Goal: Task Accomplishment & Management: Use online tool/utility

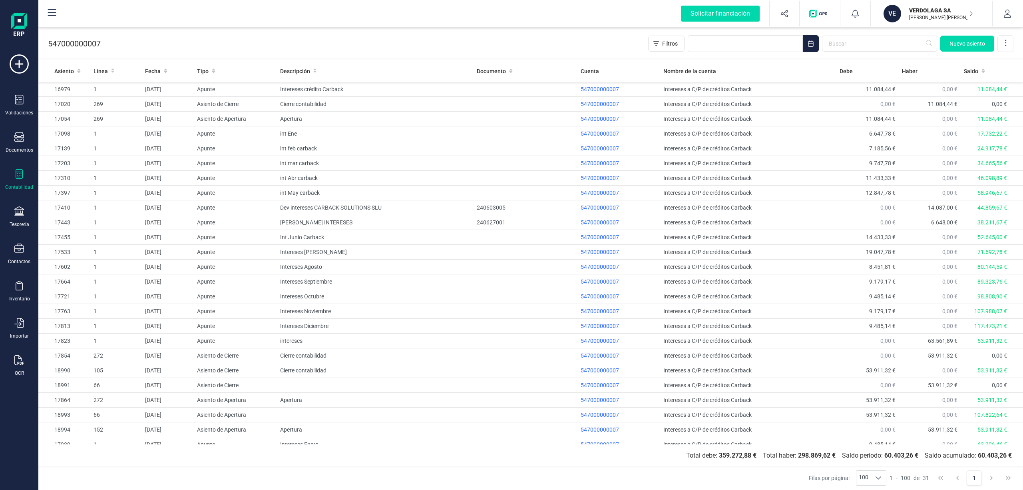
scroll to position [100, 0]
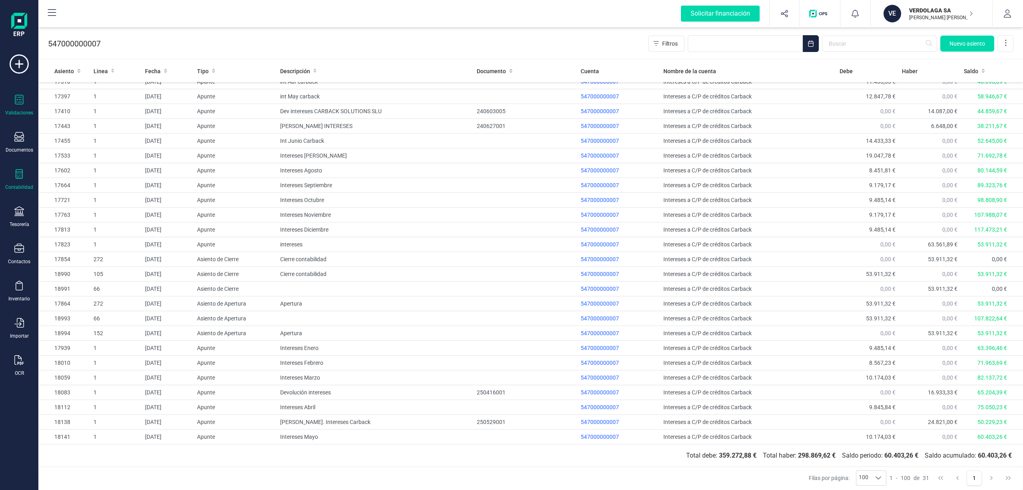
click at [23, 103] on icon at bounding box center [19, 100] width 10 height 10
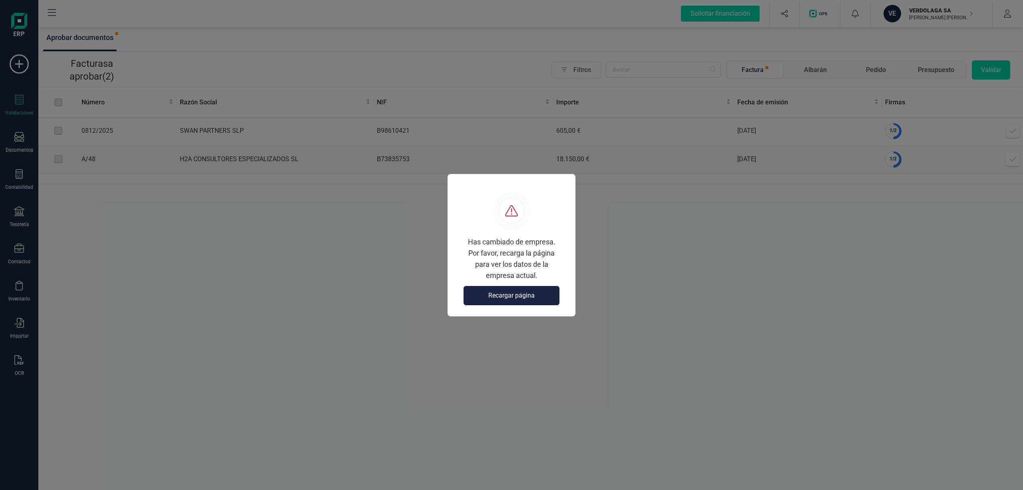
click at [517, 290] on button "Recargar página" at bounding box center [512, 295] width 96 height 19
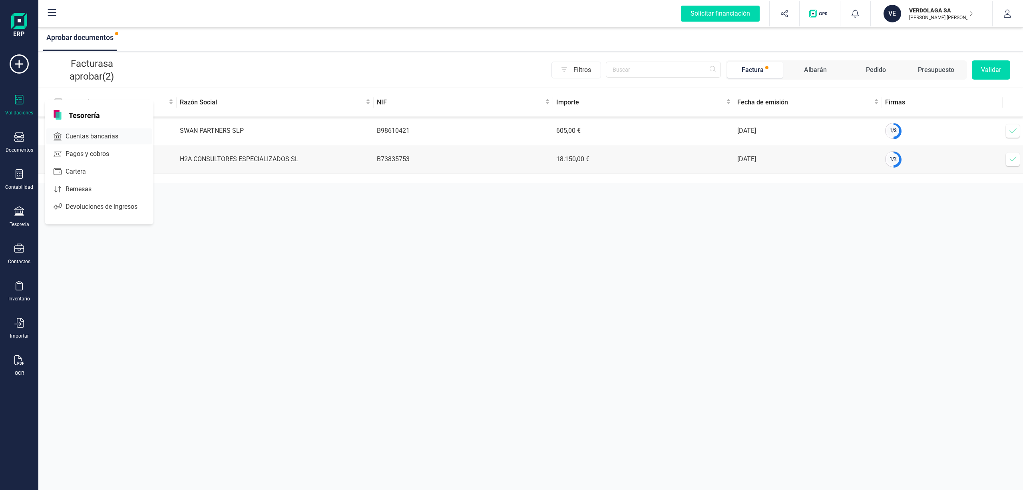
click at [101, 137] on span "Cuentas bancarias" at bounding box center [97, 136] width 70 height 10
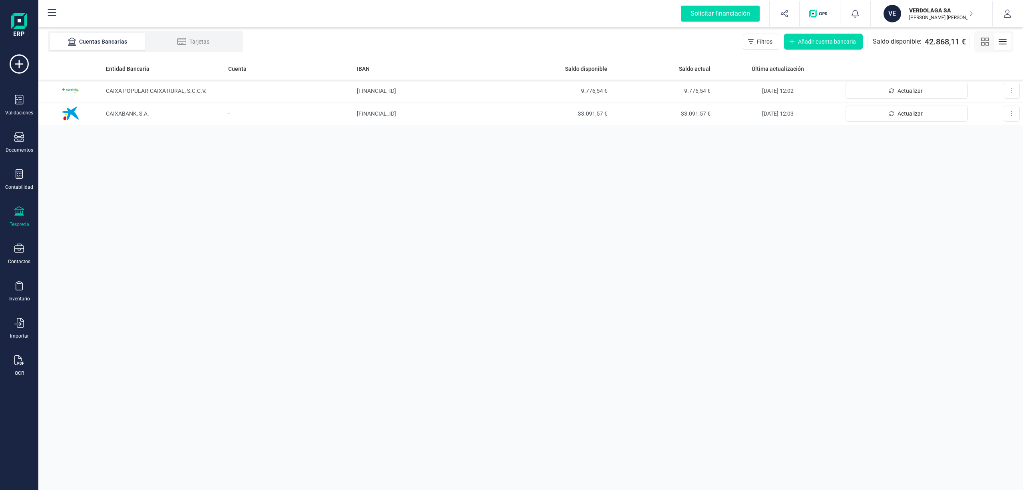
click at [910, 7] on p "VERDOLAGA SA" at bounding box center [941, 10] width 64 height 8
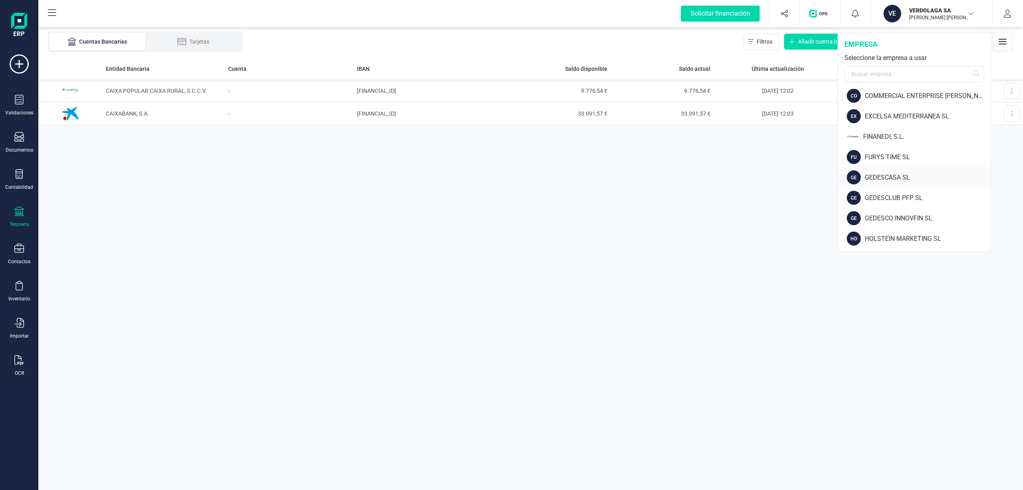
scroll to position [160, 0]
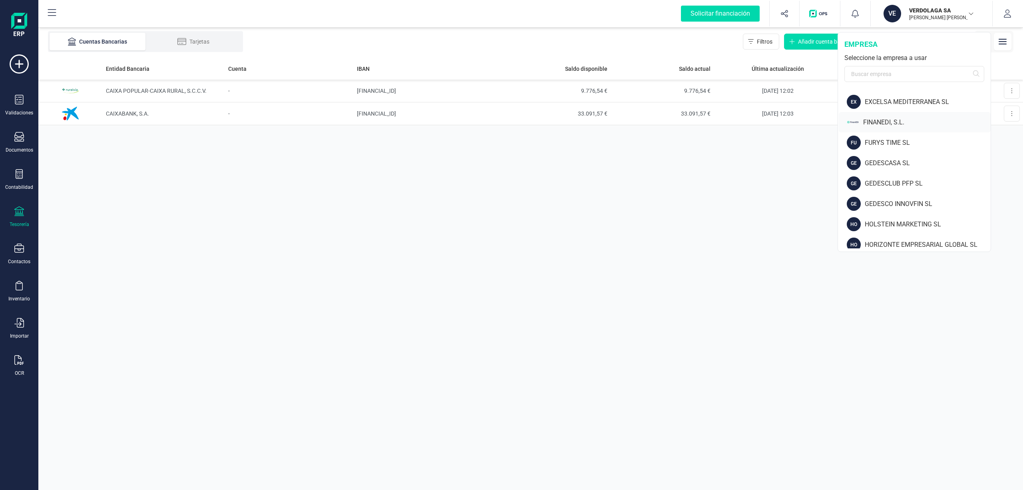
click at [893, 129] on div "FINANEDI, S.L." at bounding box center [915, 122] width 152 height 20
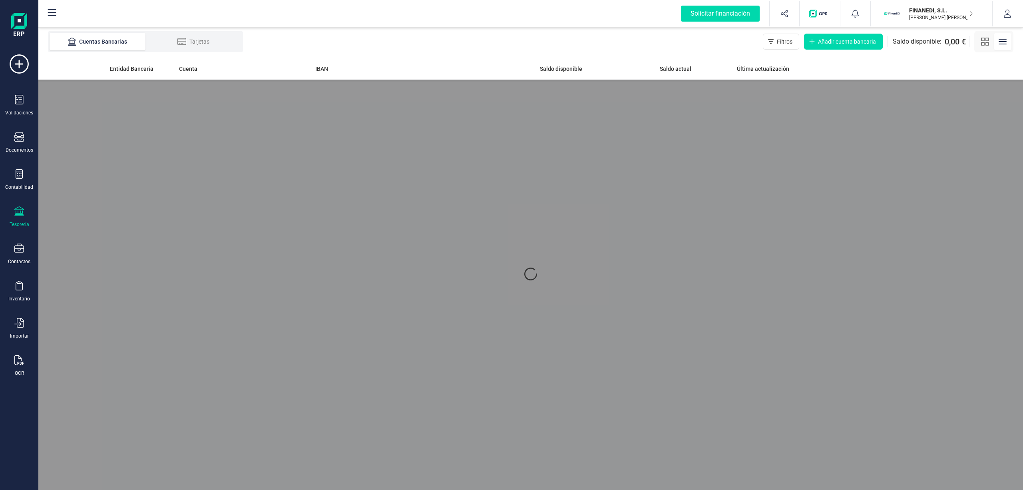
click at [678, 245] on div at bounding box center [530, 274] width 985 height 432
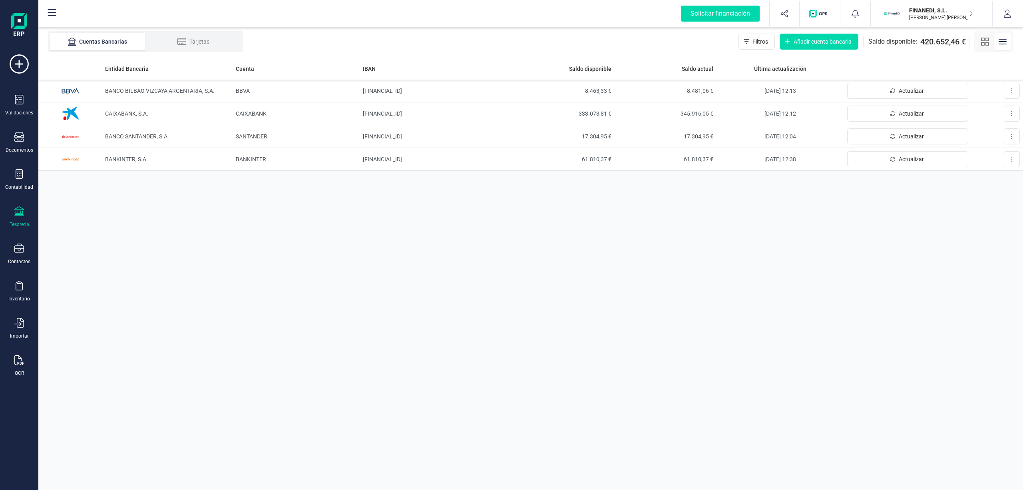
click at [472, 258] on div "Entidad Bancaria Cuenta IBAN Saldo disponible Saldo actual Última actualización…" at bounding box center [530, 274] width 985 height 432
click at [517, 279] on div "Entidad Bancaria Cuenta IBAN Saldo disponible Saldo actual Última actualización…" at bounding box center [530, 274] width 985 height 432
click at [895, 111] on icon "Actualizar" at bounding box center [893, 114] width 6 height 6
click at [794, 273] on div "Entidad Bancaria Cuenta IBAN Saldo disponible Saldo actual Última actualización…" at bounding box center [530, 274] width 985 height 432
click at [23, 176] on icon at bounding box center [19, 174] width 10 height 10
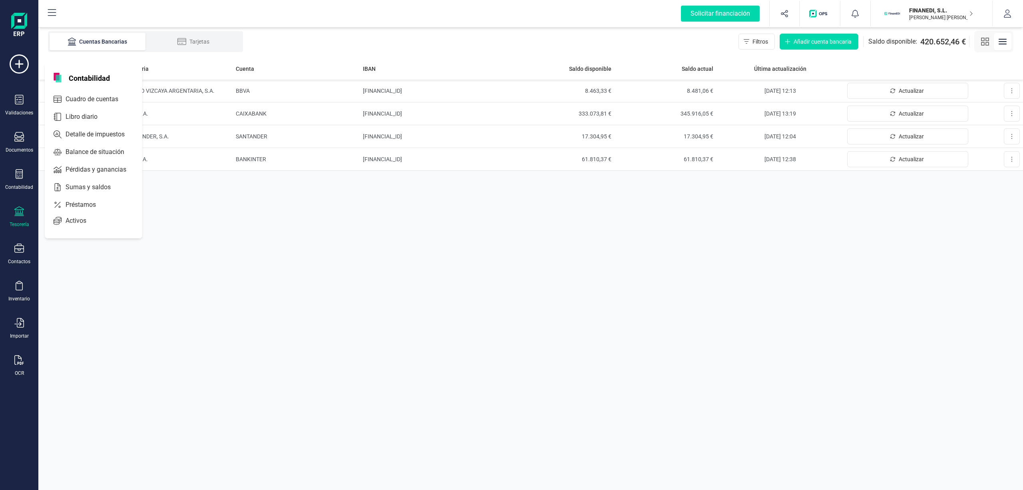
click at [171, 250] on div "Entidad Bancaria Cuenta IBAN Saldo disponible Saldo actual Última actualización…" at bounding box center [530, 274] width 985 height 432
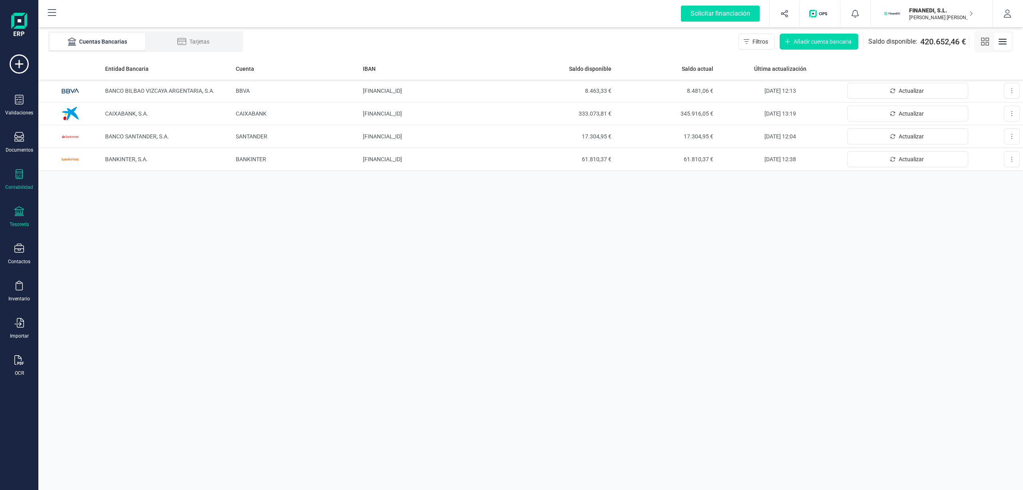
click at [22, 184] on div "Contabilidad" at bounding box center [19, 187] width 28 height 6
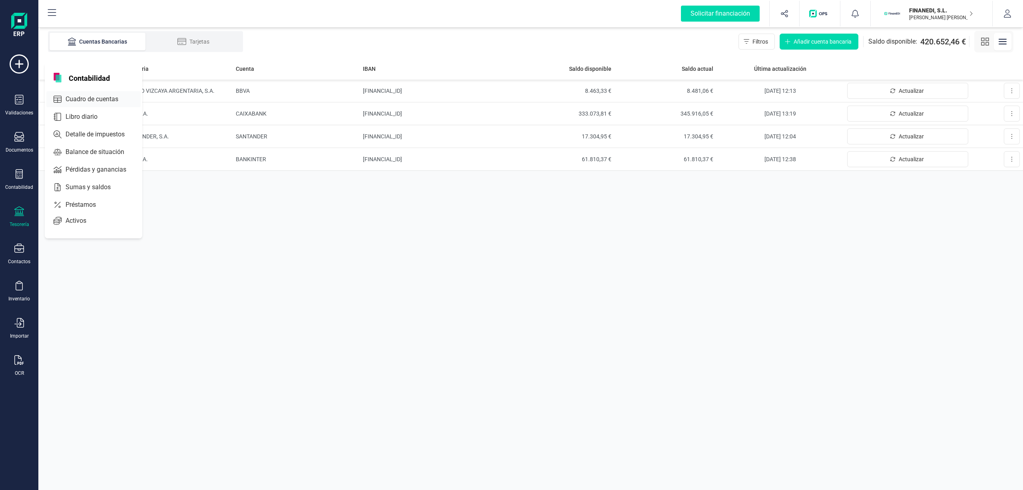
click at [85, 100] on span "Cuadro de cuentas" at bounding box center [97, 99] width 70 height 10
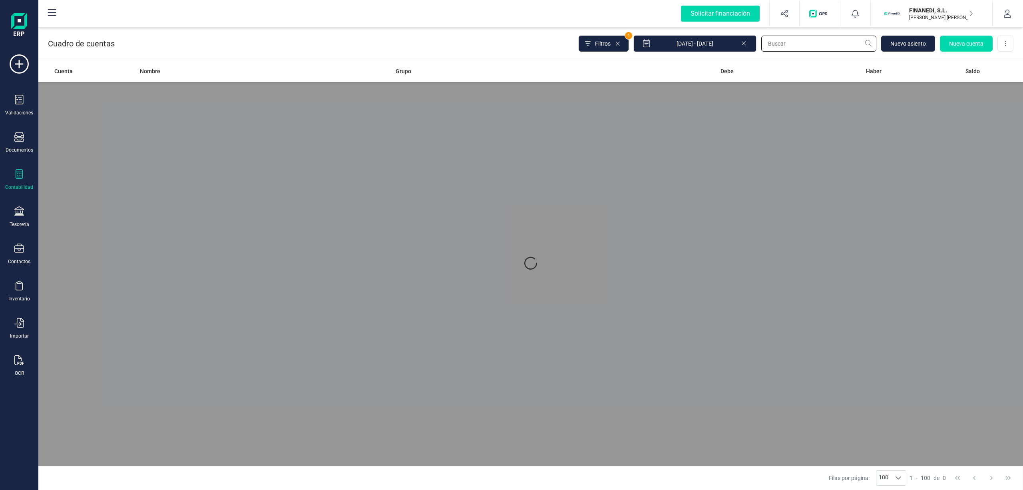
click at [815, 42] on input "text" at bounding box center [818, 44] width 115 height 16
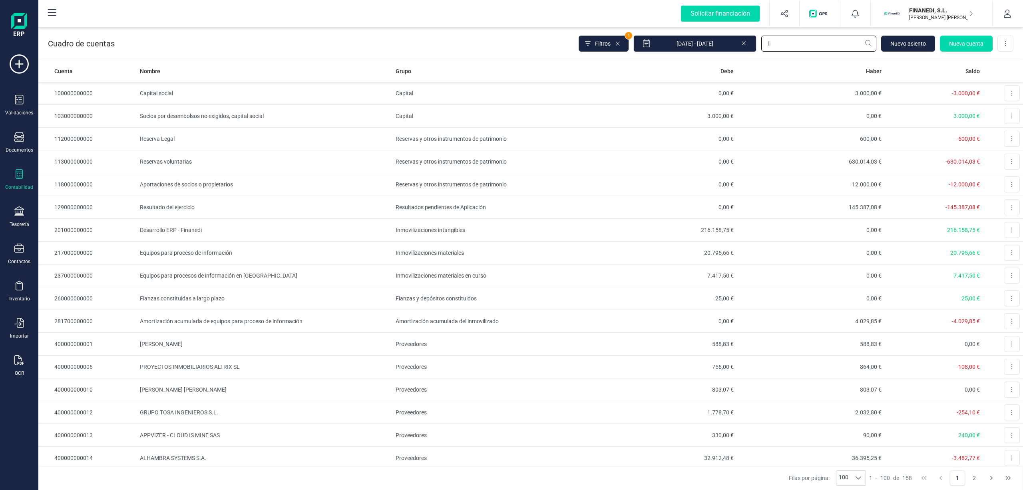
type input "l"
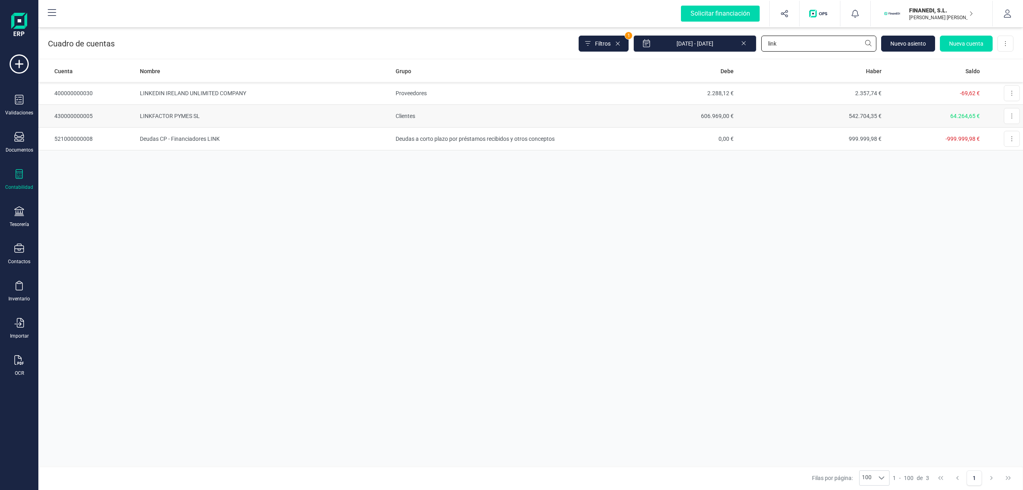
type input "link"
click at [198, 107] on td "LINKFACTOR PYMES SL" at bounding box center [265, 116] width 256 height 23
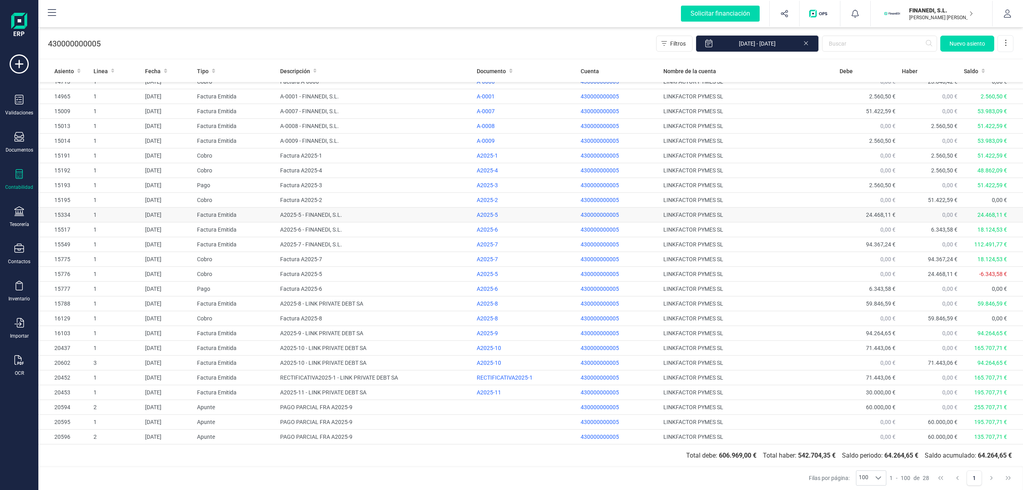
scroll to position [55, 0]
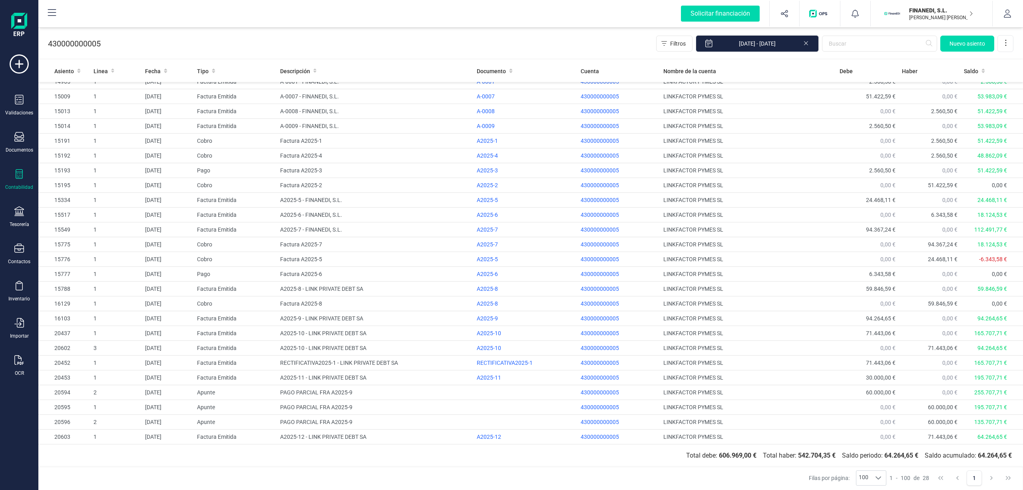
click at [380, 52] on div "430000000005 Filtros 01/01/2025 - 12/08/2025 Nuevo asiento" at bounding box center [530, 42] width 985 height 33
click at [17, 215] on div at bounding box center [19, 212] width 10 height 12
click at [88, 128] on div "Cuentas bancarias" at bounding box center [98, 136] width 105 height 16
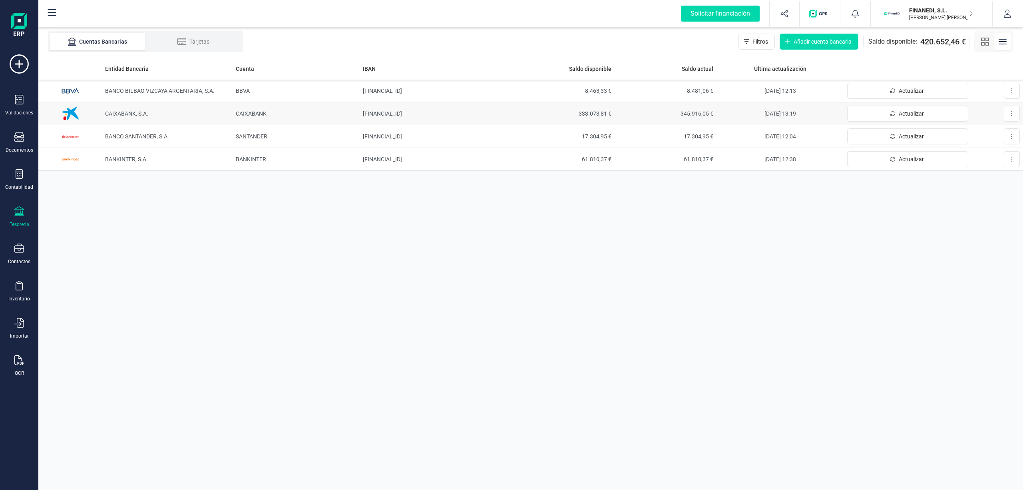
click at [126, 111] on span "CAIXABANK, S.A." at bounding box center [126, 113] width 43 height 6
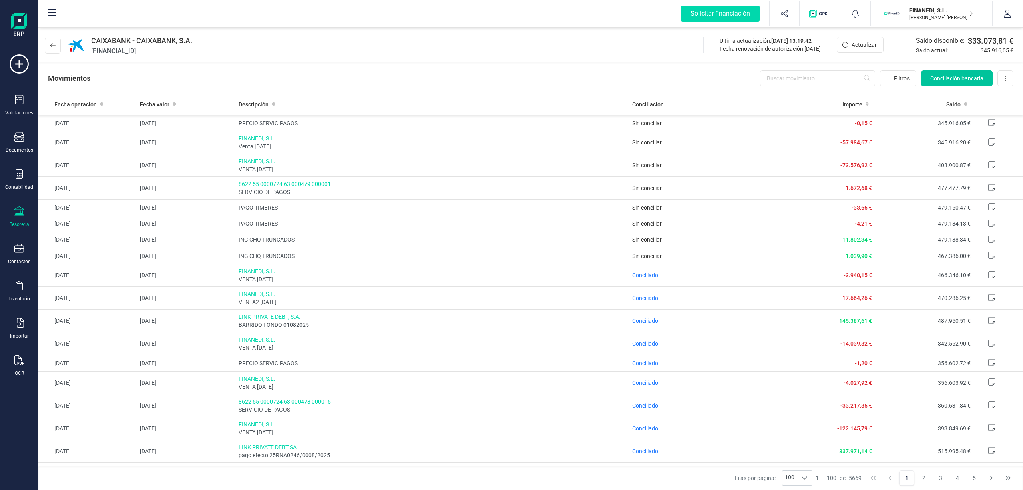
click at [948, 78] on span "Conciliación bancaria" at bounding box center [956, 78] width 53 height 8
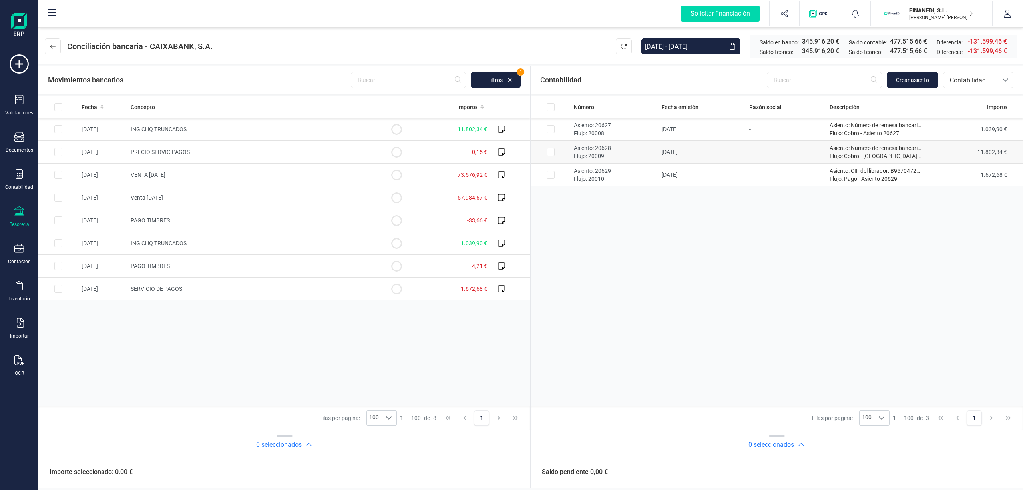
click at [416, 157] on td "-" at bounding box center [396, 152] width 40 height 23
checkbox input "true"
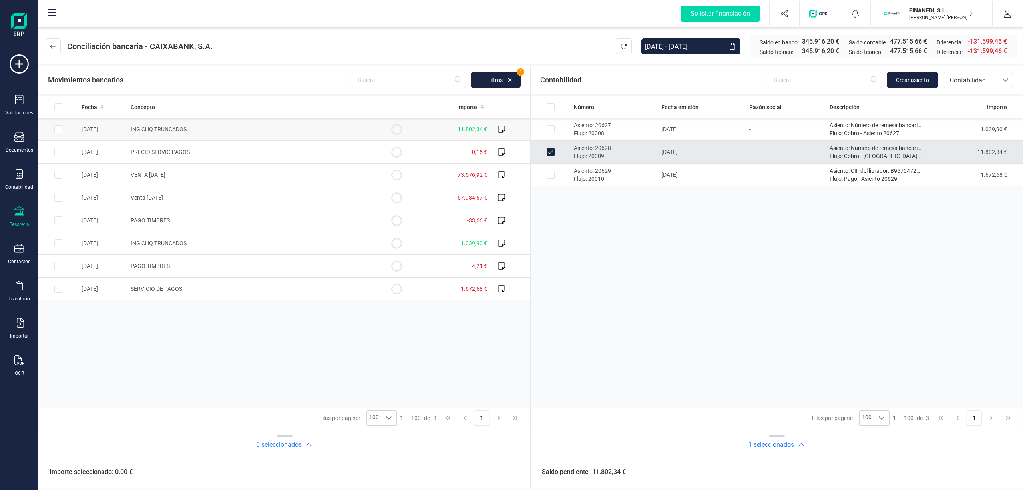
click at [376, 131] on td at bounding box center [396, 129] width 40 height 23
checkbox input "true"
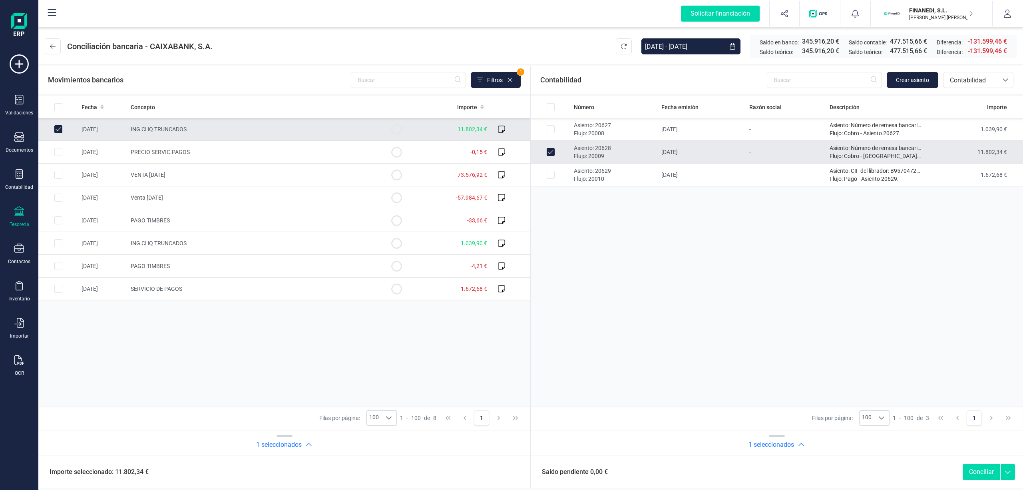
click at [974, 470] on button "Conciliar" at bounding box center [982, 472] width 38 height 16
checkbox input "false"
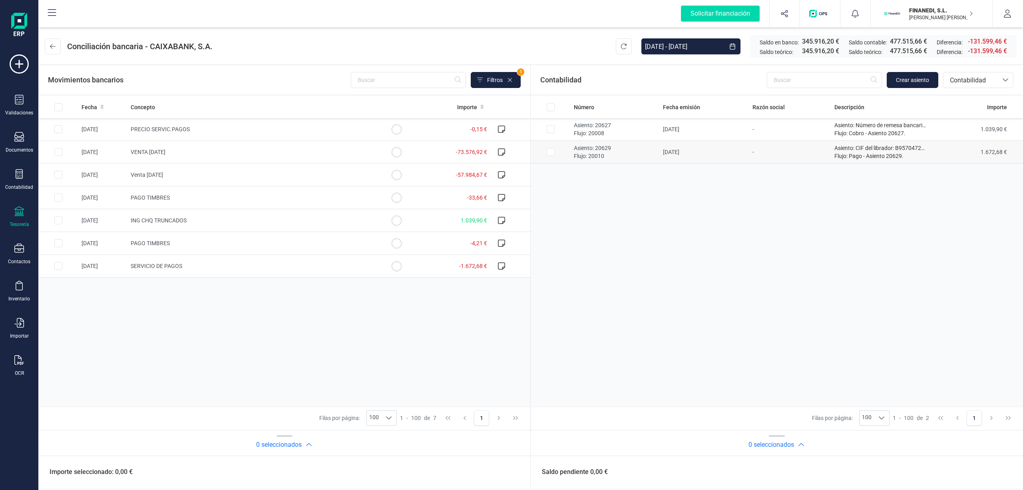
click at [376, 155] on td "[DATE]" at bounding box center [251, 152] width 249 height 23
checkbox input "true"
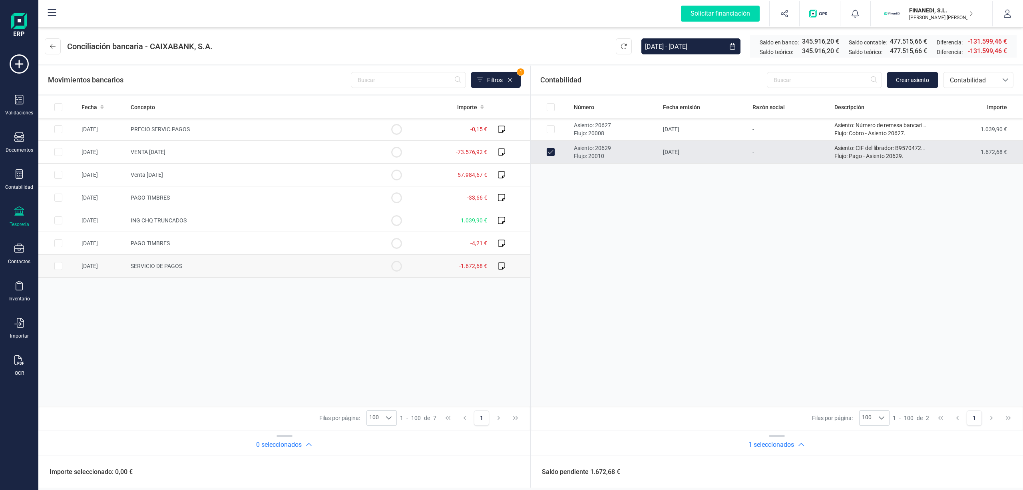
click at [353, 269] on td "SERVICIO DE PAGOS" at bounding box center [251, 266] width 249 height 23
checkbox input "true"
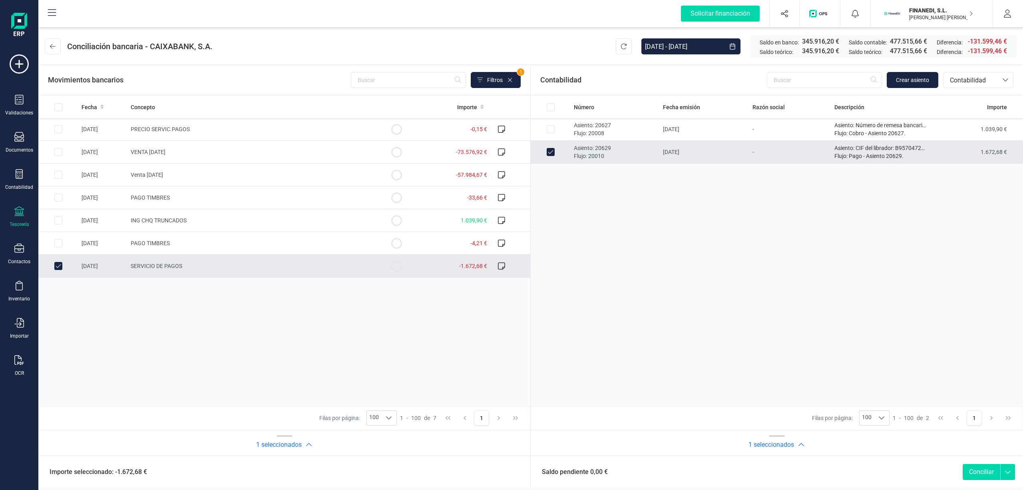
click at [977, 470] on button "Conciliar" at bounding box center [982, 472] width 38 height 16
click at [976, 469] on button "Conciliar" at bounding box center [982, 472] width 38 height 16
checkbox input "false"
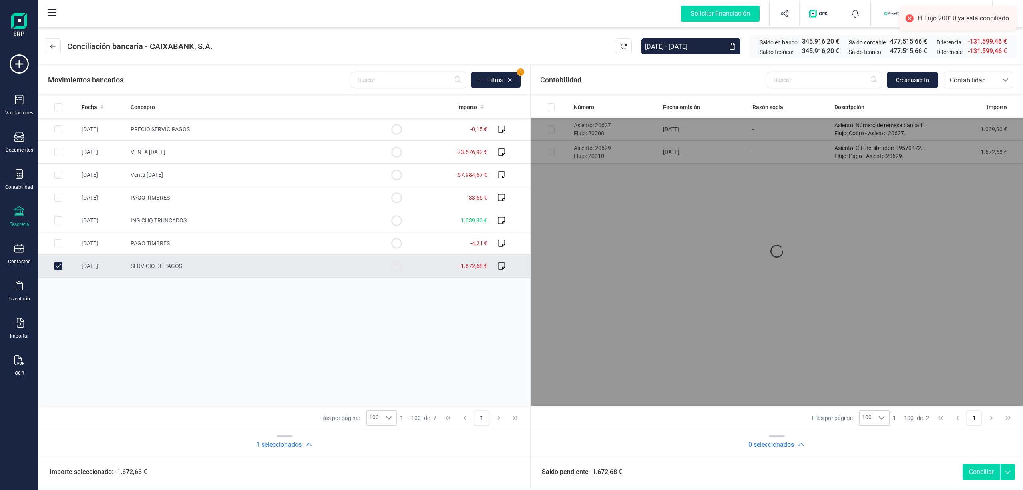
checkbox input "false"
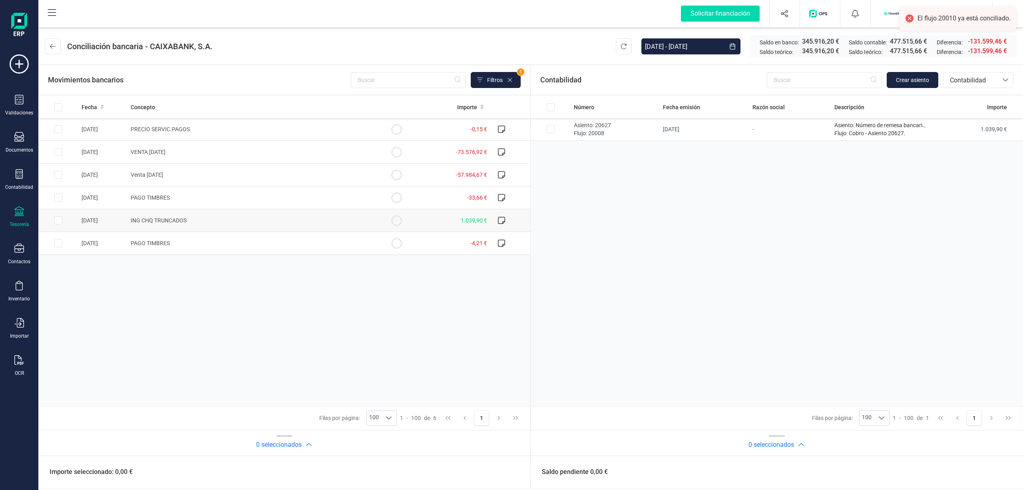
click at [460, 223] on td "1.039,90 €" at bounding box center [453, 220] width 74 height 23
checkbox input "true"
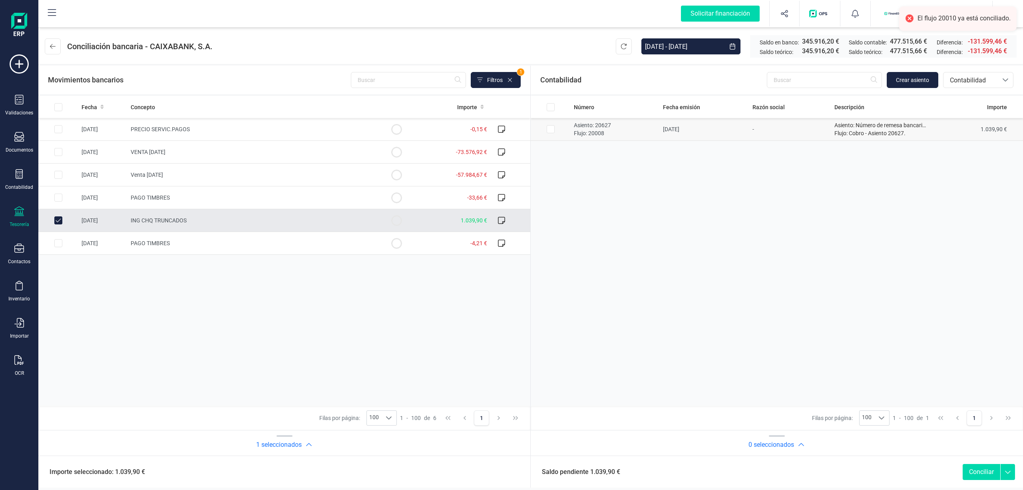
click at [648, 127] on p "Asiento: 20627" at bounding box center [615, 125] width 83 height 8
checkbox input "true"
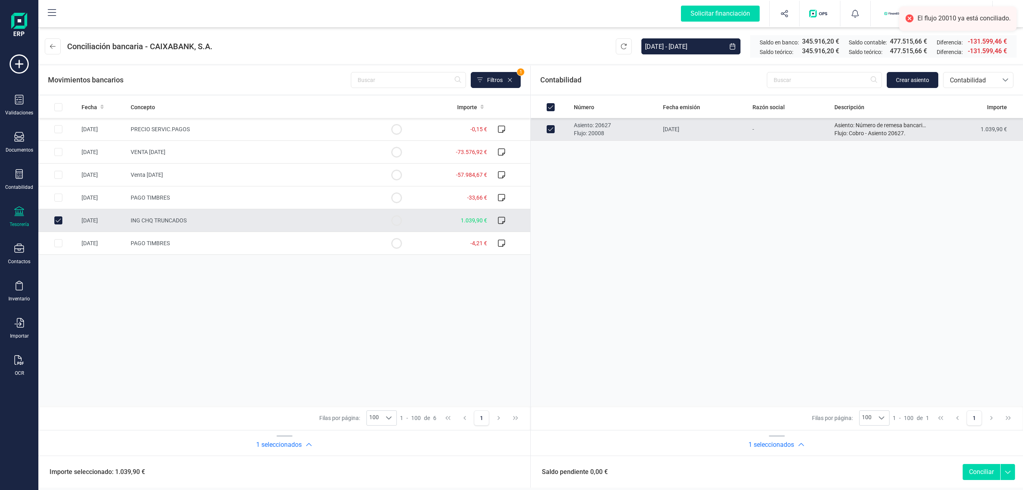
click at [976, 470] on button "Conciliar" at bounding box center [982, 472] width 38 height 16
checkbox input "false"
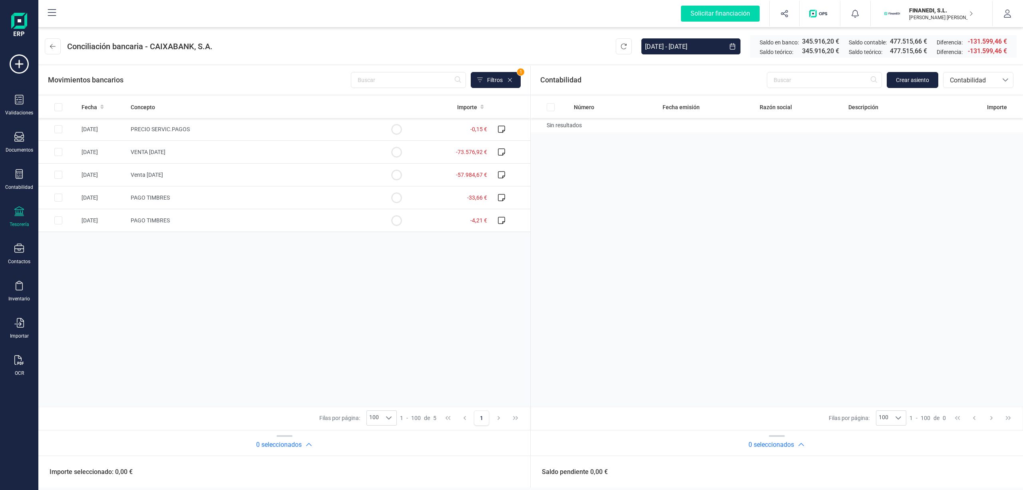
drag, startPoint x: 749, startPoint y: 231, endPoint x: 659, endPoint y: 205, distance: 93.9
click at [530, 205] on div "Número Fecha emisión Razón social Descripción Importe Sin resultados" at bounding box center [284, 251] width 492 height 310
click at [165, 153] on span "VENTA 11/08/2025" at bounding box center [148, 152] width 35 height 6
checkbox input "true"
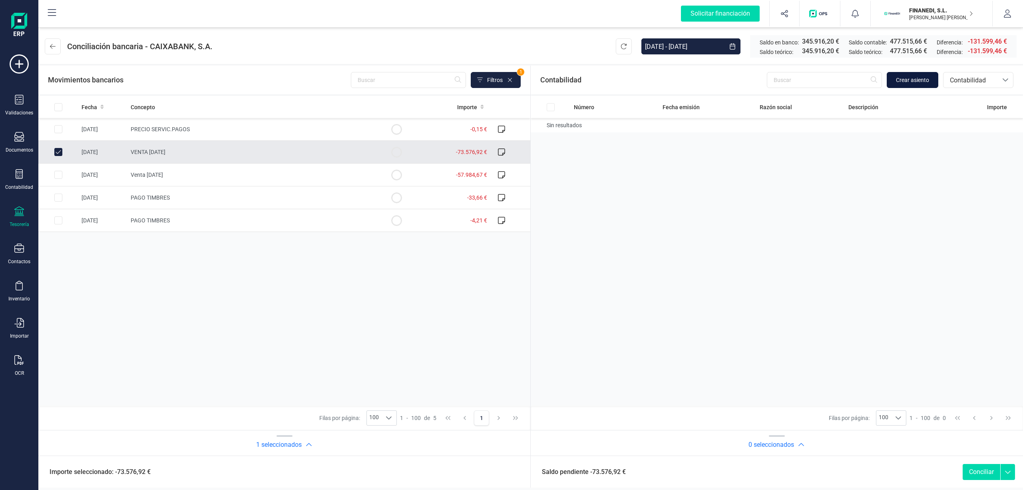
click at [913, 79] on span "Crear asiento" at bounding box center [912, 80] width 33 height 8
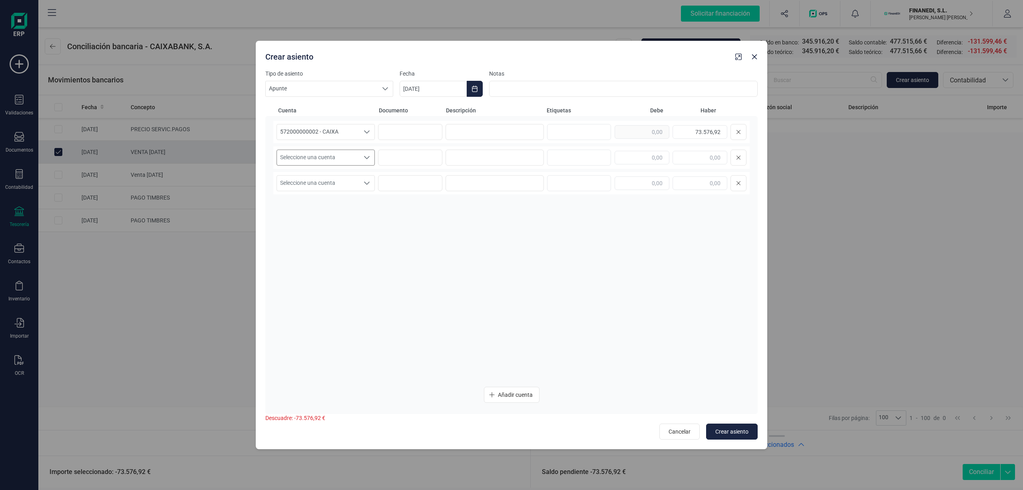
click at [339, 157] on span "Seleccione una cuenta" at bounding box center [318, 157] width 82 height 15
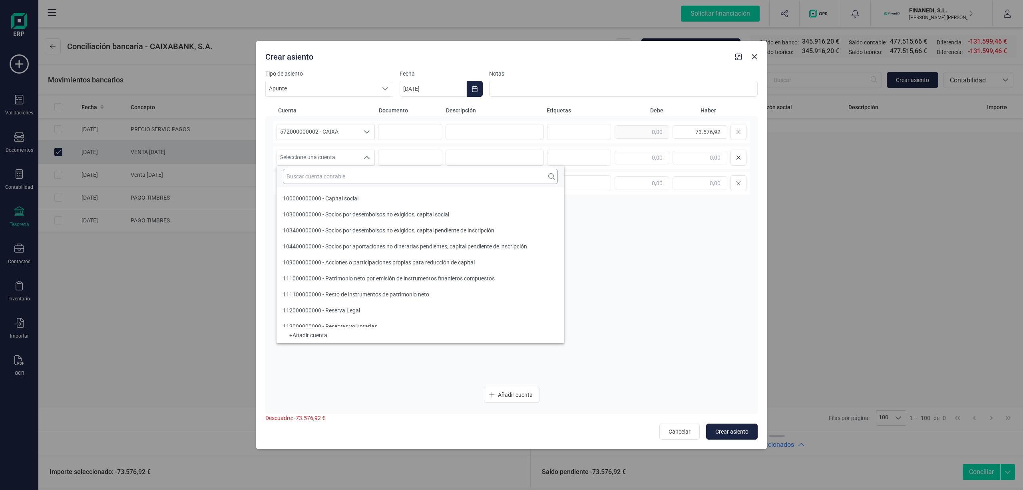
click at [335, 173] on input "text" at bounding box center [420, 176] width 275 height 15
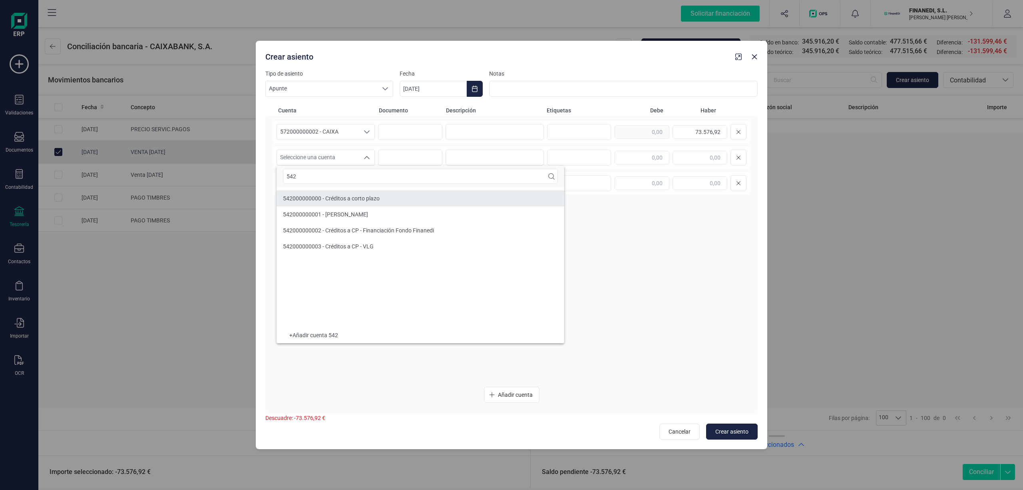
type input "542"
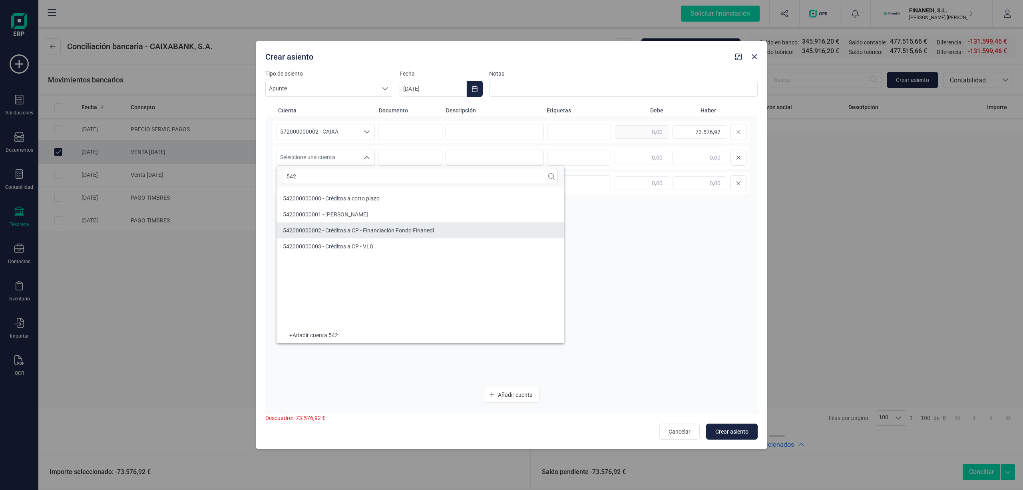
click at [377, 227] on span "542000000002 - Créditos a CP - Financiación Fondo Finanedi" at bounding box center [358, 230] width 151 height 6
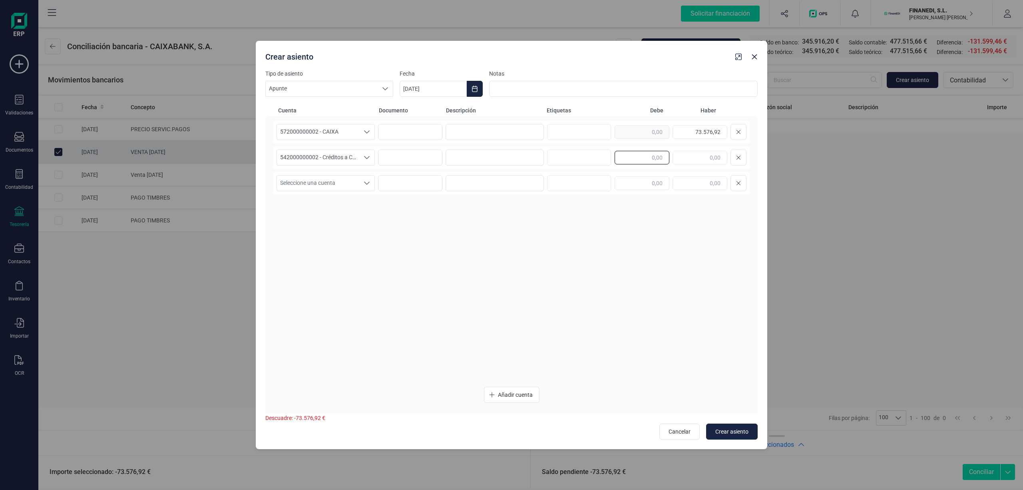
click at [620, 161] on input "text" at bounding box center [642, 158] width 55 height 14
type input "75.249,12"
click at [474, 90] on icon "Choose Date" at bounding box center [475, 89] width 6 height 6
click at [429, 201] on span "11" at bounding box center [423, 204] width 16 height 16
type input "[DATE]"
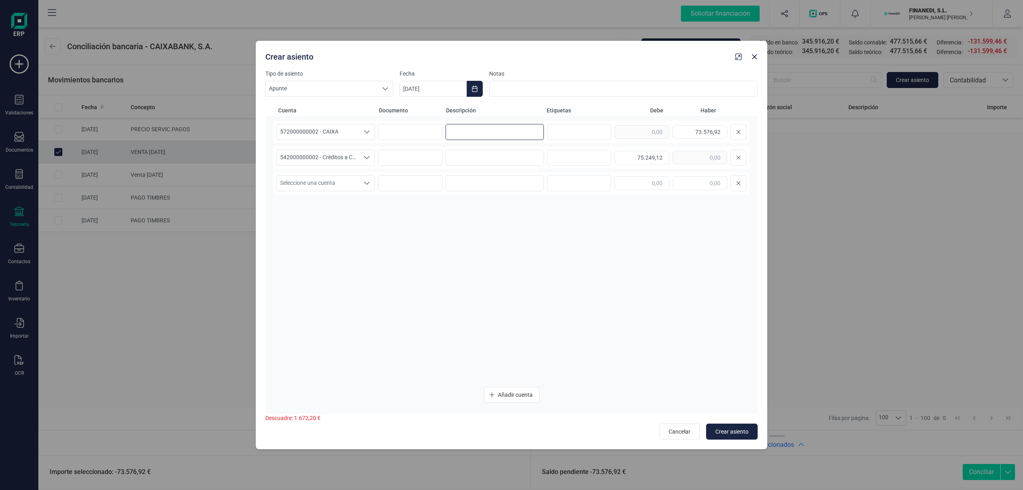
click at [528, 128] on input at bounding box center [495, 132] width 98 height 16
drag, startPoint x: 493, startPoint y: 125, endPoint x: 406, endPoint y: 125, distance: 86.3
click at [406, 125] on div "572000000002 - CAIXA 572000000002 - CAIXA VENTA 11/08 73.576,92" at bounding box center [511, 132] width 476 height 22
type input "VENTA 11/08"
click at [476, 156] on input at bounding box center [495, 157] width 98 height 16
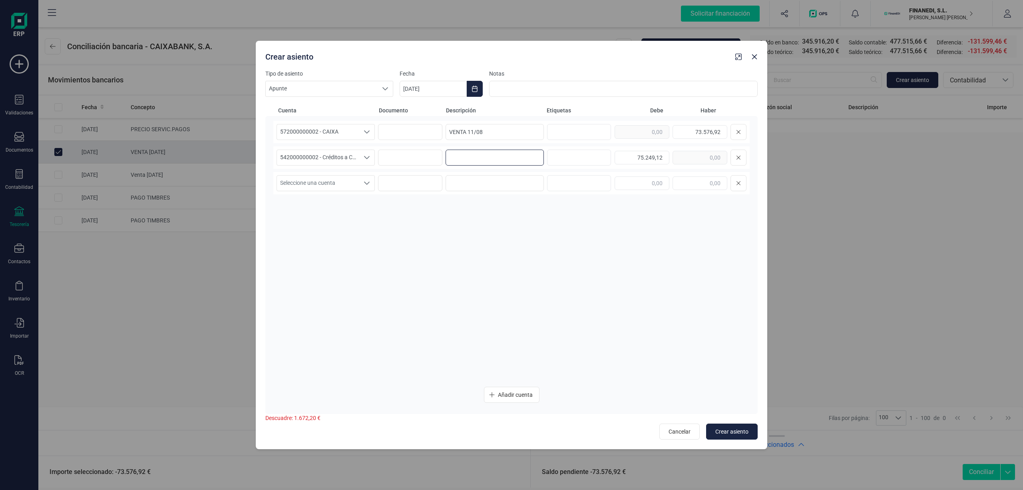
paste input "VENTA 11/08"
type input "VENTA 11/08"
click at [335, 183] on span "Seleccione una cuenta" at bounding box center [318, 182] width 82 height 15
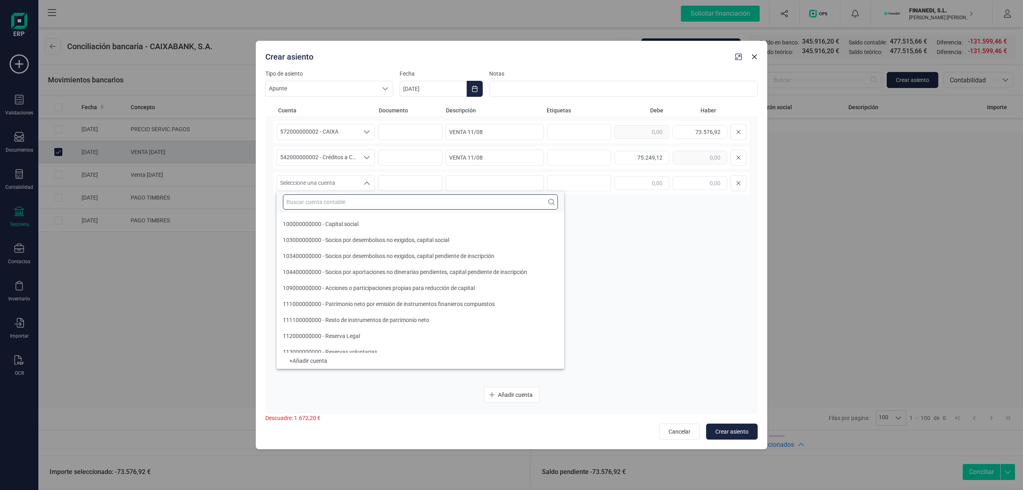
click at [338, 197] on input "text" at bounding box center [420, 201] width 275 height 15
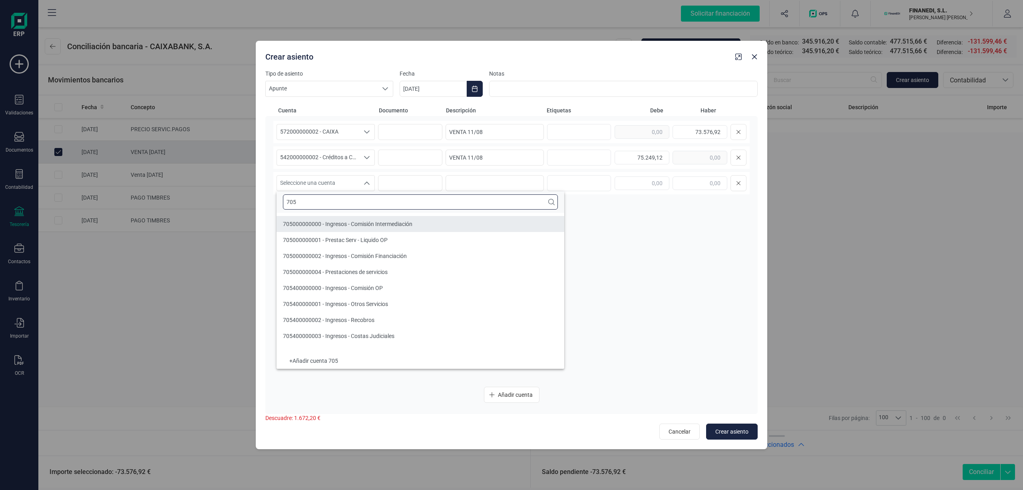
type input "705"
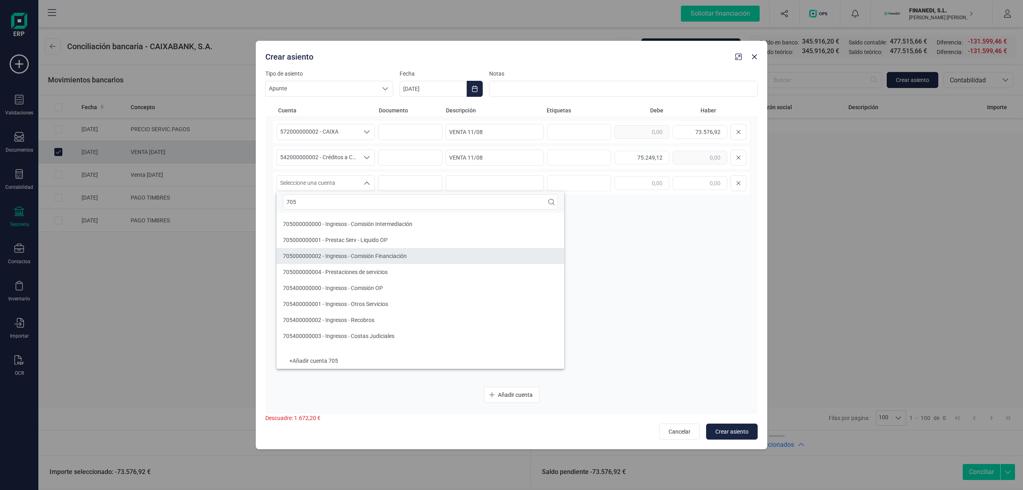
click at [379, 253] on span "705000000002 - Ingresos - Comisión Financiación" at bounding box center [345, 256] width 124 height 6
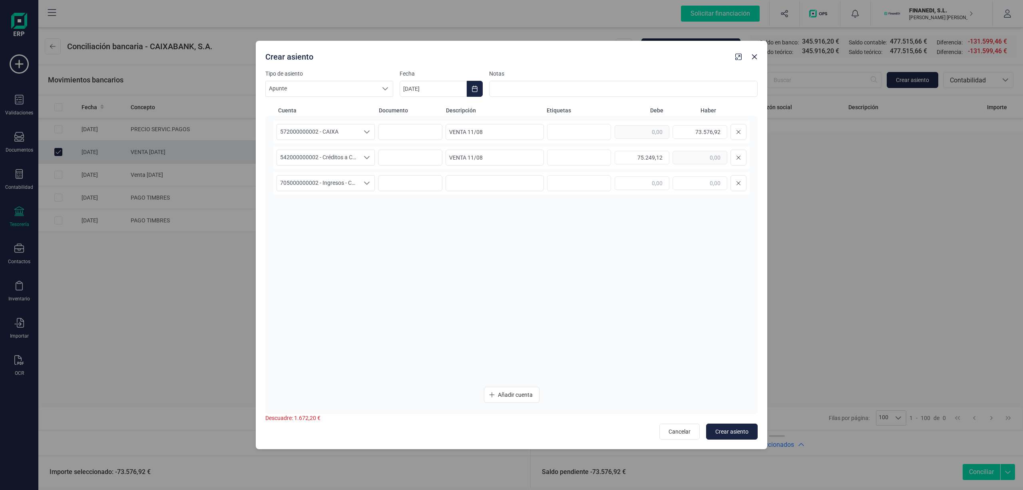
type input "[DATE]"
click at [504, 135] on input at bounding box center [495, 132] width 98 height 16
click at [317, 159] on span "Seleccione una cuenta" at bounding box center [318, 157] width 82 height 15
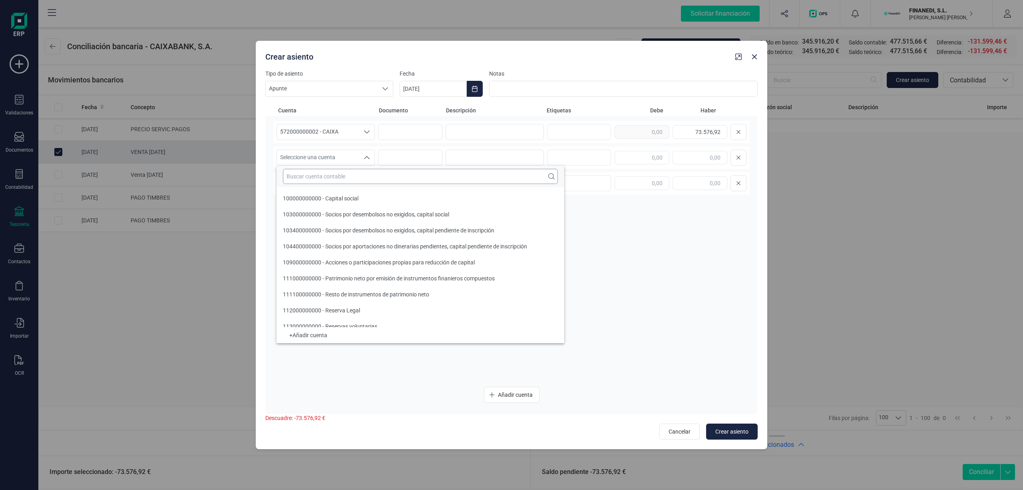
click at [318, 177] on input "text" at bounding box center [420, 176] width 275 height 15
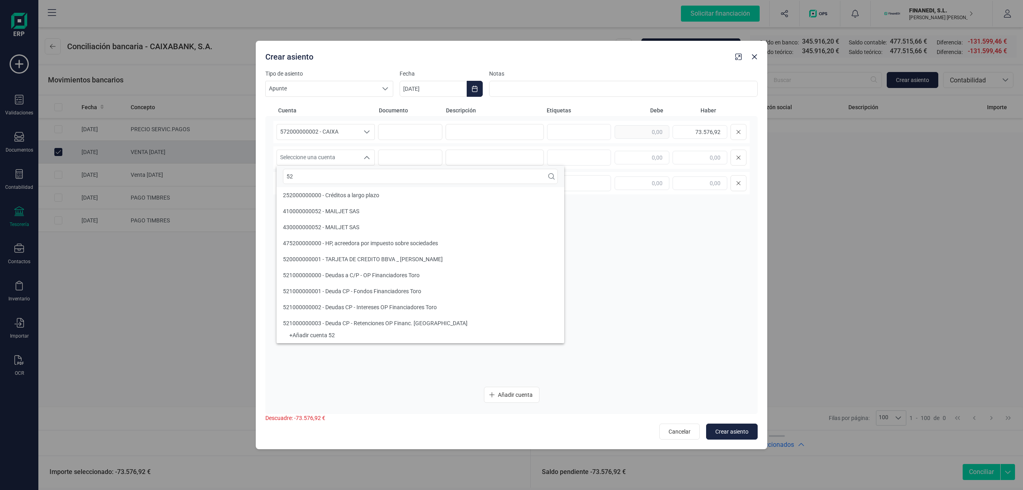
type input "52"
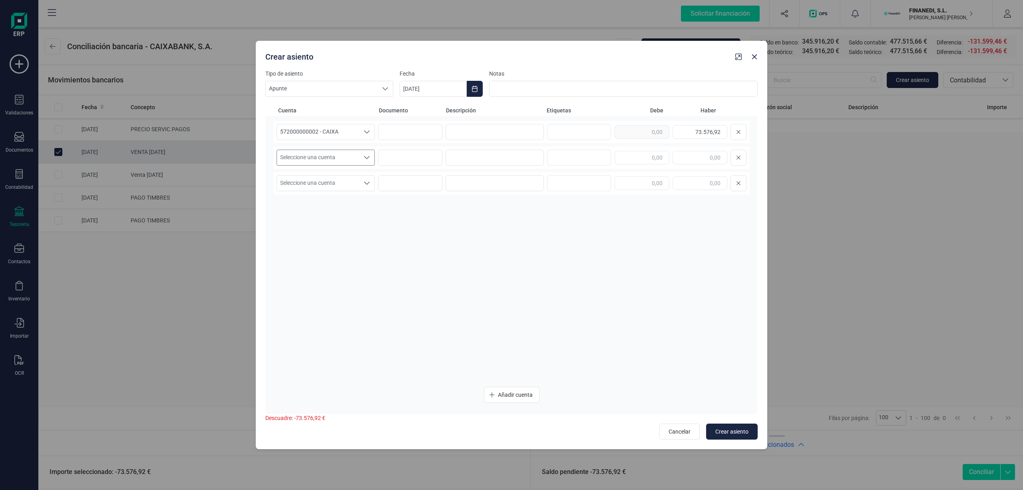
click at [318, 153] on span "Seleccione una cuenta" at bounding box center [318, 157] width 82 height 15
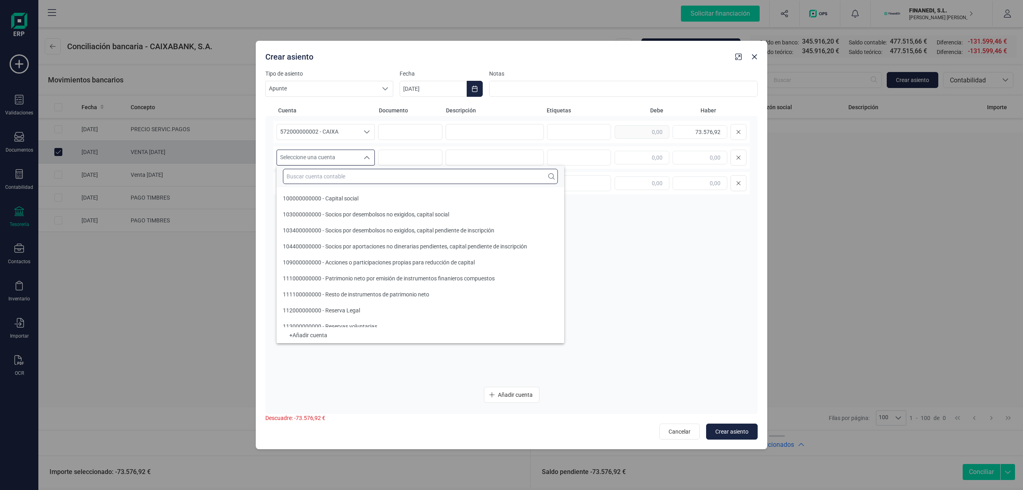
click at [306, 177] on input "text" at bounding box center [420, 176] width 275 height 15
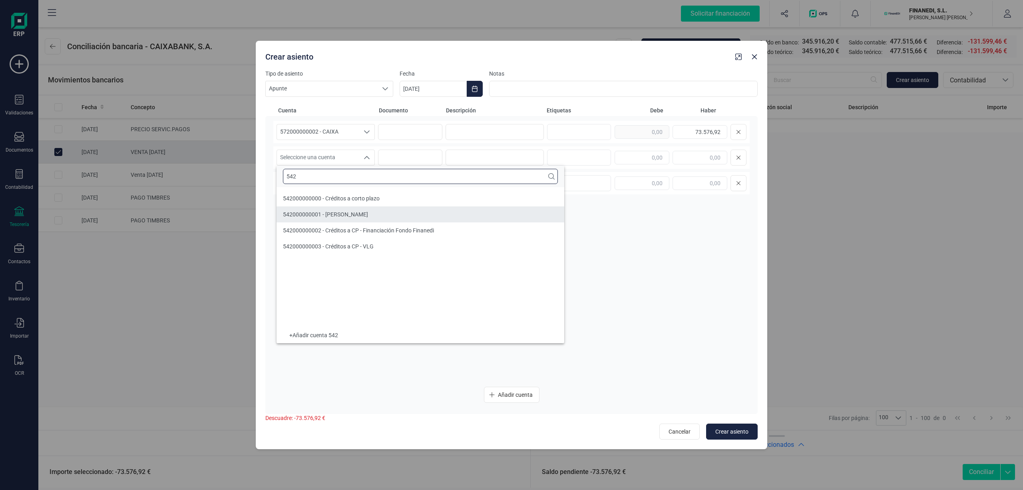
type input "542"
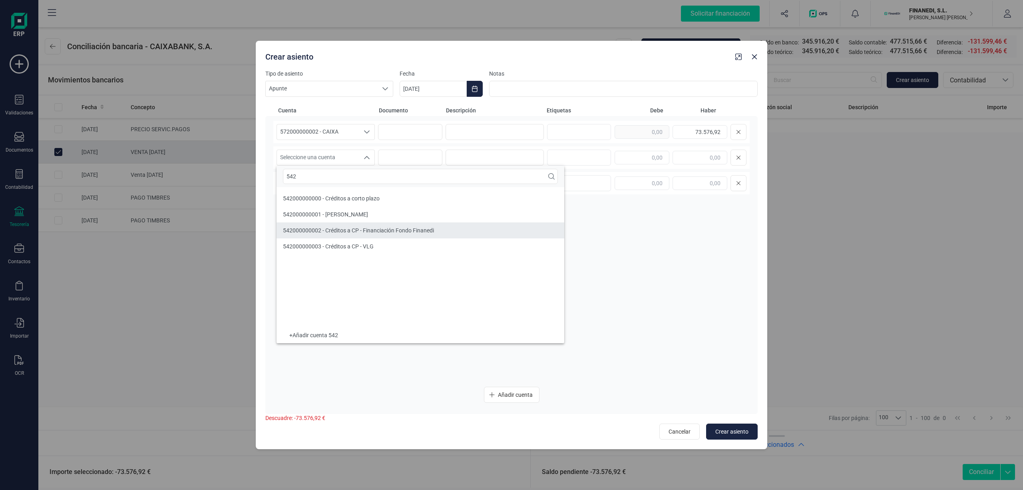
click at [317, 233] on span "542000000002 - Créditos a CP - Financiación Fondo Finanedi" at bounding box center [358, 230] width 151 height 6
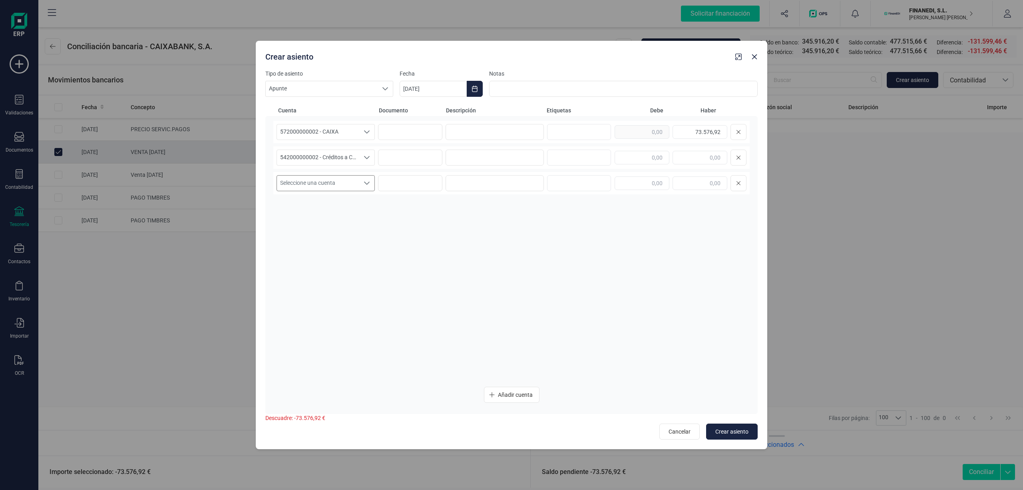
click at [330, 182] on span "Seleccione una cuenta" at bounding box center [318, 182] width 82 height 15
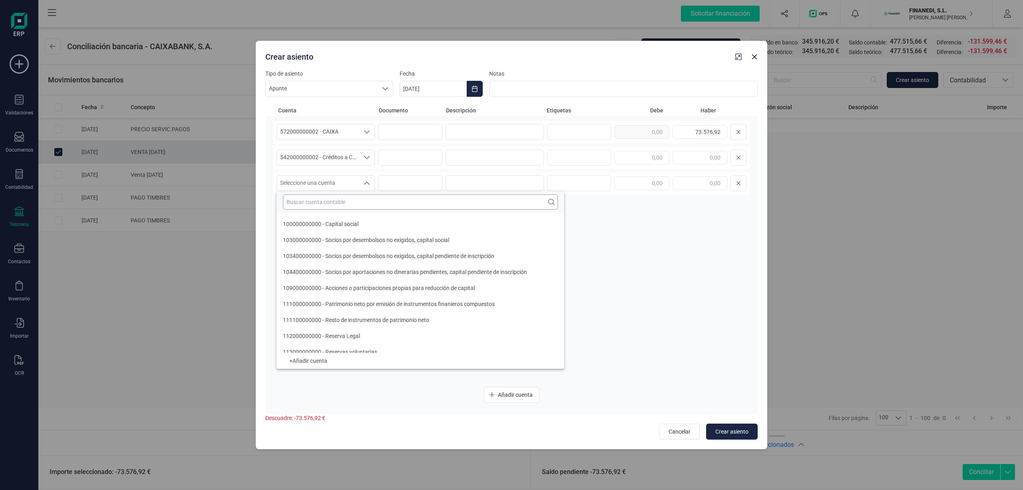
click at [322, 204] on input "text" at bounding box center [420, 201] width 275 height 15
click at [311, 205] on input "text" at bounding box center [420, 201] width 275 height 15
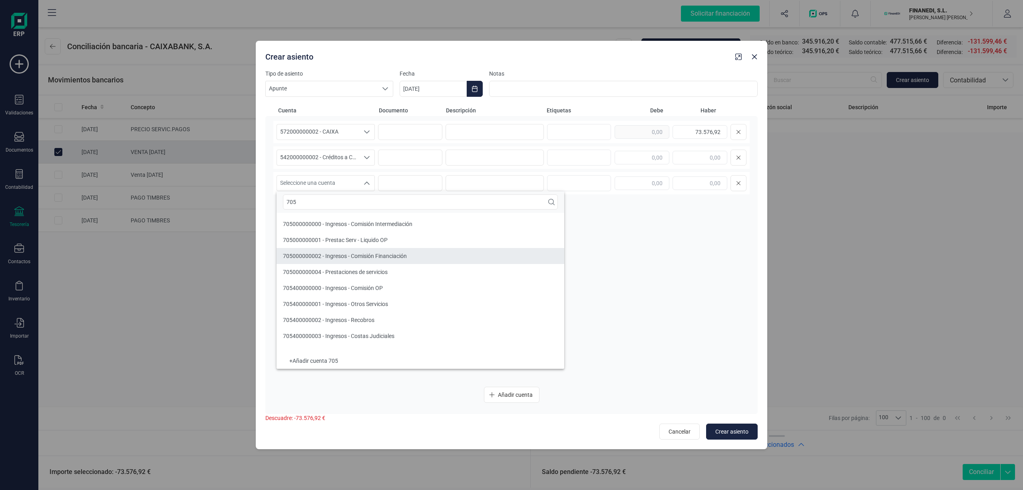
type input "705"
click at [348, 258] on span "705000000002 - Ingresos - Comisión Financiación" at bounding box center [345, 256] width 124 height 6
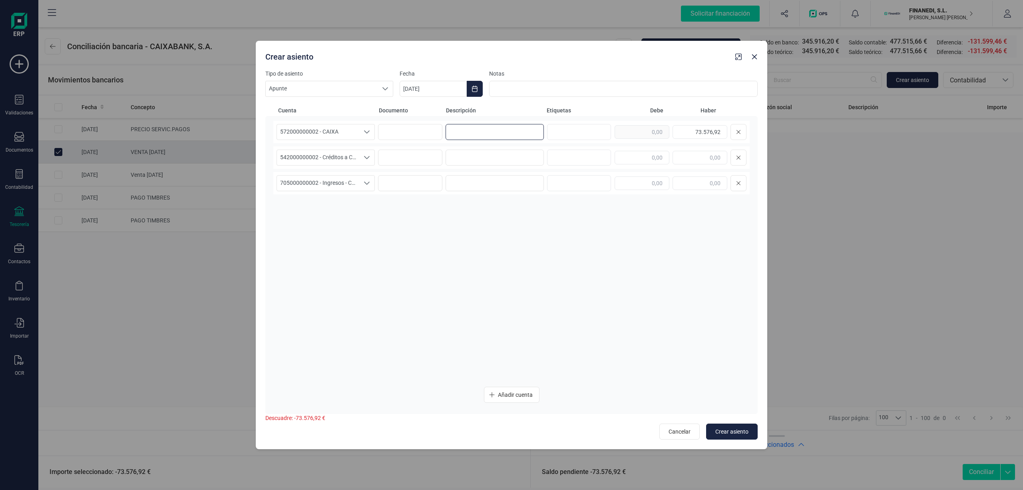
click at [499, 135] on input at bounding box center [495, 132] width 98 height 16
drag, startPoint x: 504, startPoint y: 136, endPoint x: 400, endPoint y: 144, distance: 104.6
click at [400, 144] on div "572000000002 - CAIXA 572000000002 - CAIXA 572000000002 - CAIXA VENTA 11/08 73.5…" at bounding box center [511, 250] width 476 height 259
type input "VENTA 11/08"
click at [464, 156] on input at bounding box center [495, 157] width 98 height 16
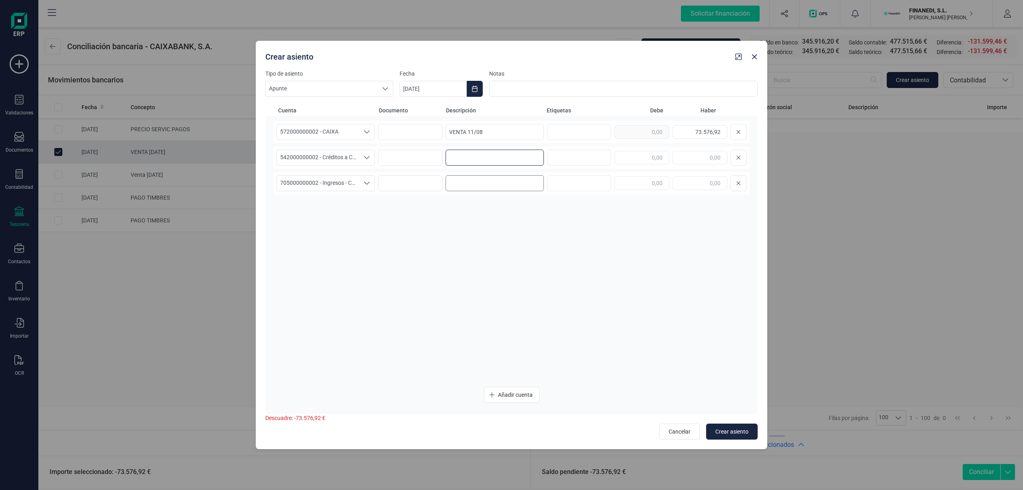
paste input "VENTA 11/08"
type input "VENTA 11/08"
click at [468, 179] on input at bounding box center [495, 183] width 98 height 16
paste input "VENTA 11/08"
type input "VENTA 11/08"
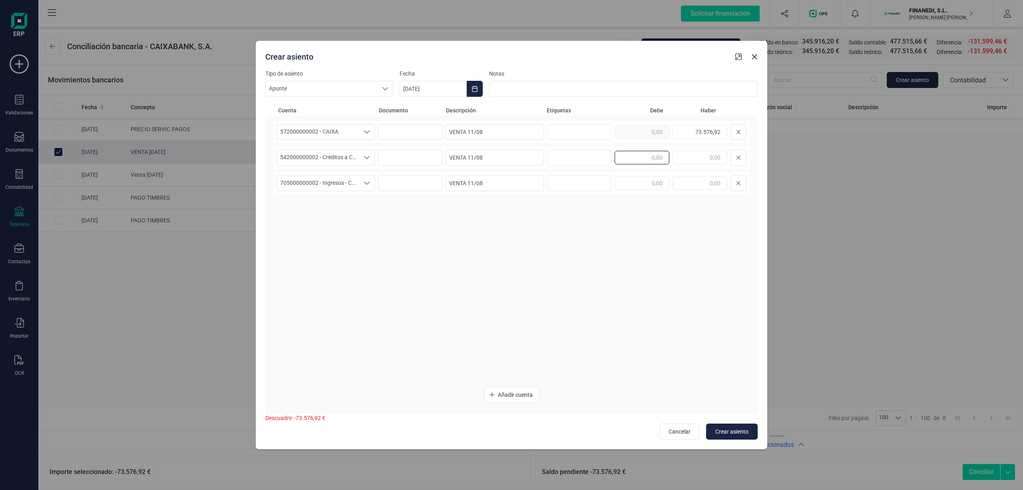
click at [653, 157] on input "text" at bounding box center [642, 158] width 55 height 14
type input "75.249,12"
click at [703, 180] on input "text" at bounding box center [700, 183] width 55 height 14
type input "1.672,20"
click at [617, 285] on div "572000000002 - CAIXA 572000000002 - CAIXA 572000000002 - CAIXA VENTA 11/08 73.5…" at bounding box center [511, 250] width 476 height 259
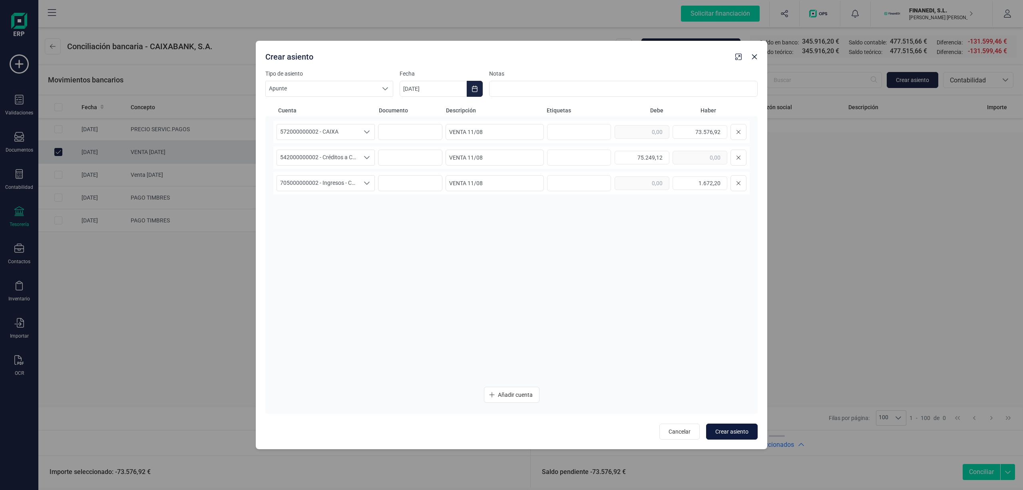
click at [727, 429] on span "Crear asiento" at bounding box center [731, 431] width 33 height 8
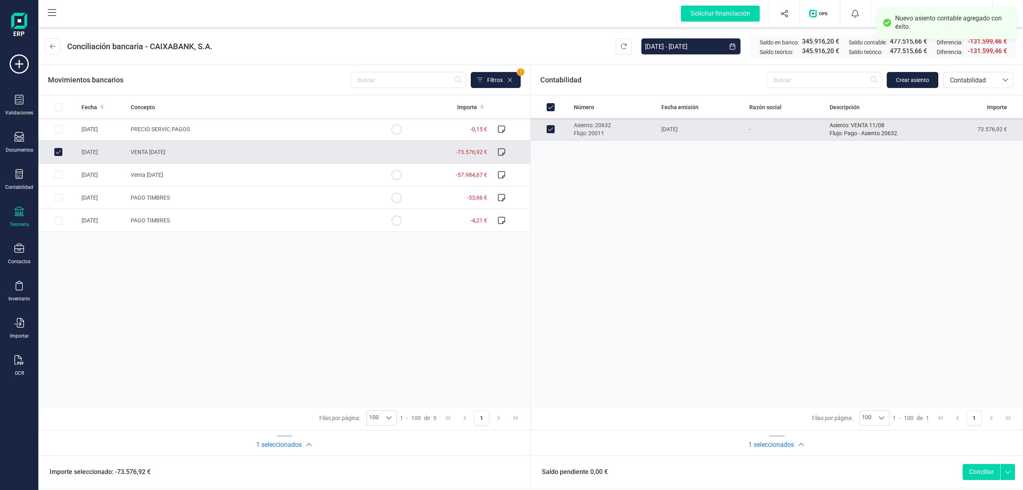
click at [976, 468] on button "Conciliar" at bounding box center [982, 472] width 38 height 16
click at [984, 471] on button "Conciliar" at bounding box center [982, 472] width 38 height 16
click at [530, 193] on div "Número Fecha emisión Razón social Descripción Importe Asiento: 20632 Flujo: 200…" at bounding box center [284, 251] width 492 height 310
checkbox input "false"
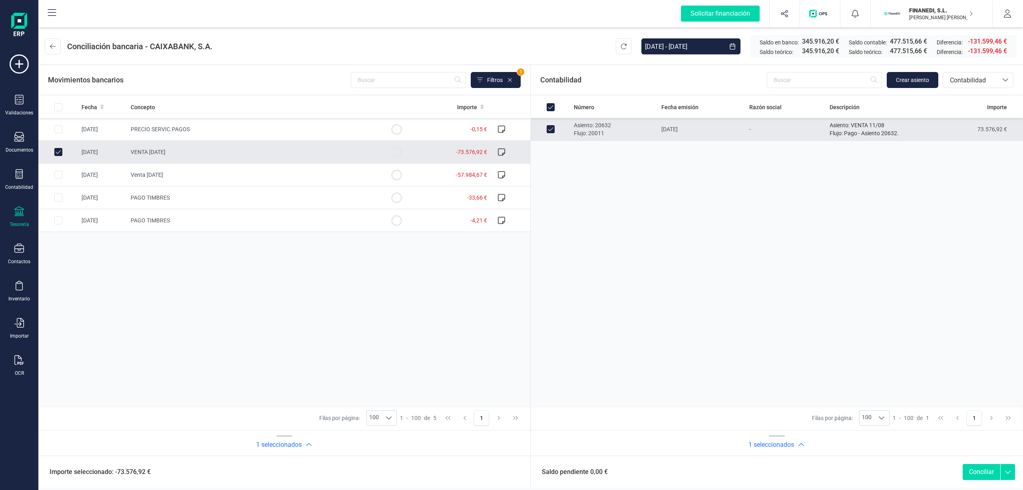
checkbox input "false"
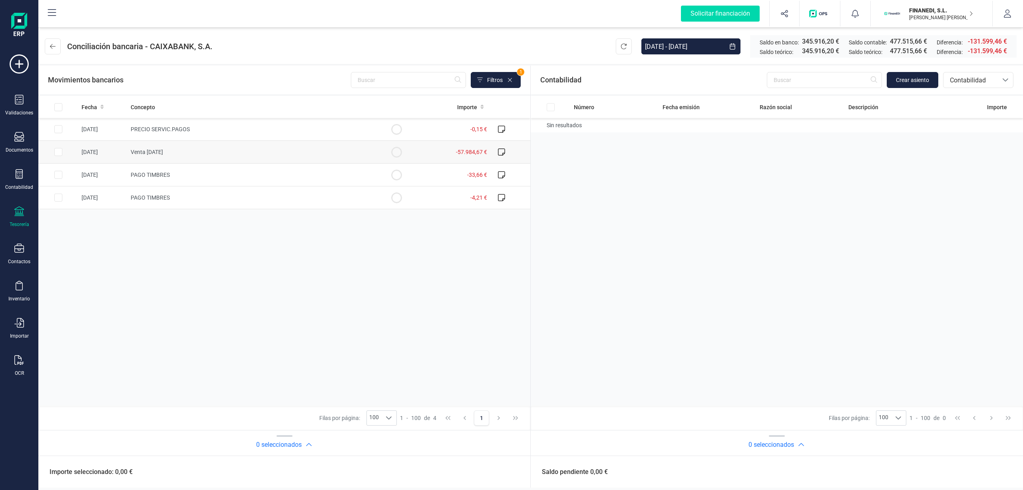
click at [180, 148] on td "Venta 12/08/2025" at bounding box center [251, 152] width 249 height 23
checkbox input "true"
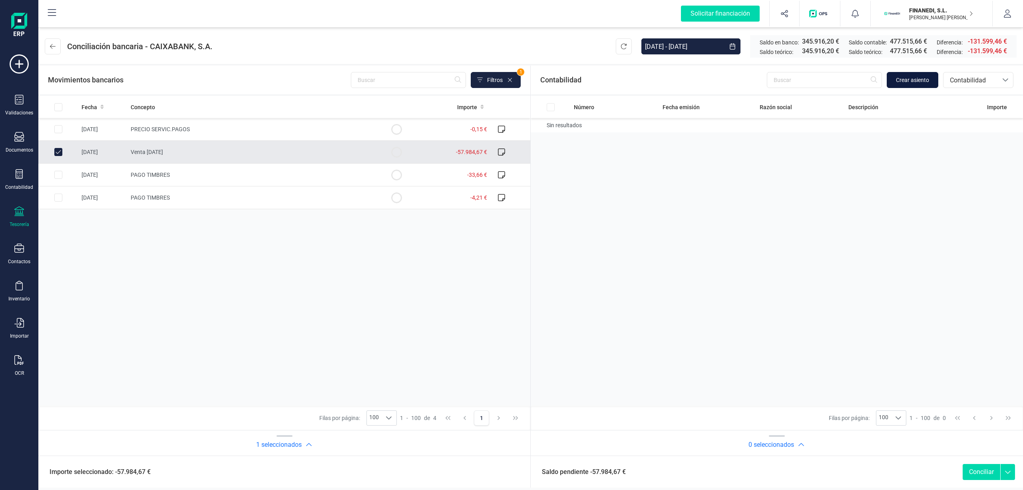
click at [904, 76] on span "Crear asiento" at bounding box center [912, 80] width 33 height 8
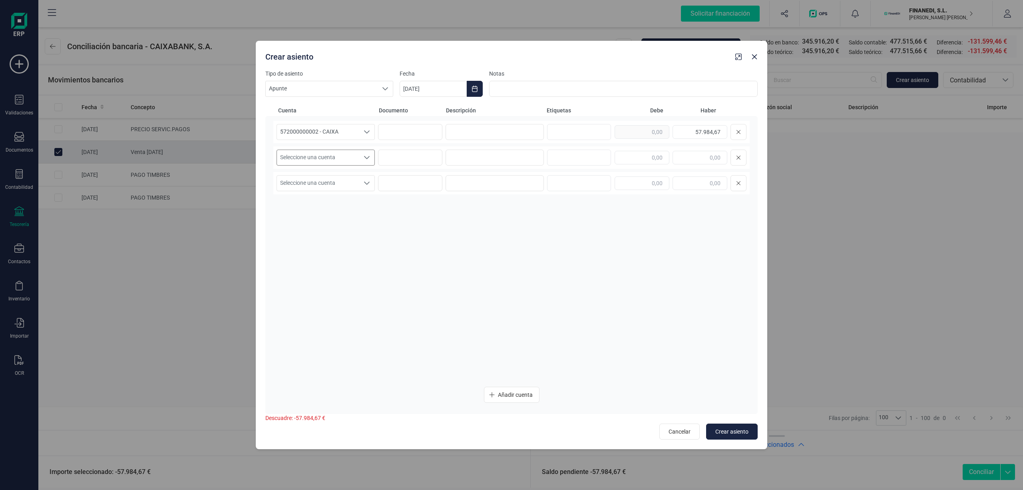
click at [336, 153] on span "Seleccione una cuenta" at bounding box center [318, 157] width 82 height 15
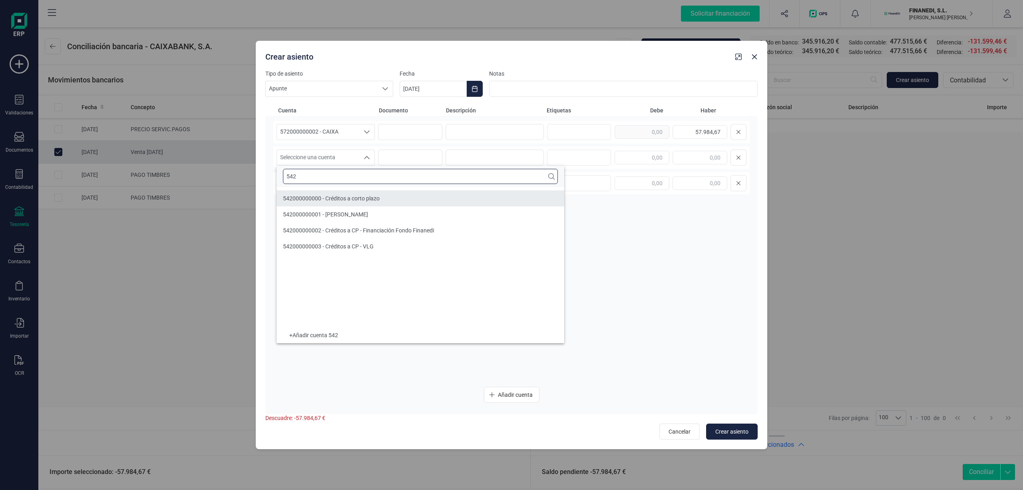
type input "542"
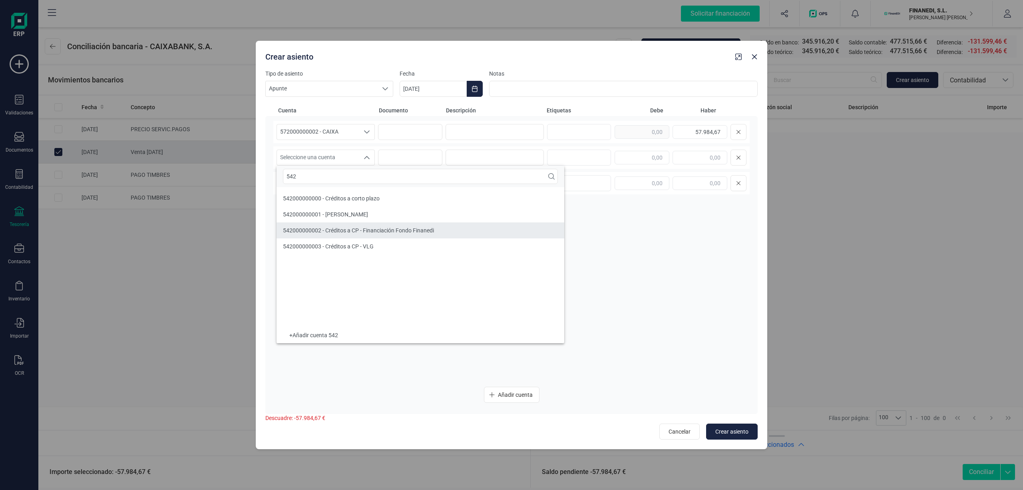
click at [359, 229] on span "542000000002 - Créditos a CP - Financiación Fondo Finanedi" at bounding box center [358, 230] width 151 height 6
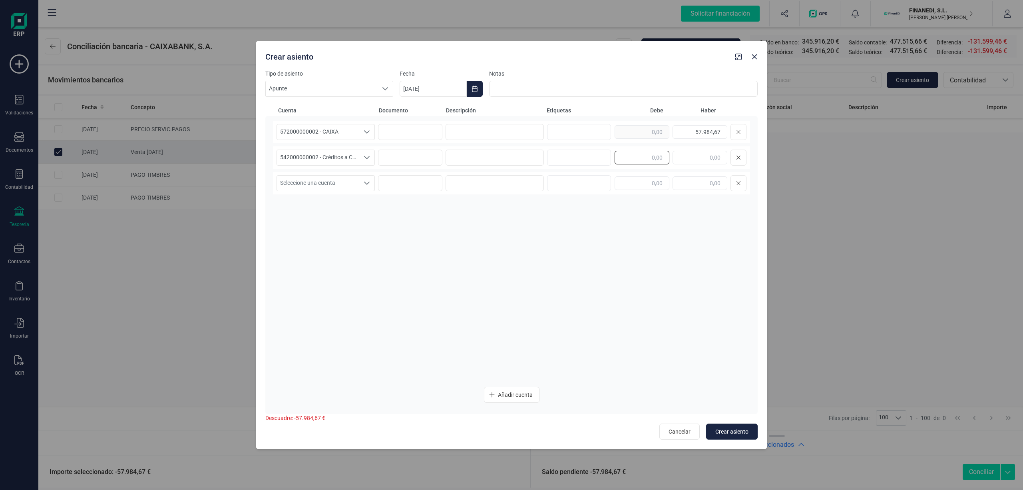
click at [617, 155] on input "text" at bounding box center [642, 158] width 55 height 14
click at [628, 157] on input "text" at bounding box center [642, 158] width 55 height 14
type input "58.760,36"
click at [521, 159] on input at bounding box center [495, 157] width 98 height 16
click at [513, 130] on input at bounding box center [495, 132] width 98 height 16
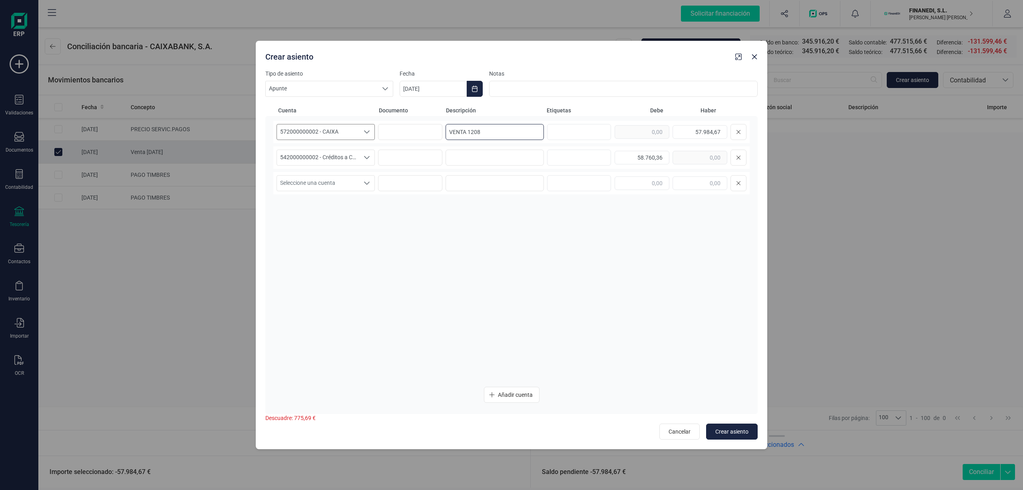
drag, startPoint x: 513, startPoint y: 130, endPoint x: 305, endPoint y: 125, distance: 207.9
click at [305, 125] on div "572000000002 - CAIXA 572000000002 - CAIXA 572000000002 - CAIXA VENTA 1208 57.98…" at bounding box center [511, 132] width 476 height 22
type input "VENTA 1208"
click at [466, 159] on input at bounding box center [495, 157] width 98 height 16
paste input "VENTA 1208"
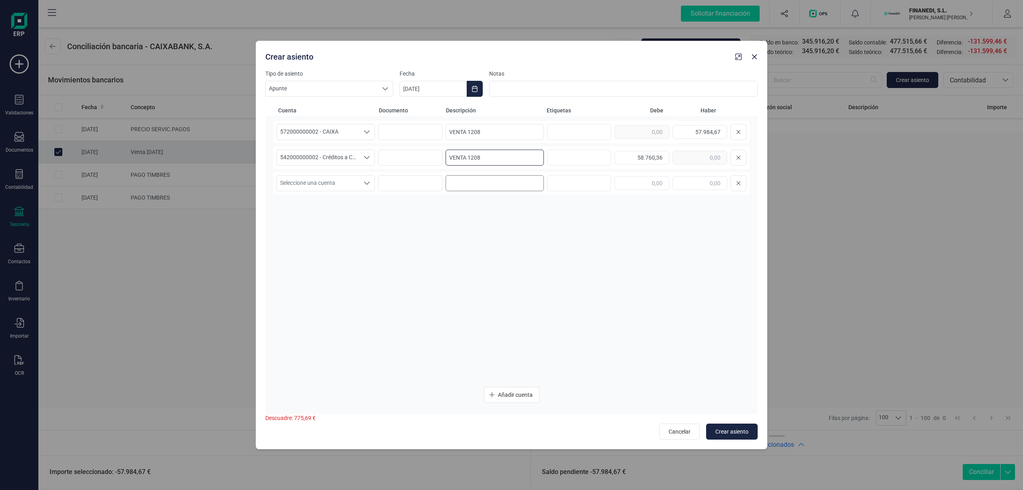
type input "VENTA 1208"
click at [474, 178] on input at bounding box center [495, 183] width 98 height 16
paste input "VENTA 1208"
type input "VENTA 1208"
click at [323, 186] on span "Seleccione una cuenta" at bounding box center [318, 182] width 82 height 15
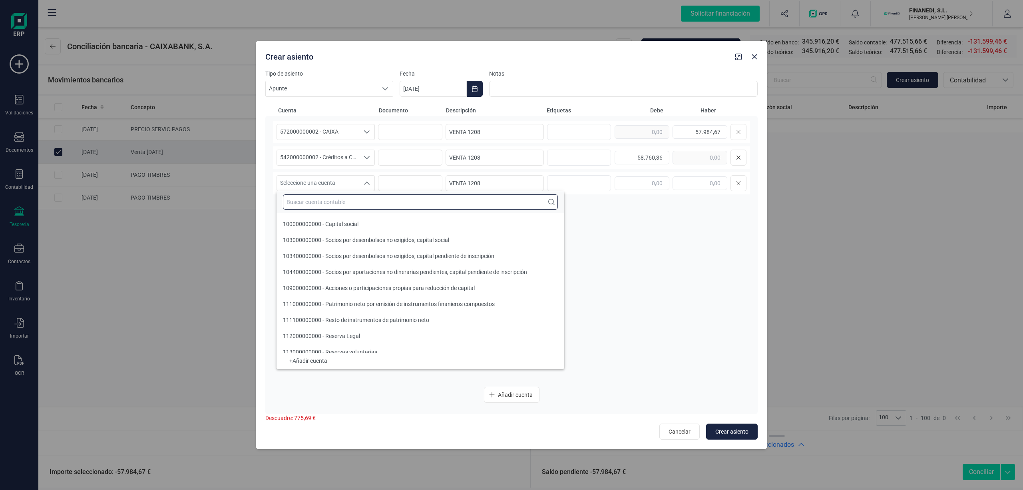
click at [322, 197] on input "text" at bounding box center [420, 201] width 275 height 15
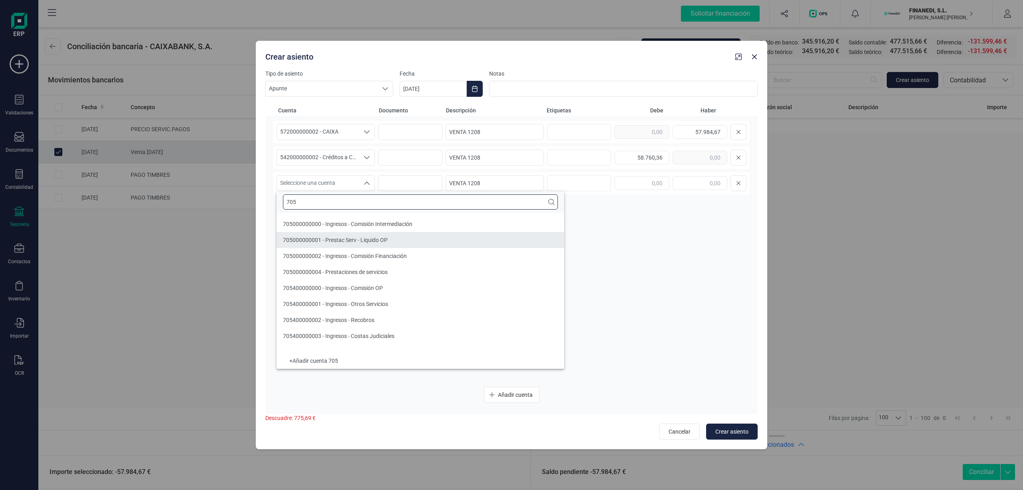
type input "705"
click at [334, 253] on span "705000000002 - Ingresos - Comisión Financiación" at bounding box center [345, 256] width 124 height 6
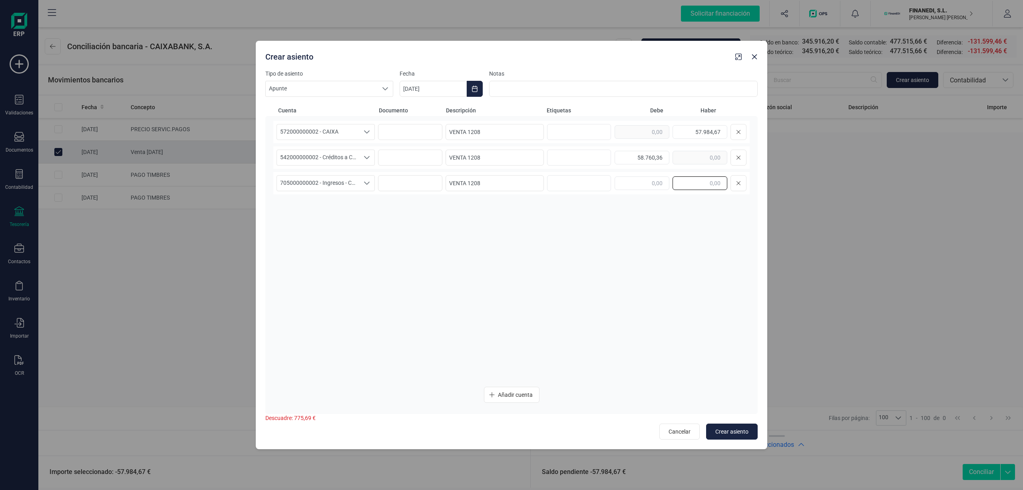
click at [715, 186] on input "text" at bounding box center [700, 183] width 55 height 14
type input "775,69"
click at [661, 304] on div "572000000002 - CAIXA 572000000002 - CAIXA 572000000002 - CAIXA VENTA 1208 57.98…" at bounding box center [511, 250] width 476 height 259
click at [736, 428] on span "Crear asiento" at bounding box center [731, 431] width 33 height 8
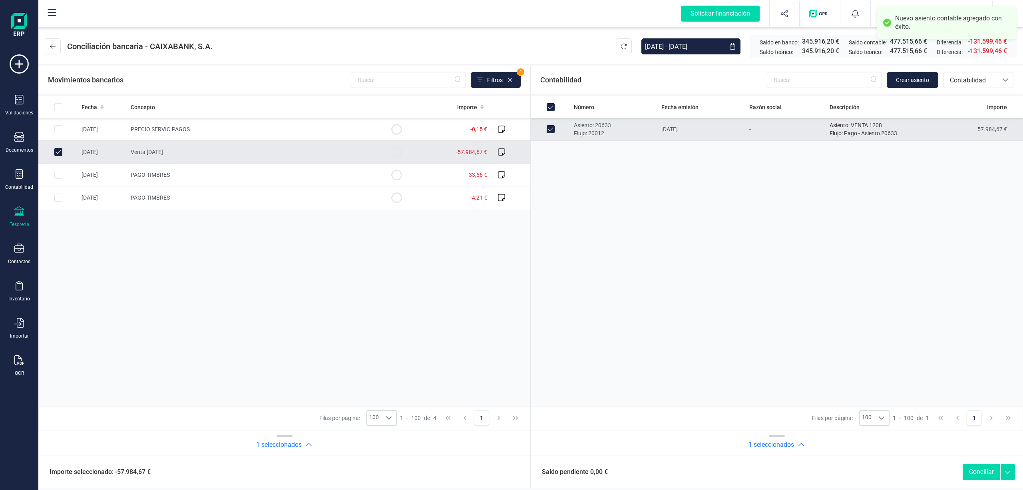
click at [974, 468] on button "Conciliar" at bounding box center [982, 472] width 38 height 16
checkbox input "false"
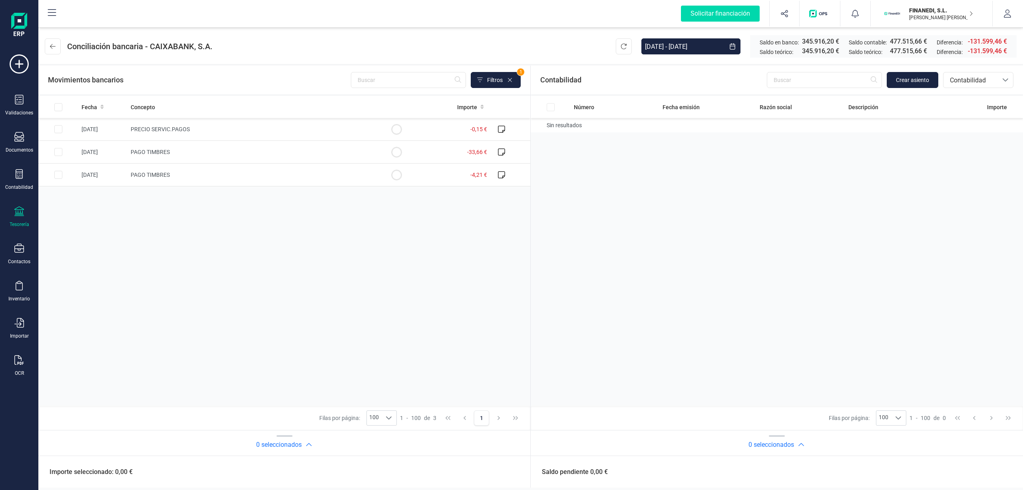
drag, startPoint x: 617, startPoint y: 197, endPoint x: 603, endPoint y: 193, distance: 15.5
click at [530, 197] on div "Número Fecha emisión Razón social Descripción Importe Sin resultados" at bounding box center [284, 251] width 492 height 310
click at [446, 226] on div "Fecha Concepto Importe 12/08/2025 PRECIO SERVIC.PAGOS -0,15 € 09/08/2025 PAGO T…" at bounding box center [284, 251] width 492 height 310
click at [21, 173] on icon at bounding box center [19, 174] width 7 height 10
click at [49, 53] on button at bounding box center [53, 46] width 16 height 16
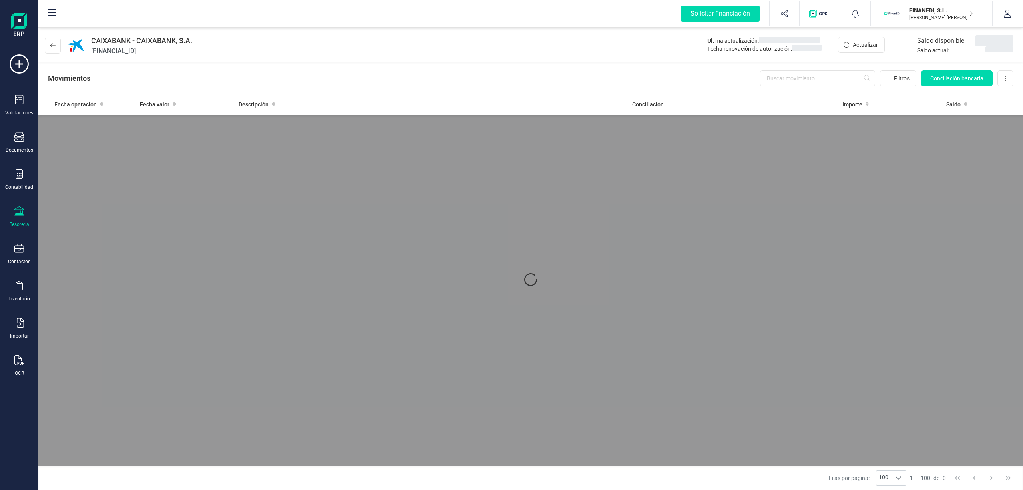
click at [216, 74] on div "Movimientos Filtros Conciliación bancaria Descargar Excel Eliminar cuenta" at bounding box center [530, 78] width 985 height 29
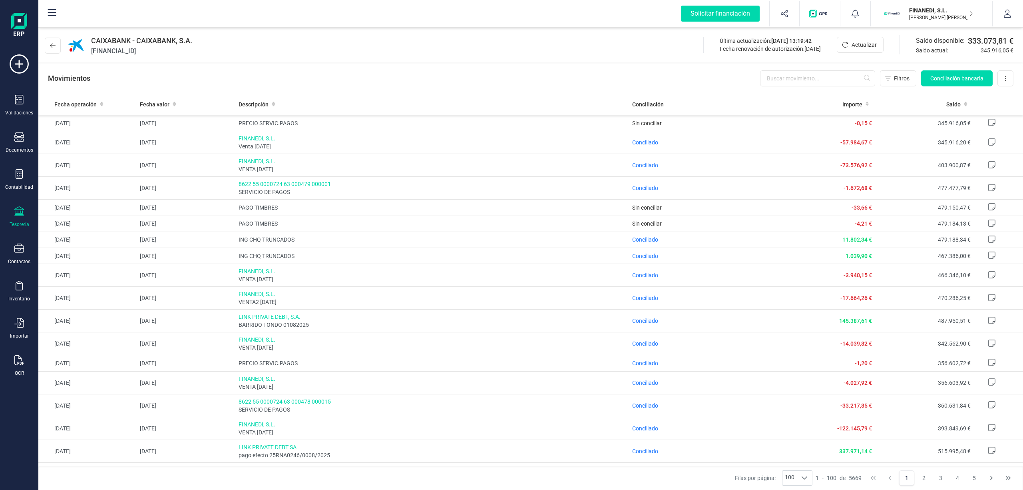
click at [520, 58] on div "CAIXABANK - CAIXABANK, S.A. ES2621008622680200144508 Última actualización: 12/0…" at bounding box center [530, 44] width 985 height 37
click at [520, 63] on div "CAIXABANK - CAIXABANK, S.A. ES2621008622680200144508 Última actualización: 12/0…" at bounding box center [530, 60] width 985 height 68
click at [451, 63] on div "CAIXABANK - CAIXABANK, S.A. ES2621008622680200144508 Última actualización: 12/0…" at bounding box center [530, 60] width 985 height 68
click at [301, 51] on div "CAIXABANK - CAIXABANK, S.A. ES2621008622680200144508 Última actualización: 12/0…" at bounding box center [530, 44] width 985 height 37
click at [390, 81] on div "Movimientos Filtros Conciliación bancaria Descargar Excel Eliminar cuenta" at bounding box center [530, 78] width 985 height 29
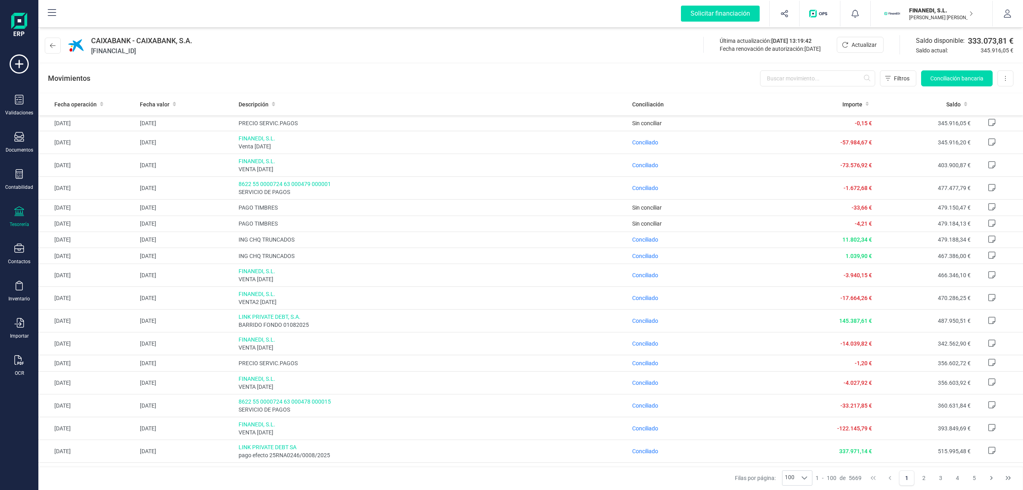
click at [229, 54] on div "CAIXABANK - CAIXABANK, S.A. ES2621008622680200144508 Última actualización: 12/0…" at bounding box center [530, 44] width 985 height 37
click at [25, 177] on div "Contabilidad" at bounding box center [19, 179] width 32 height 21
click at [331, 53] on div "CAIXABANK - CAIXABANK, S.A. ES2621008622680200144508 Última actualización: 12/0…" at bounding box center [530, 44] width 985 height 37
click at [55, 45] on icon at bounding box center [53, 45] width 6 height 6
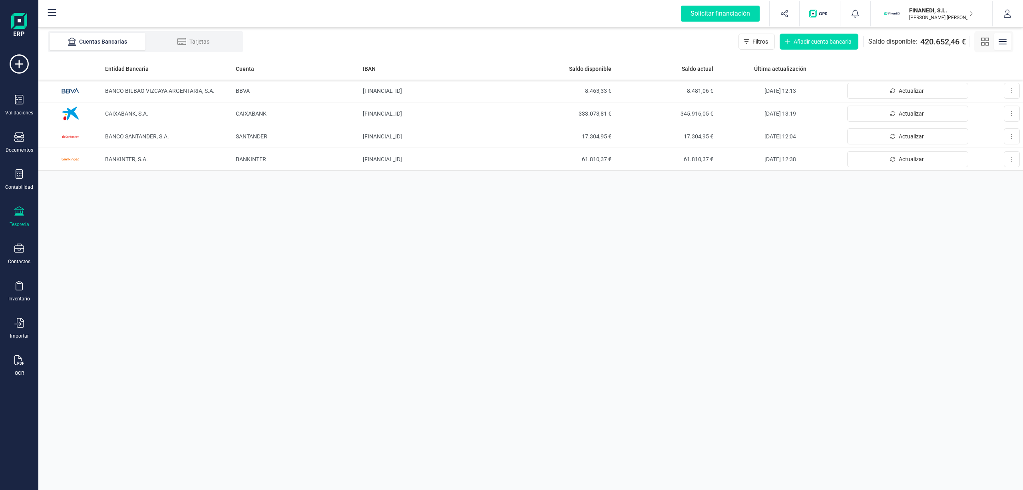
click at [290, 50] on div "Cuentas Bancarias Tarjetas Filtros Añadir cuenta bancaria Saldo disponible: 420…" at bounding box center [530, 42] width 985 height 32
click at [357, 48] on div "Cuentas Bancarias Tarjetas Filtros Añadir cuenta bancaria Saldo disponible: 420…" at bounding box center [530, 42] width 985 height 32
click at [18, 171] on icon at bounding box center [19, 174] width 7 height 10
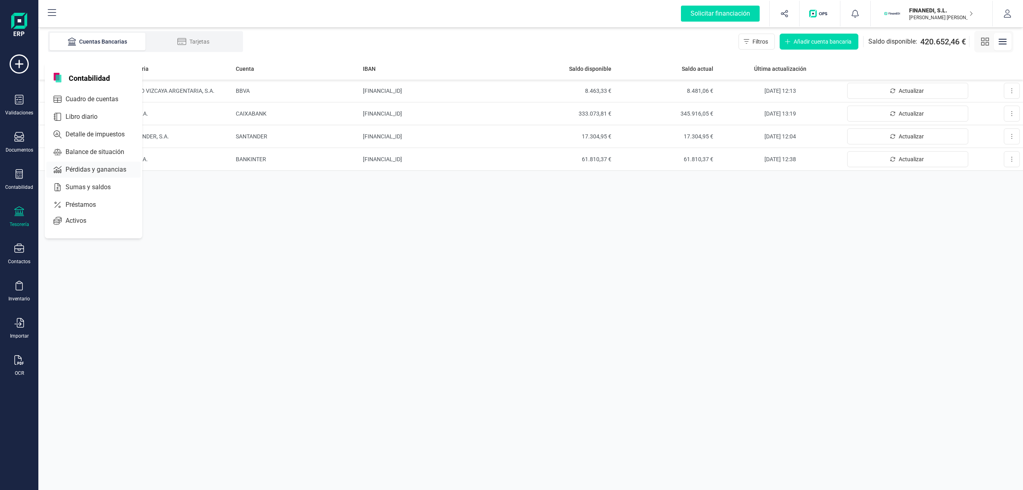
click at [98, 170] on span "Pérdidas y ganancias" at bounding box center [101, 170] width 78 height 10
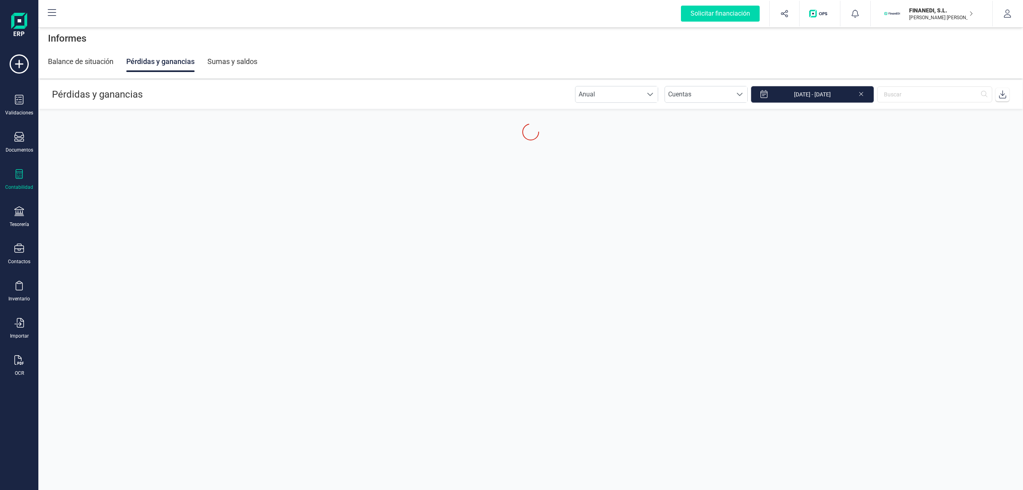
click at [822, 93] on input "[DATE] - [DATE]" at bounding box center [812, 94] width 123 height 17
click at [775, 152] on span "1" at bounding box center [770, 156] width 16 height 16
click at [857, 118] on button "Next Month" at bounding box center [861, 115] width 13 height 13
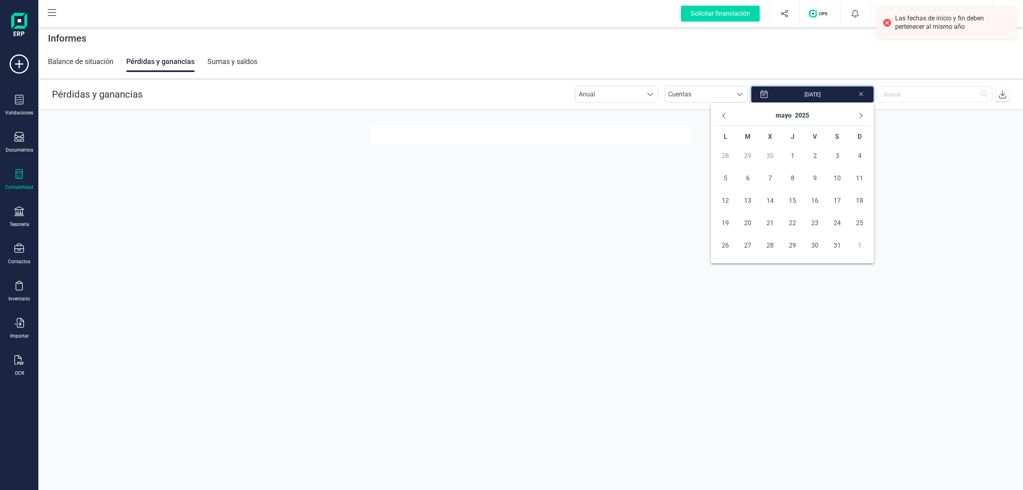
click at [857, 118] on button "Next Month" at bounding box center [861, 115] width 13 height 13
click at [858, 118] on icon "Next Month" at bounding box center [861, 115] width 6 height 6
click at [796, 245] on span "31" at bounding box center [792, 245] width 16 height 16
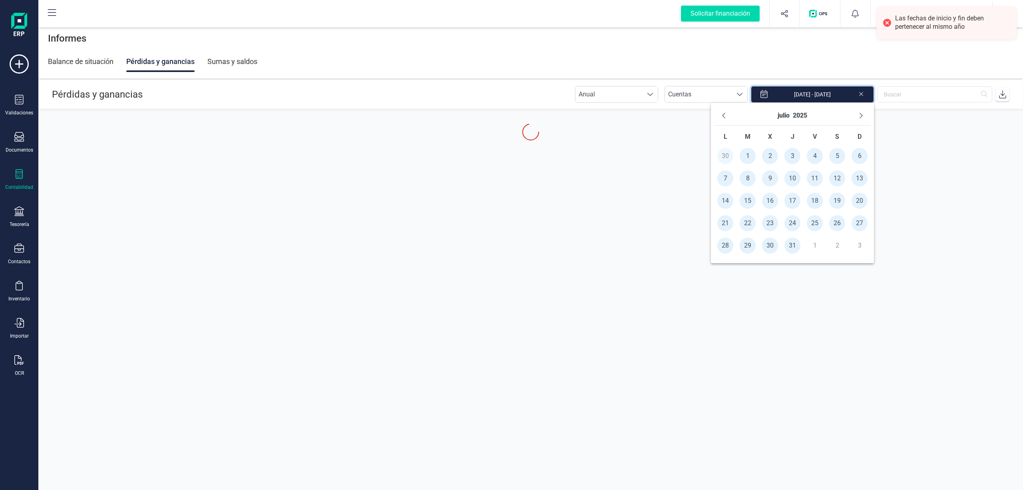
click at [645, 220] on section "Pérdidas y ganancias Anual Anual Cuentas Cuentas 01/01/2025 - 31/07/2025" at bounding box center [530, 270] width 985 height 380
click at [592, 61] on div "Balance de situación Pérdidas y ganancias Sumas y saldos" at bounding box center [530, 61] width 965 height 21
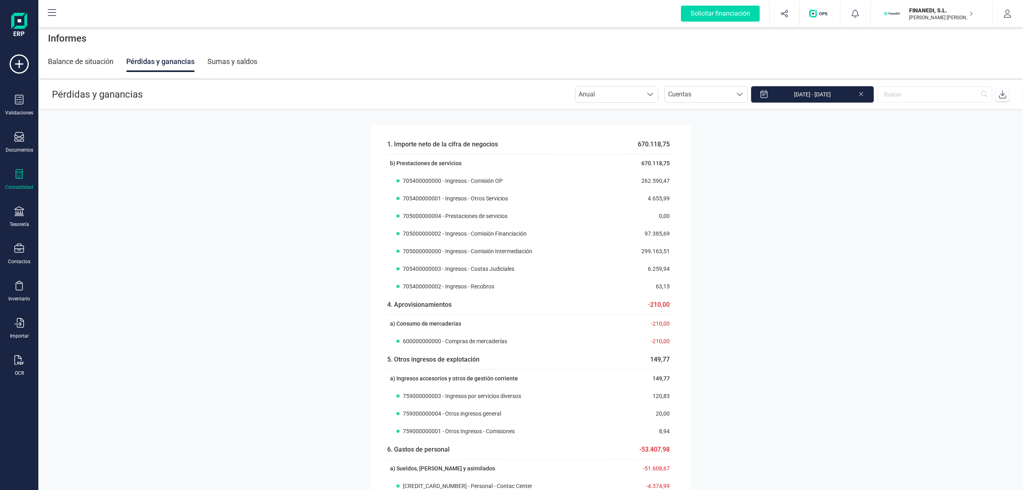
click at [802, 100] on input "01/01/2025 - 31/07/2025" at bounding box center [812, 94] width 123 height 17
click at [745, 157] on span "1" at bounding box center [748, 156] width 16 height 16
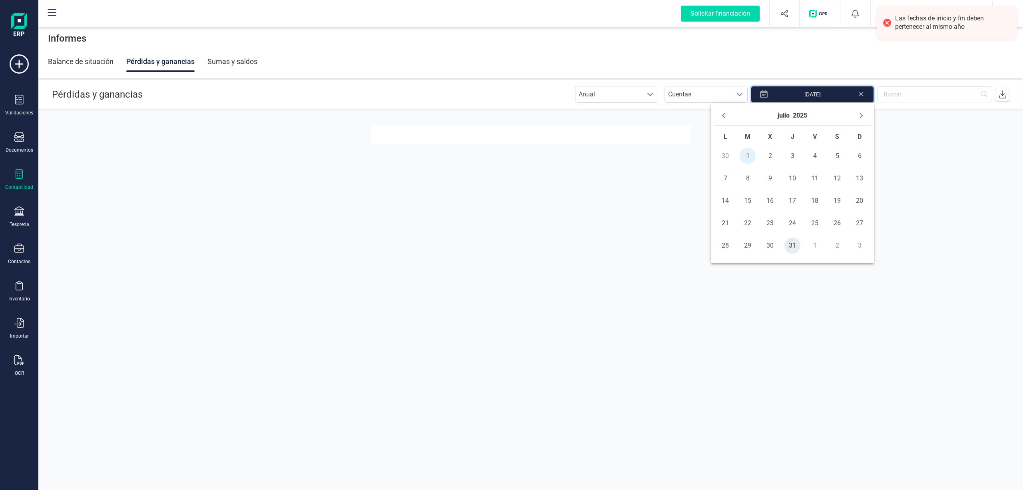
click at [794, 239] on span "31" at bounding box center [792, 245] width 16 height 16
type input "[DATE] - [DATE]"
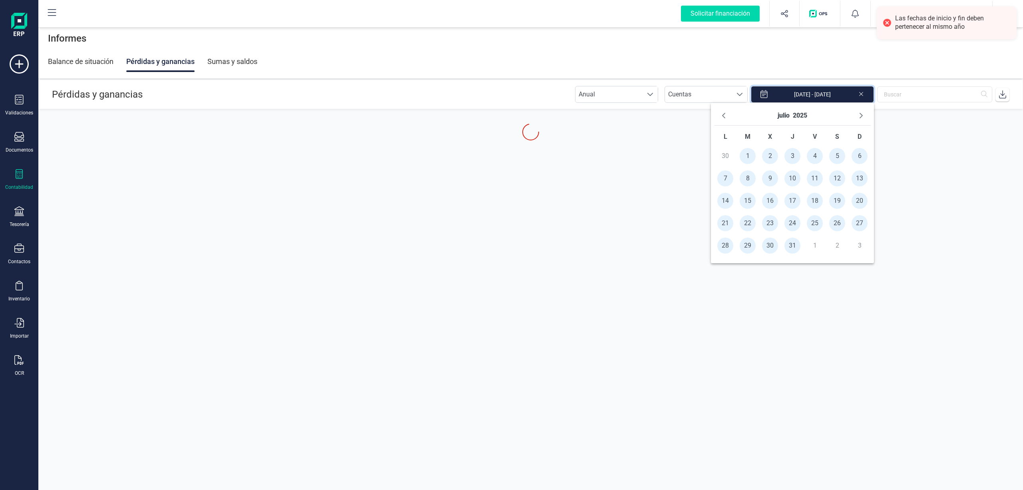
click at [653, 269] on section "Pérdidas y ganancias Anual Anual Cuentas Cuentas 01/07/2025 - 31/07/2025" at bounding box center [530, 270] width 985 height 380
click at [656, 306] on section "Pérdidas y ganancias Anual Anual Cuentas Cuentas 01/07/2025 - 31/07/2025" at bounding box center [530, 270] width 985 height 380
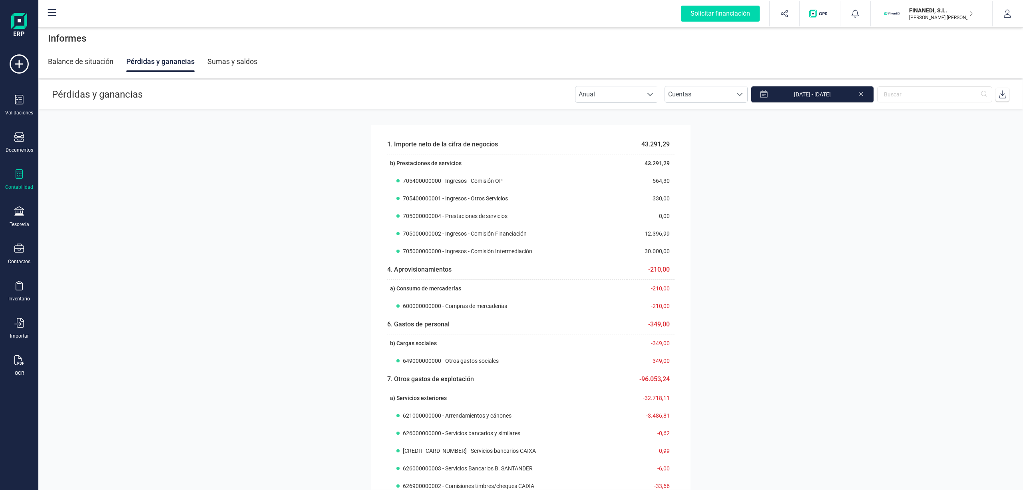
click at [21, 175] on icon at bounding box center [19, 174] width 10 height 10
click at [103, 96] on span "Cuadro de cuentas" at bounding box center [97, 99] width 70 height 10
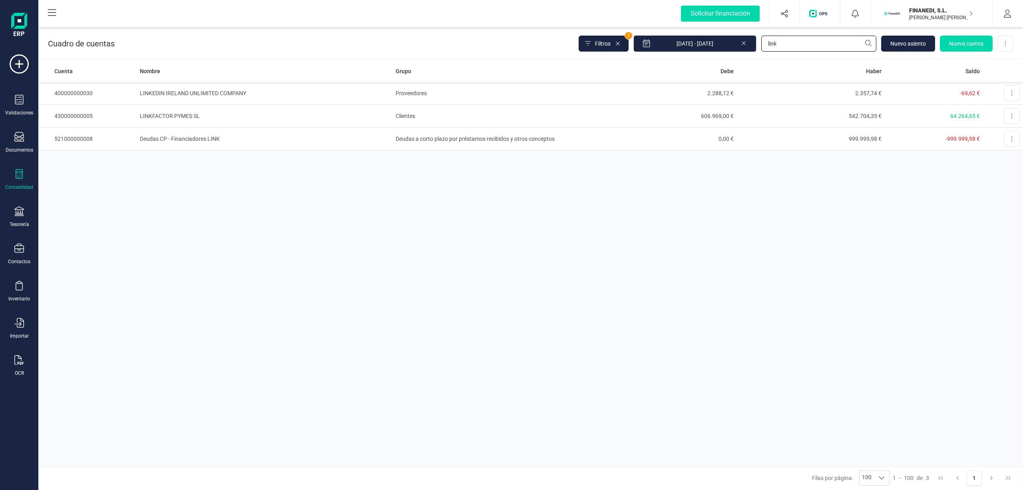
click at [777, 50] on input "link" at bounding box center [818, 44] width 115 height 16
drag, startPoint x: 782, startPoint y: 43, endPoint x: 736, endPoint y: 44, distance: 46.0
click at [736, 44] on div "Filtros 1 01/01/2025 - 12/08/2025 link Nuevo asiento Nueva cuenta Descargar Exc…" at bounding box center [796, 43] width 435 height 17
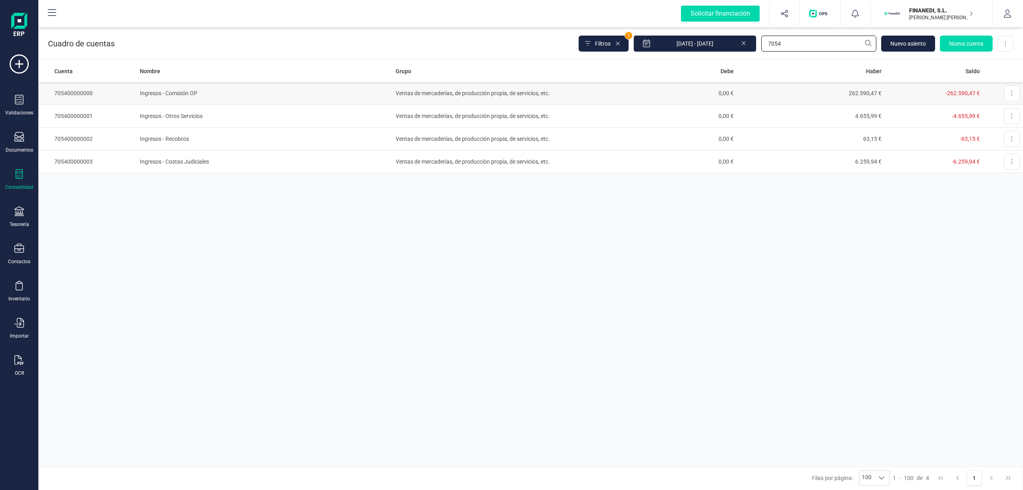
type input "7054"
click at [171, 94] on td "Ingresos - Comisión OP" at bounding box center [265, 93] width 256 height 23
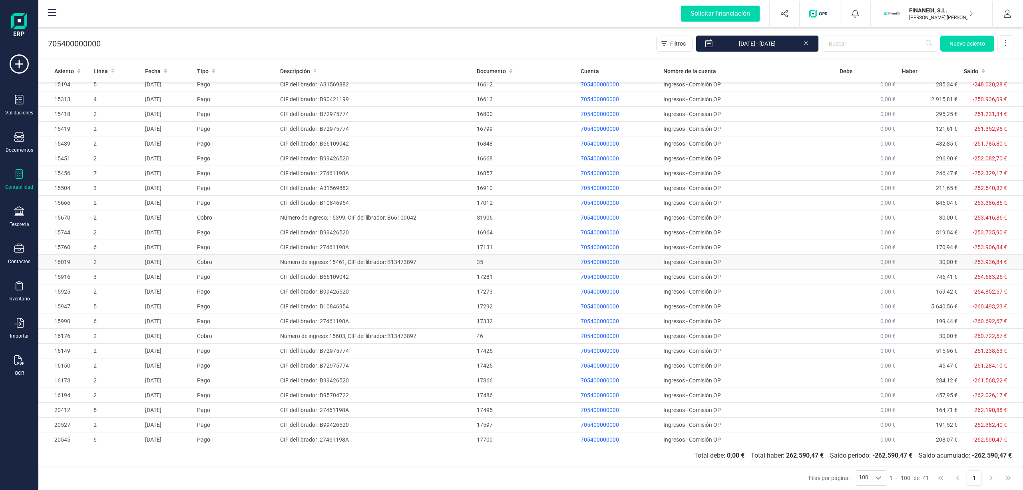
scroll to position [249, 0]
click at [16, 179] on div at bounding box center [19, 175] width 10 height 12
click at [87, 169] on span "Pérdidas y ganancias" at bounding box center [101, 170] width 78 height 10
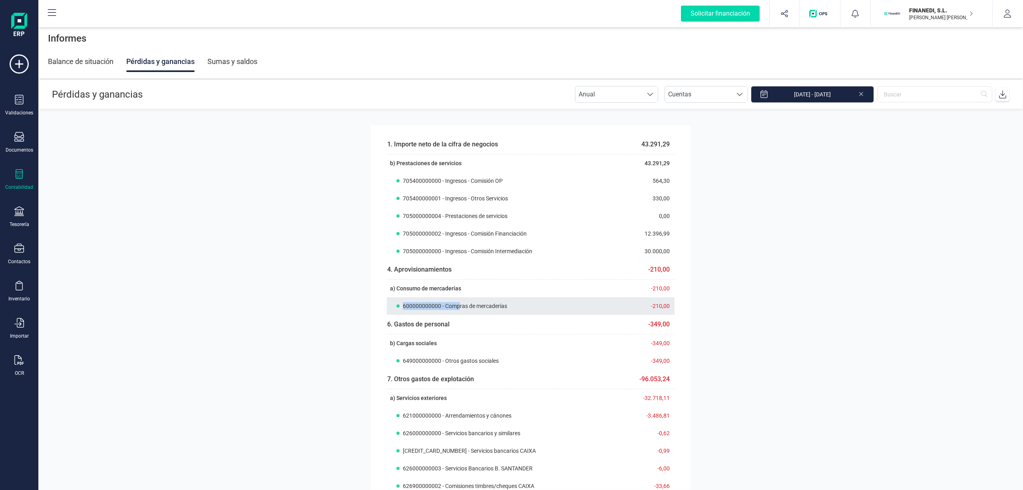
drag, startPoint x: 458, startPoint y: 305, endPoint x: 390, endPoint y: 302, distance: 67.2
click at [390, 302] on th "600000000000 - Compras de mercaderías" at bounding box center [507, 306] width 240 height 18
click at [328, 267] on section "1. Importe neto de la cifra de negocios 43.291,29 b) Prestaciones de servicios …" at bounding box center [530, 299] width 985 height 380
drag, startPoint x: 472, startPoint y: 307, endPoint x: 381, endPoint y: 305, distance: 91.5
click at [381, 305] on div "1. Importe neto de la cifra de negocios 43.291,29 b) Prestaciones de servicios …" at bounding box center [531, 484] width 320 height 719
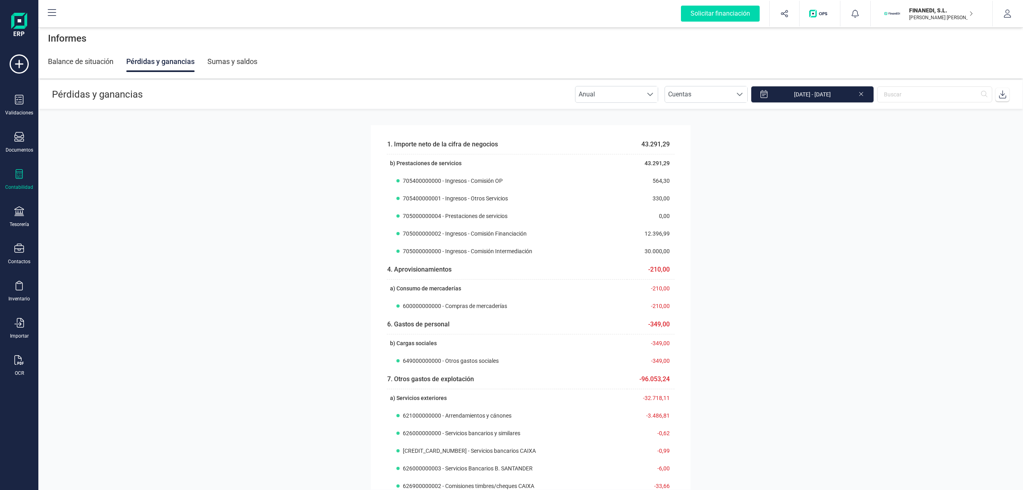
click at [312, 285] on section "1. Importe neto de la cifra de negocios 43.291,29 b) Prestaciones de servicios …" at bounding box center [530, 299] width 985 height 380
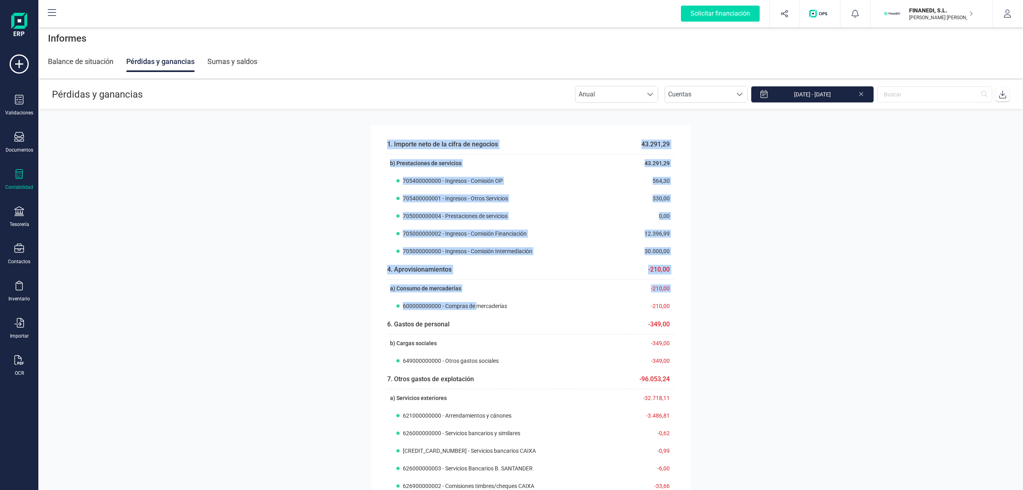
drag, startPoint x: 473, startPoint y: 309, endPoint x: 358, endPoint y: 305, distance: 114.8
click at [358, 305] on section "1. Importe neto de la cifra de negocios 43.291,29 b) Prestaciones de servicios …" at bounding box center [530, 299] width 985 height 380
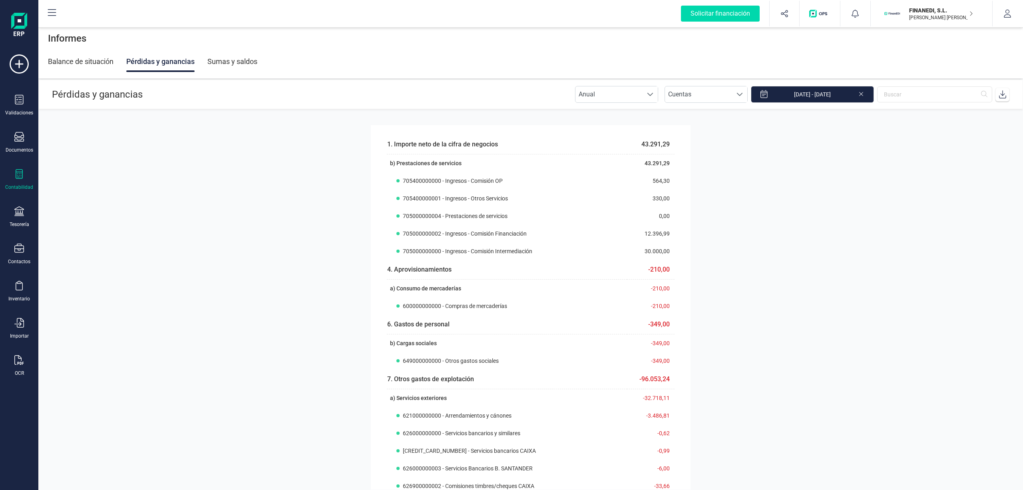
click at [280, 279] on section "1. Importe neto de la cifra de negocios 43.291,29 b) Prestaciones de servicios …" at bounding box center [530, 299] width 985 height 380
drag, startPoint x: 468, startPoint y: 308, endPoint x: 378, endPoint y: 284, distance: 93.8
click at [378, 284] on div "1. Importe neto de la cifra de negocios 43.291,29 b) Prestaciones de servicios …" at bounding box center [531, 484] width 320 height 719
click at [285, 296] on section "1. Importe neto de la cifra de negocios 43.291,29 b) Prestaciones de servicios …" at bounding box center [530, 299] width 985 height 380
click at [426, 306] on span "600000000000 - Compras de mercaderías" at bounding box center [455, 306] width 104 height 8
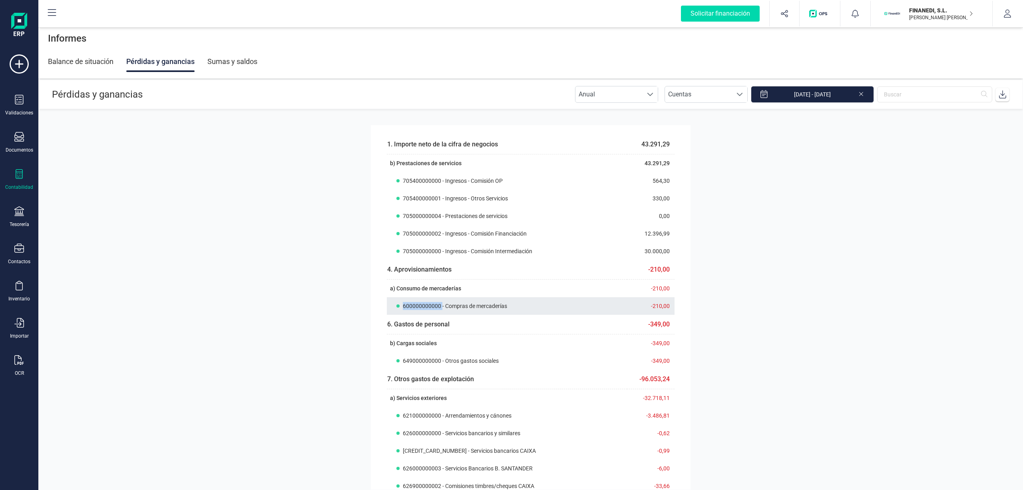
click at [426, 306] on span "600000000000 - Compras de mercaderías" at bounding box center [455, 306] width 104 height 8
click at [275, 281] on section "1. Importe neto de la cifra de negocios 43.291,29 b) Prestaciones de servicios …" at bounding box center [530, 299] width 985 height 380
click at [217, 58] on div "Sumas y saldos" at bounding box center [232, 61] width 50 height 21
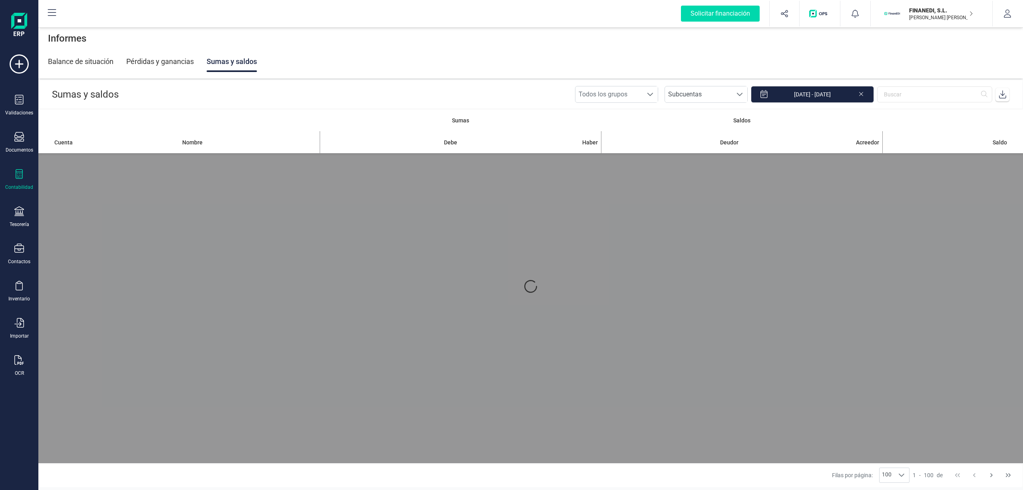
click at [158, 63] on div "Pérdidas y ganancias" at bounding box center [160, 61] width 68 height 21
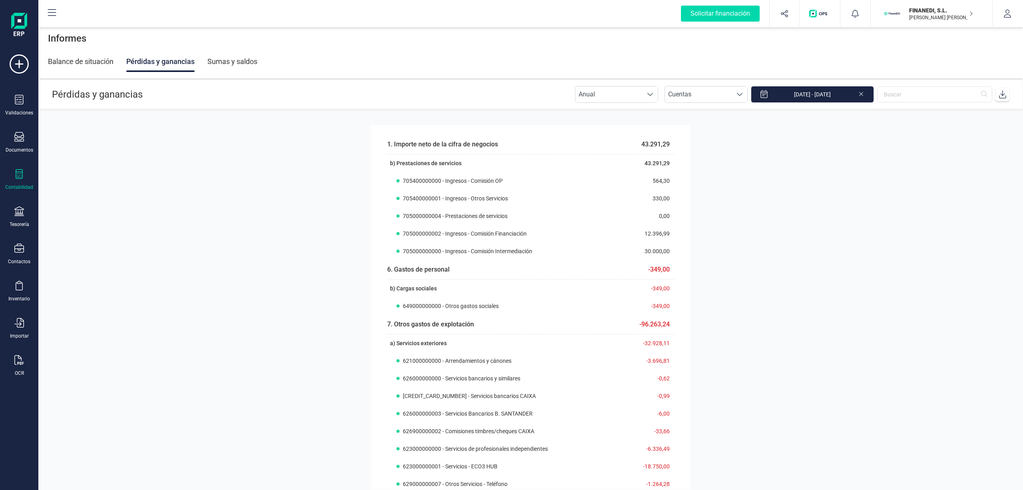
click at [298, 232] on section "1. Importe neto de la cifra de negocios 43.291,29 b) Prestaciones de servicios …" at bounding box center [530, 299] width 985 height 380
drag, startPoint x: 427, startPoint y: 306, endPoint x: 493, endPoint y: 311, distance: 65.7
click at [493, 311] on th "649000000000 - Otros gastos sociales" at bounding box center [507, 306] width 240 height 18
click at [290, 263] on section "1. Importe neto de la cifra de negocios 43.291,29 b) Prestaciones de servicios …" at bounding box center [530, 299] width 985 height 380
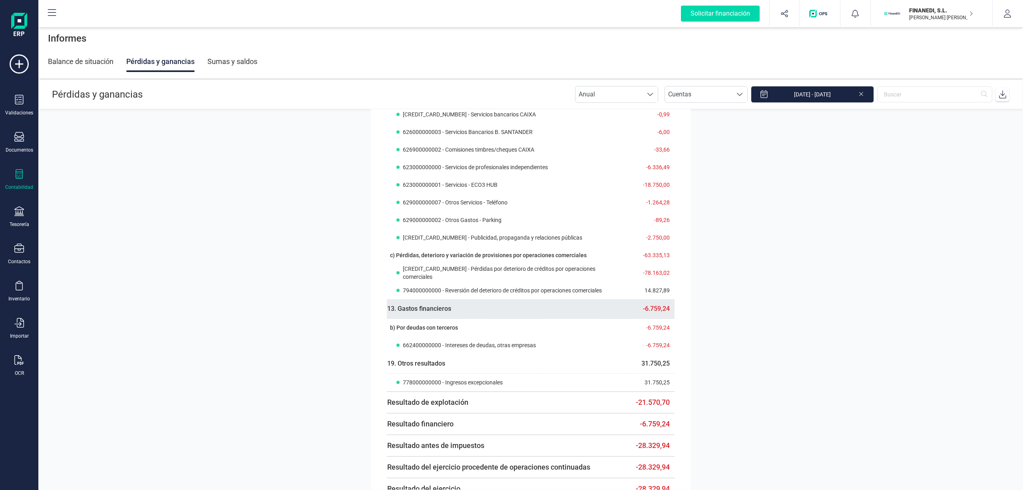
scroll to position [318, 0]
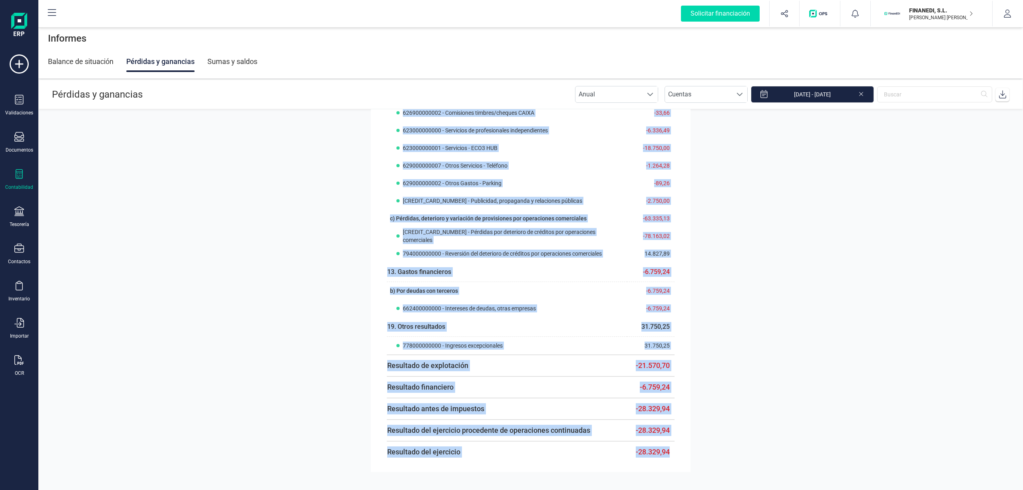
drag, startPoint x: 671, startPoint y: 450, endPoint x: 599, endPoint y: 464, distance: 74.1
click at [599, 464] on div "1. Importe neto de la cifra de negocios 43.291,29 b) Prestaciones de servicios …" at bounding box center [531, 139] width 320 height 665
drag, startPoint x: 619, startPoint y: 453, endPoint x: 709, endPoint y: 455, distance: 90.3
click at [709, 455] on section "1. Importe neto de la cifra de negocios 43.291,29 b) Prestaciones de servicios …" at bounding box center [530, 299] width 985 height 380
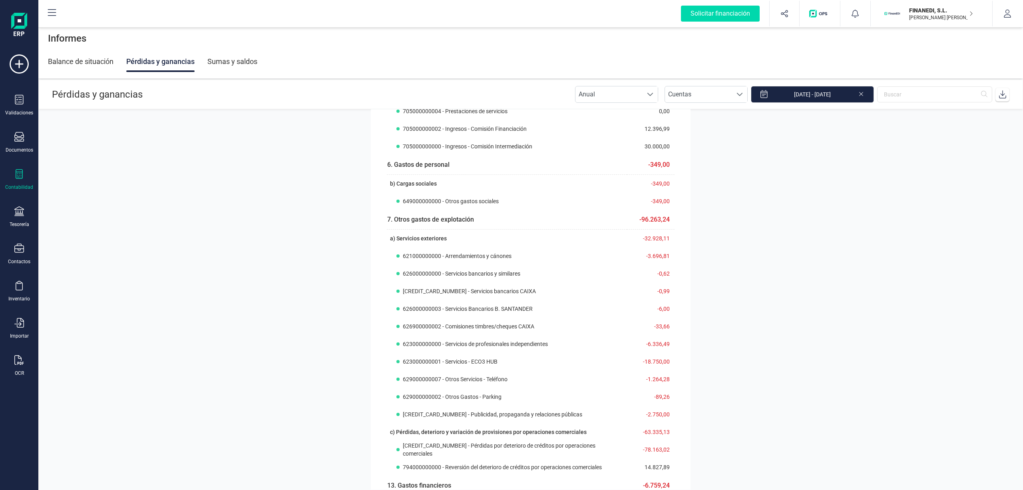
scroll to position [158, 0]
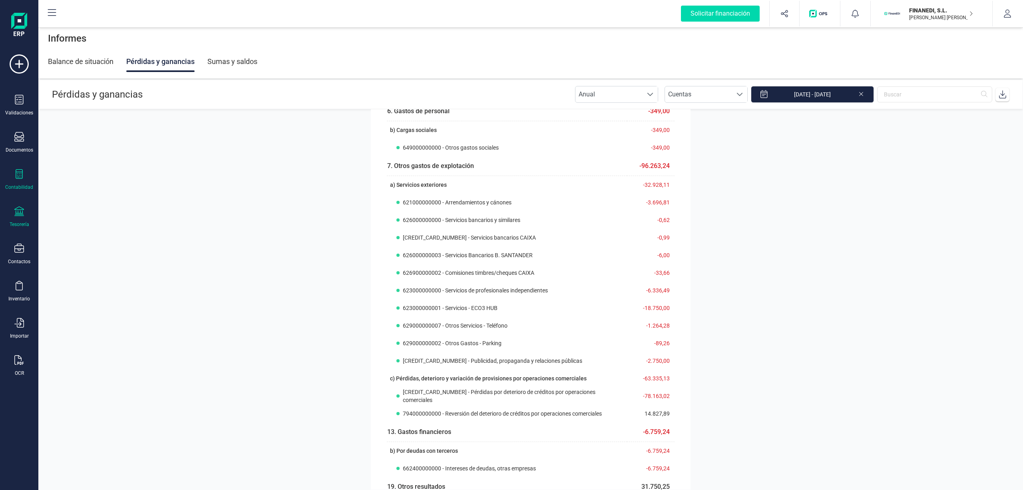
click at [22, 211] on icon at bounding box center [19, 211] width 10 height 10
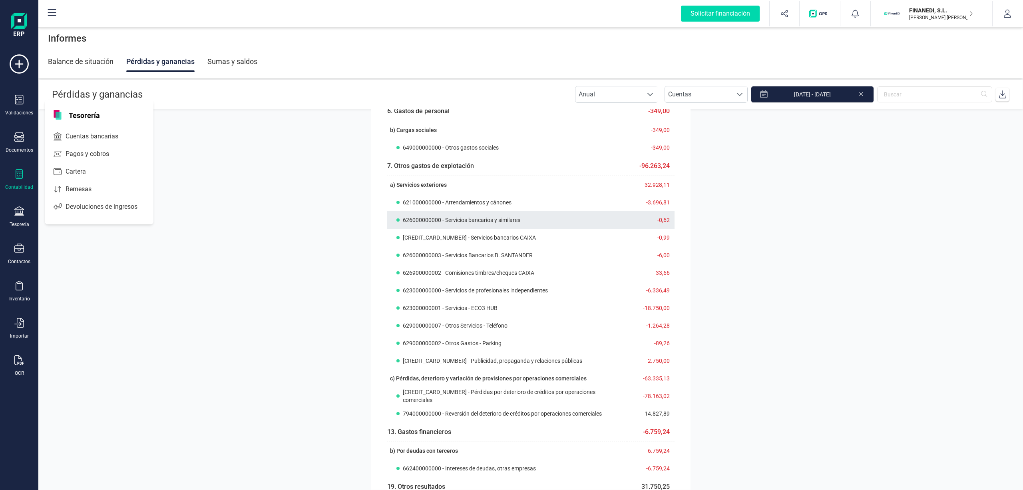
click at [413, 217] on span "626000000000 - Servicios bancarios y similares" at bounding box center [461, 220] width 117 height 8
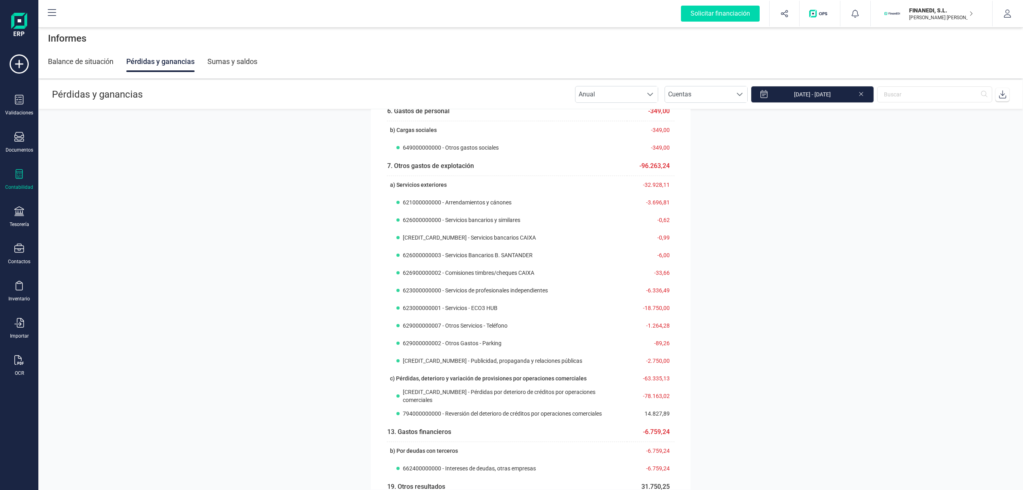
click at [332, 213] on section "1. Importe neto de la cifra de negocios 43.291,29 b) Prestaciones de servicios …" at bounding box center [530, 299] width 985 height 380
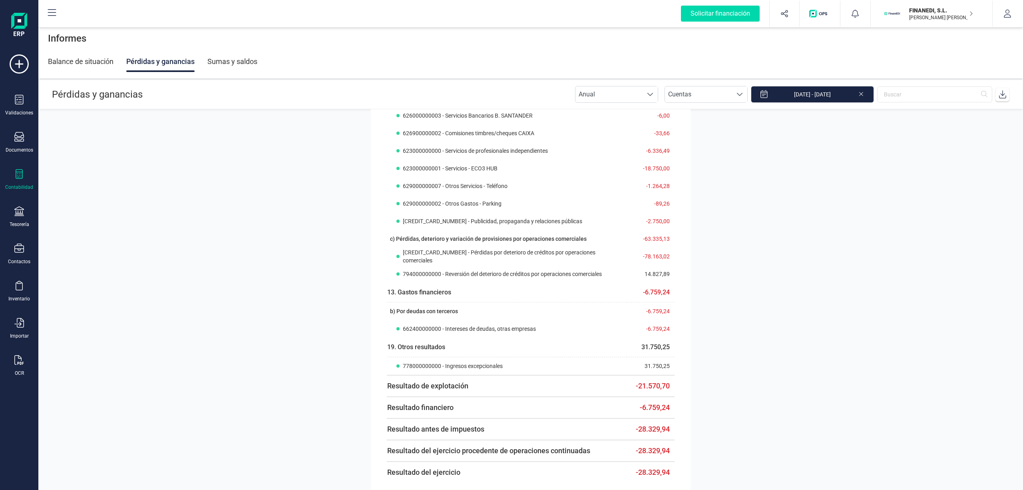
scroll to position [318, 0]
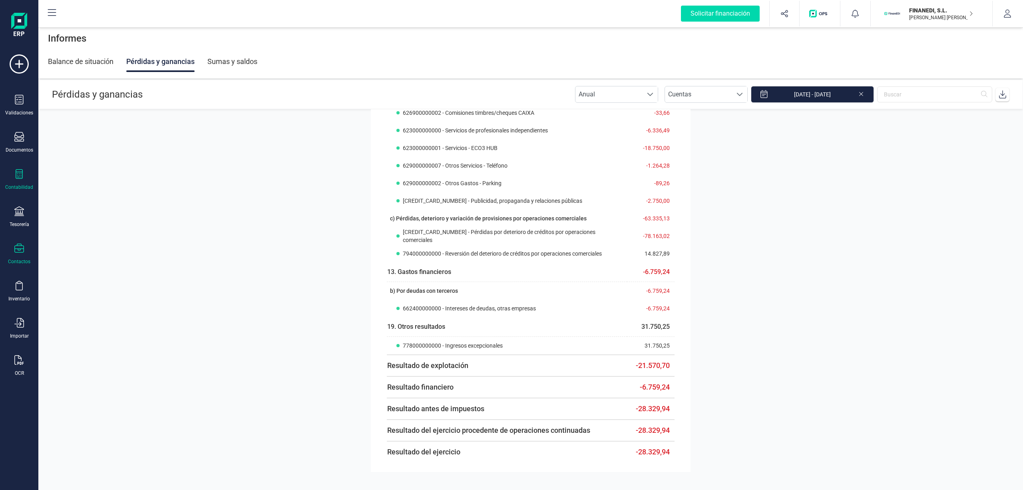
click at [24, 251] on div "Contactos" at bounding box center [19, 253] width 32 height 21
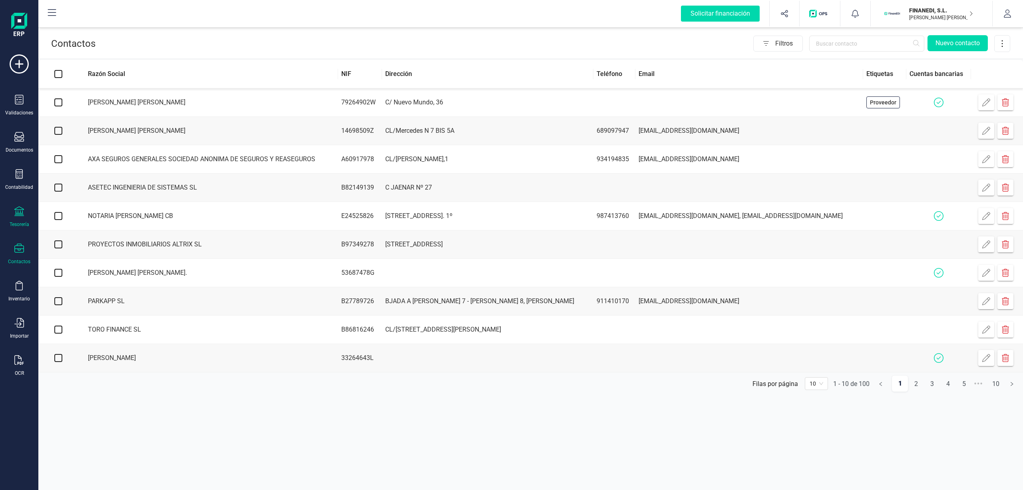
click at [20, 221] on div "Tesorería" at bounding box center [20, 224] width 20 height 6
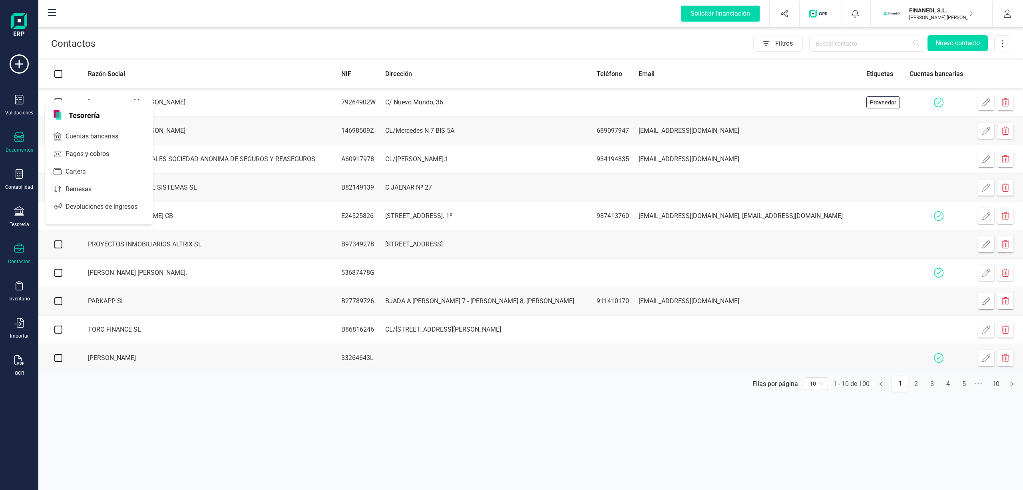
click at [18, 132] on icon at bounding box center [19, 137] width 10 height 10
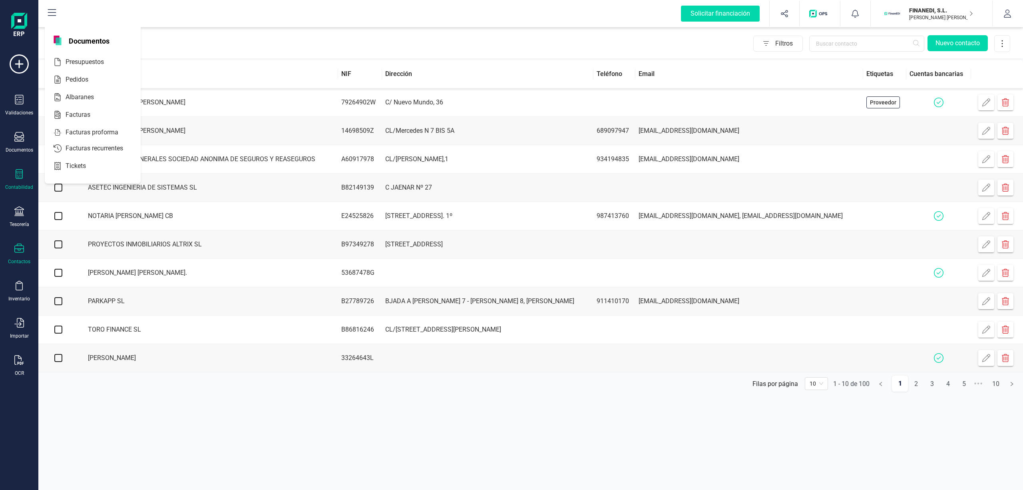
click at [26, 176] on div "Contabilidad" at bounding box center [19, 179] width 32 height 21
click at [89, 223] on span "Activos" at bounding box center [81, 221] width 38 height 10
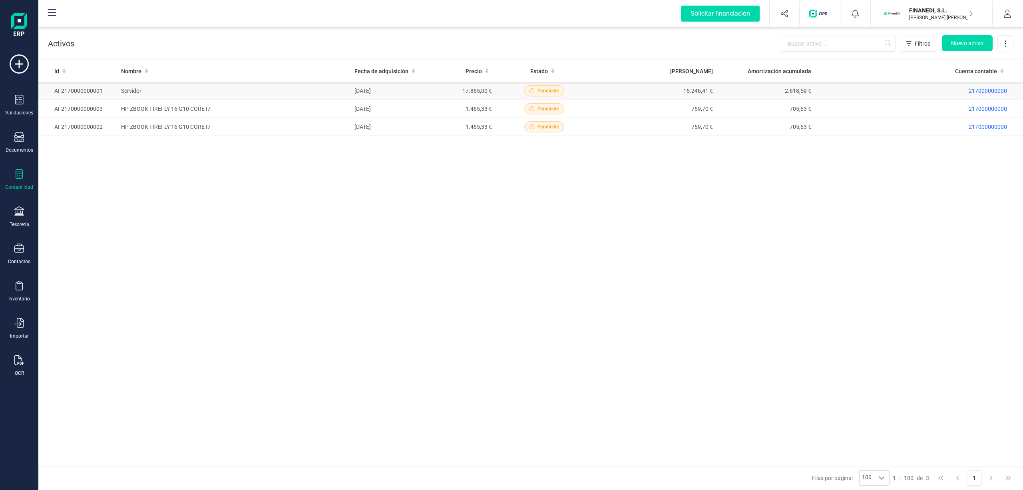
click at [253, 95] on td "Servidor" at bounding box center [234, 91] width 233 height 18
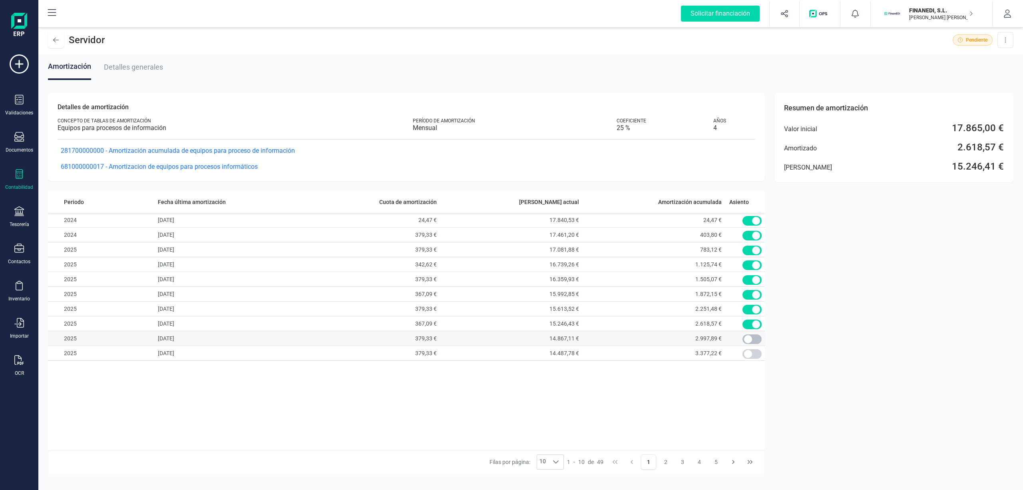
click at [752, 339] on span at bounding box center [751, 339] width 19 height 10
click at [64, 40] on div "Servidor" at bounding box center [76, 40] width 57 height 16
click at [59, 38] on button at bounding box center [56, 40] width 16 height 16
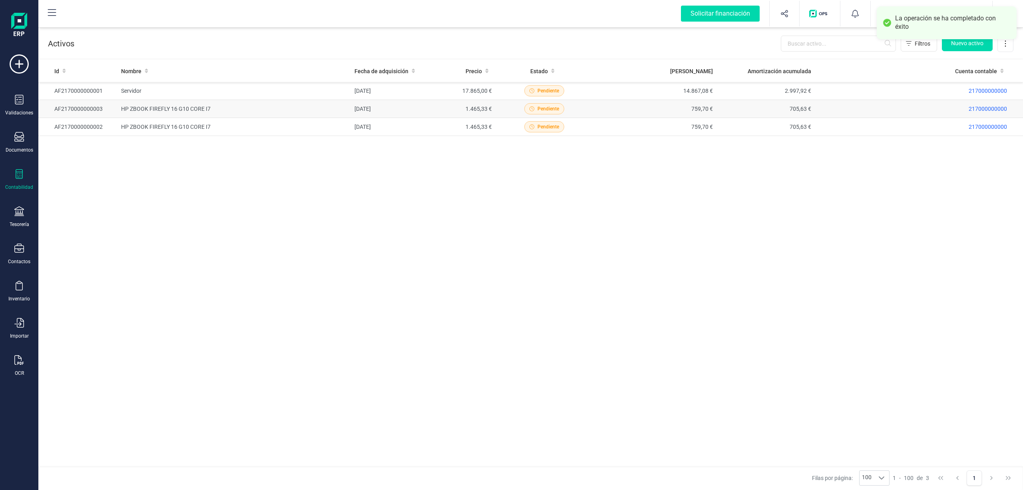
click at [234, 109] on td "HP ZBOOK FIREFLY 16 G10 CORE I7" at bounding box center [234, 109] width 233 height 18
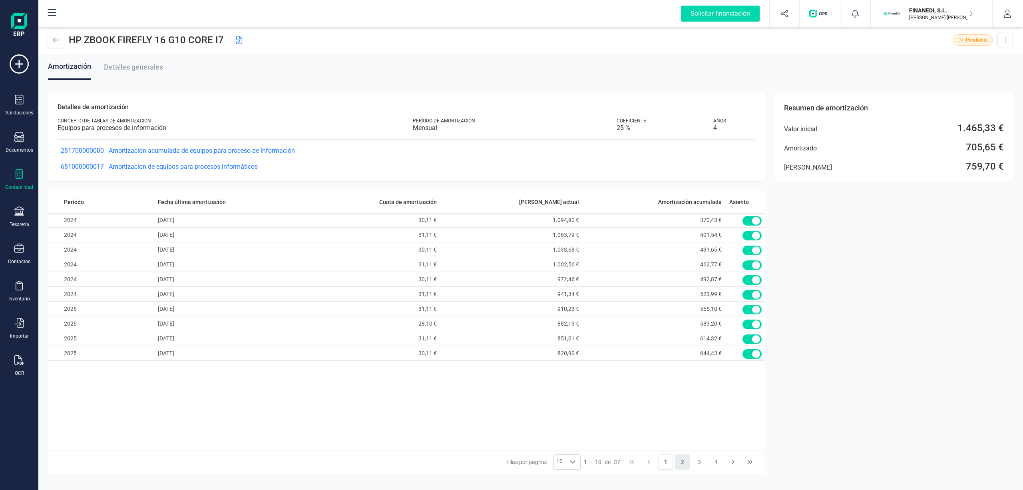
click at [679, 461] on button "2" at bounding box center [682, 461] width 15 height 15
click at [748, 251] on span at bounding box center [751, 250] width 19 height 10
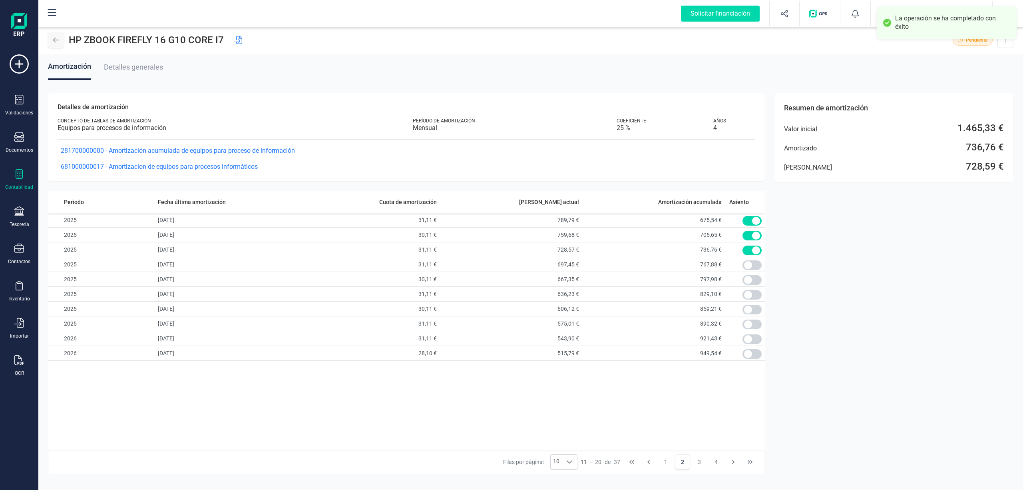
click at [52, 42] on button at bounding box center [56, 40] width 16 height 16
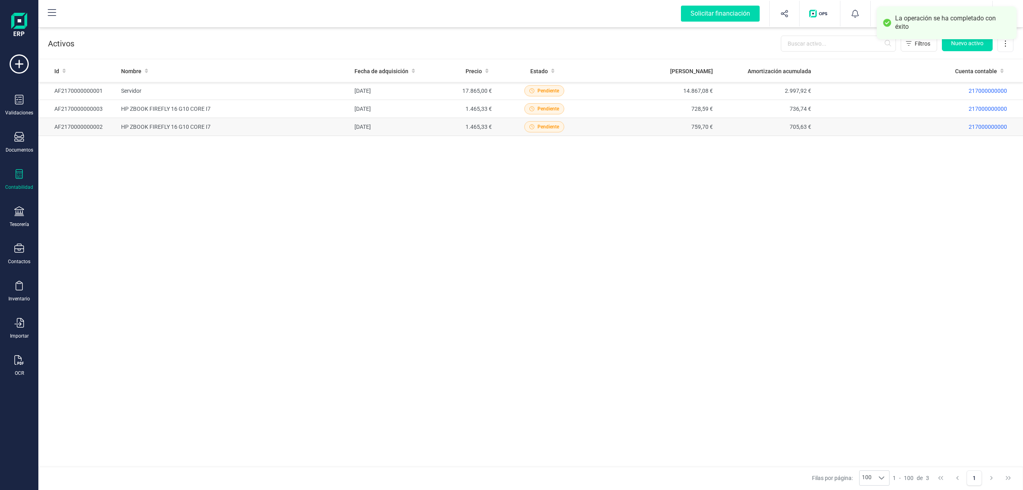
click at [162, 133] on td "HP ZBOOK FIREFLY 16 G10 CORE I7" at bounding box center [234, 127] width 233 height 18
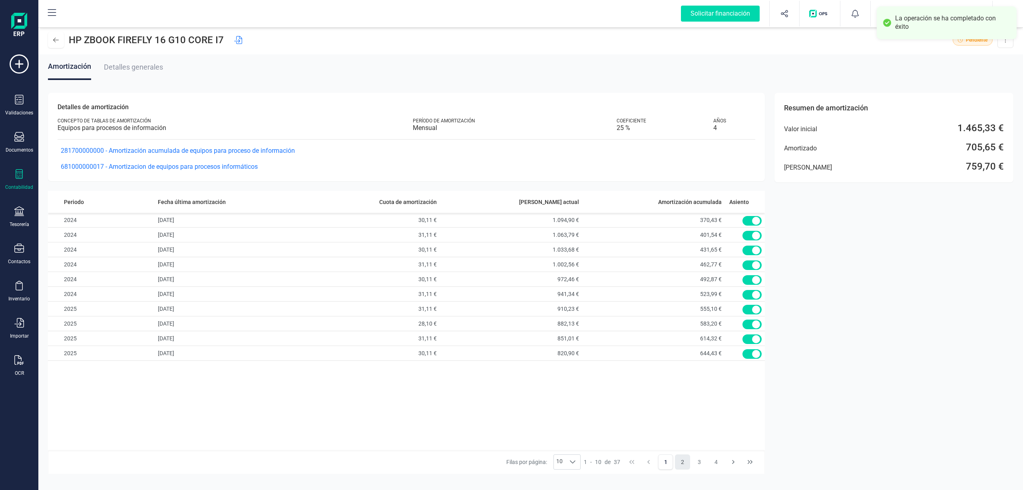
click at [686, 462] on button "2" at bounding box center [682, 461] width 15 height 15
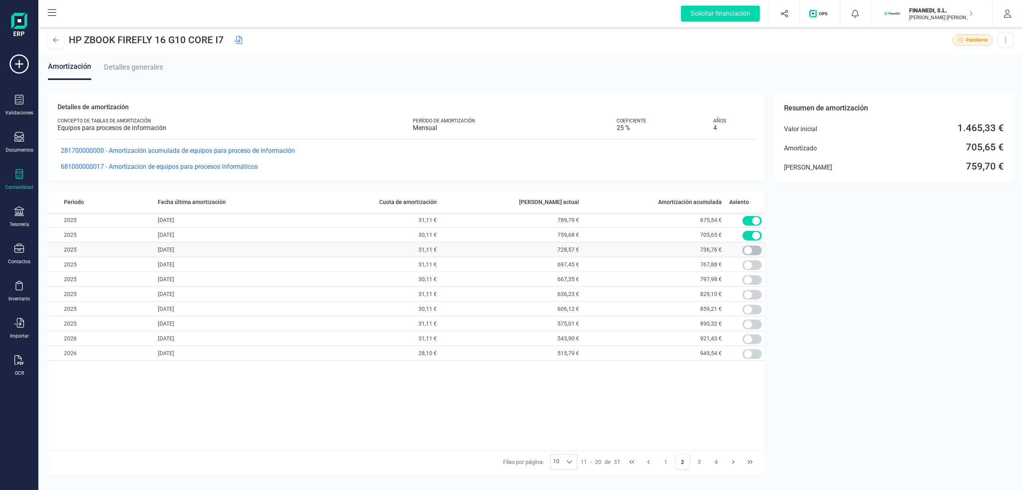
click at [755, 249] on span at bounding box center [751, 250] width 19 height 10
click at [16, 143] on div at bounding box center [19, 138] width 10 height 12
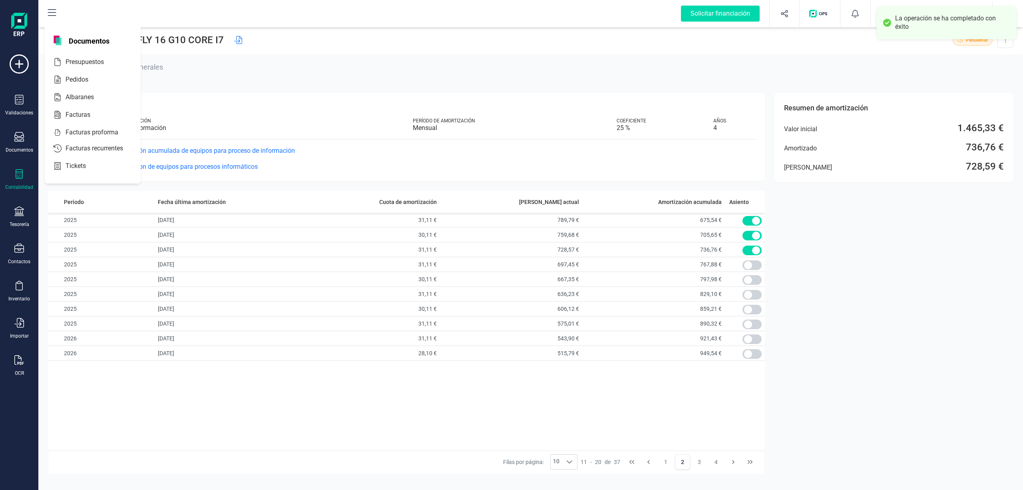
click at [20, 179] on div at bounding box center [19, 175] width 10 height 12
click at [111, 162] on div "Pérdidas y ganancias" at bounding box center [93, 169] width 94 height 16
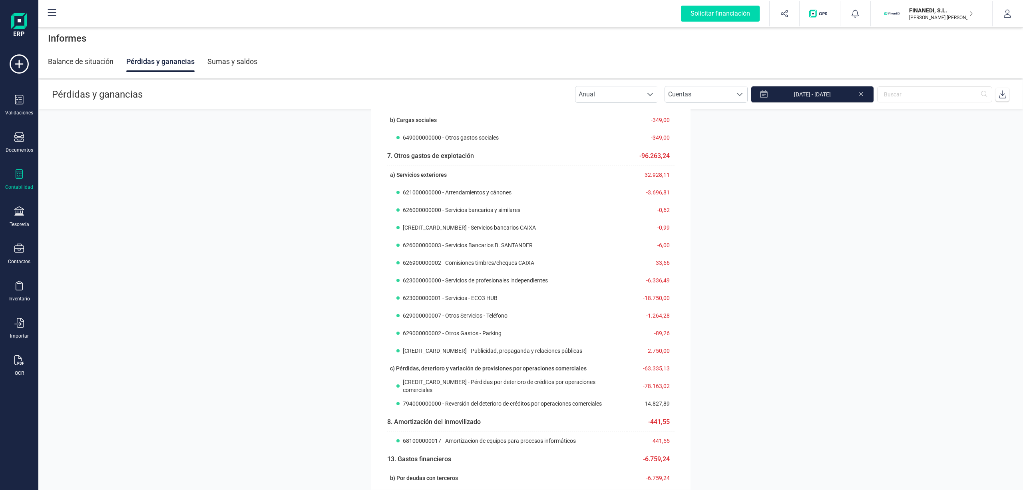
scroll to position [158, 0]
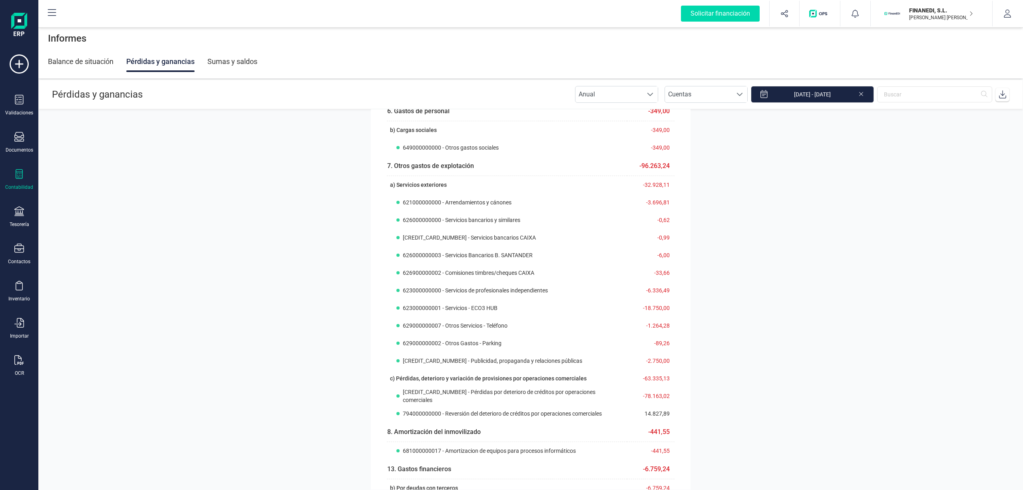
click at [326, 215] on section "1. Importe neto de la cifra de negocios 43.291,29 b) Prestaciones de servicios …" at bounding box center [530, 299] width 985 height 380
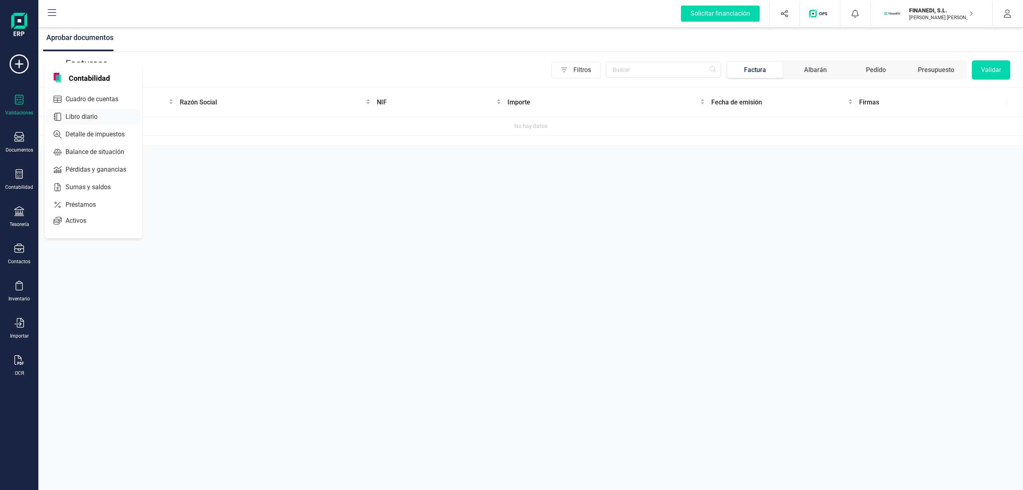
click at [88, 114] on span "Libro diario" at bounding box center [87, 117] width 50 height 10
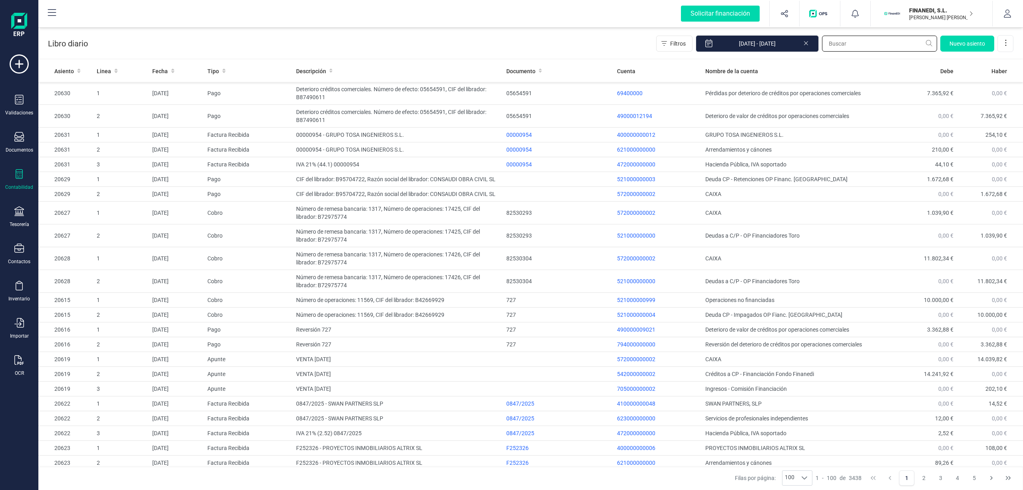
click at [839, 43] on input "text" at bounding box center [879, 44] width 115 height 16
click at [23, 175] on icon at bounding box center [19, 174] width 10 height 10
click at [83, 100] on span "Cuadro de cuentas" at bounding box center [97, 99] width 70 height 10
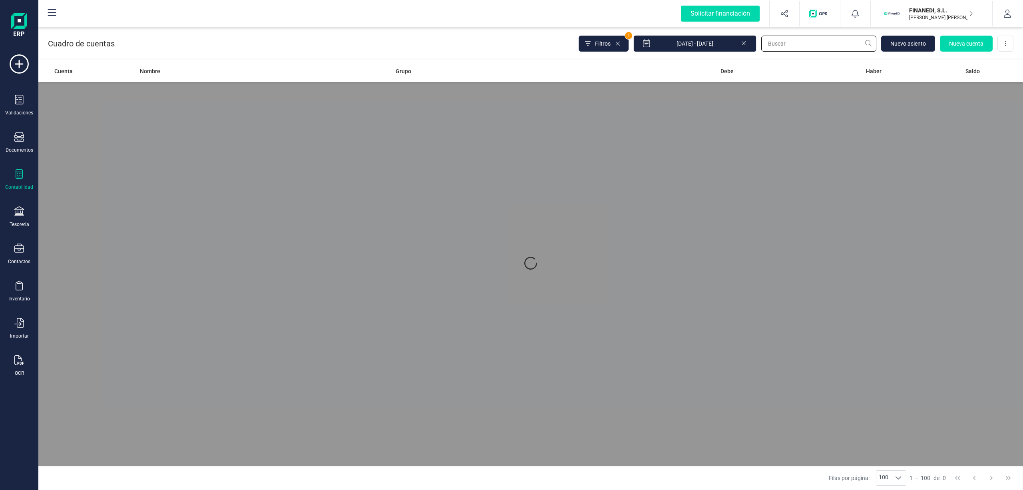
click at [798, 45] on input "text" at bounding box center [818, 44] width 115 height 16
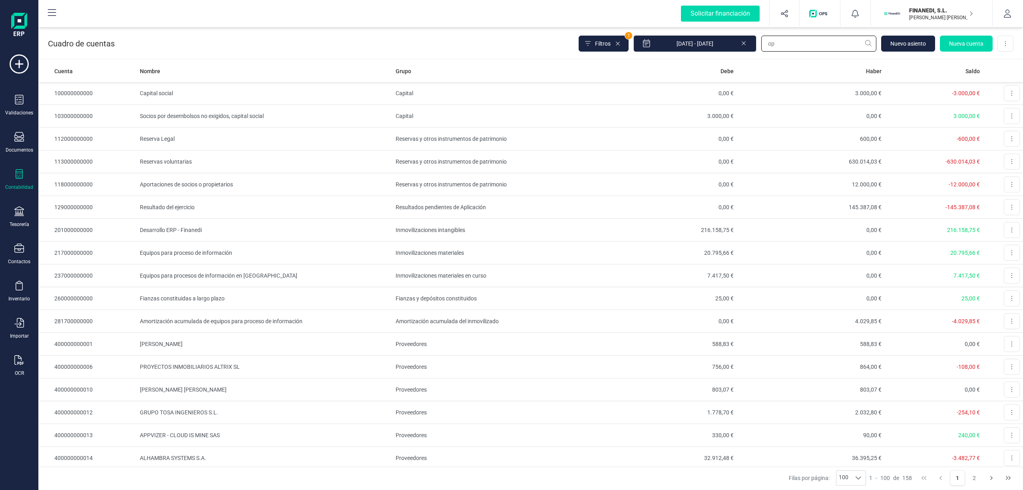
type input "ope"
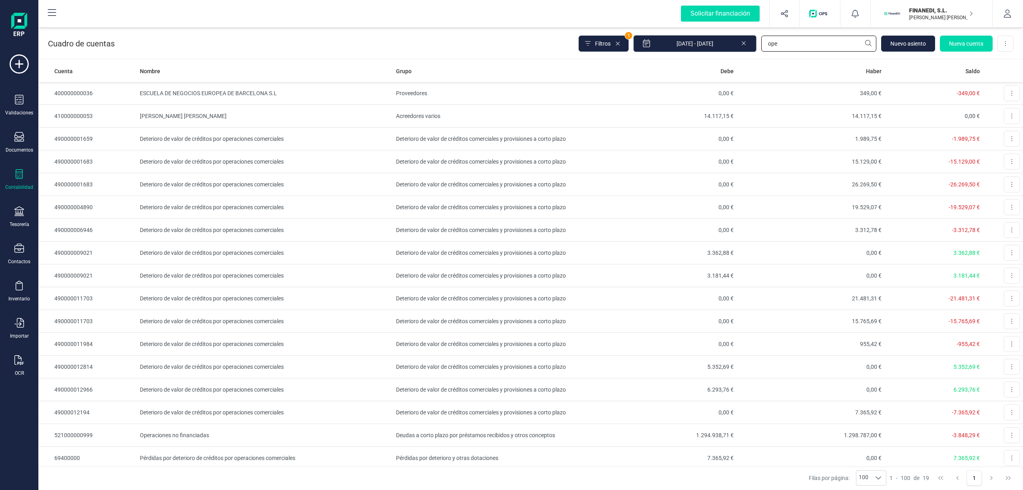
drag, startPoint x: 792, startPoint y: 46, endPoint x: 753, endPoint y: 44, distance: 38.5
click at [753, 44] on div "Filtros 1 01/01/2025 - 12/08/2025 ope Nuevo asiento Nueva cuenta Descargar Excel" at bounding box center [796, 43] width 435 height 17
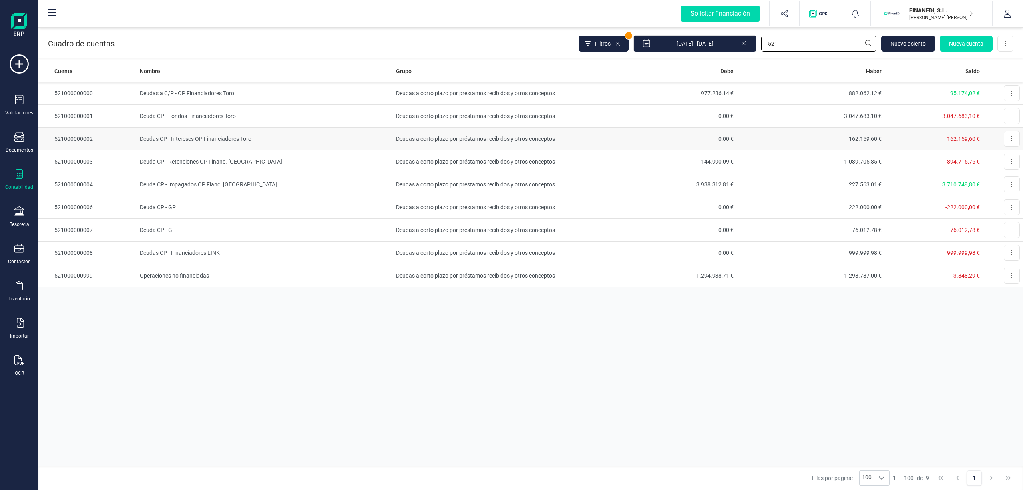
type input "521"
click at [250, 141] on td "Deudas CP - Intereses OP Financiadores Toro" at bounding box center [265, 138] width 256 height 23
click at [247, 159] on td "Deuda CP - Retenciones OP Financ. [GEOGRAPHIC_DATA]" at bounding box center [265, 161] width 256 height 23
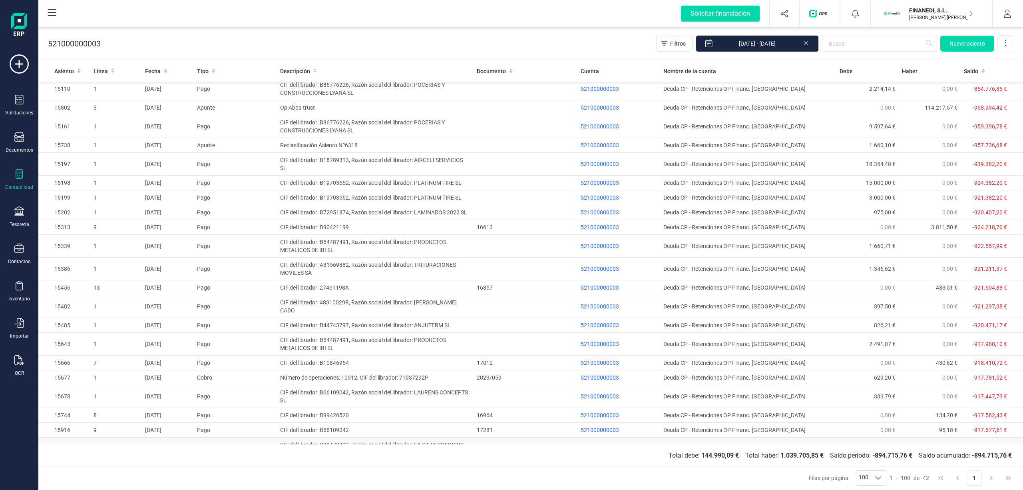
scroll to position [232, 0]
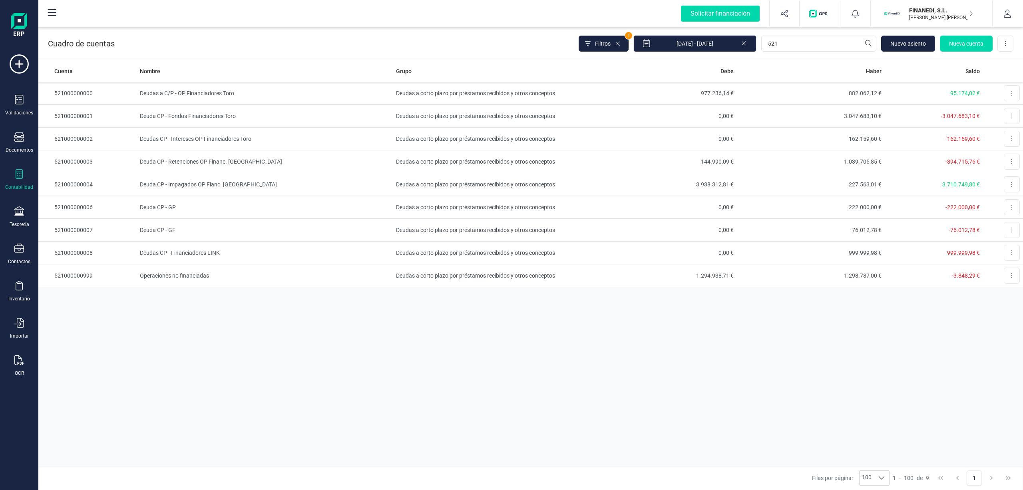
click at [704, 350] on div "Cuenta Nombre Grupo Debe Haber Saldo 521000000000 Deudas a C/P - OP Financiador…" at bounding box center [530, 263] width 985 height 406
click at [233, 92] on td "Deudas a C/P - OP Financiadores Toro" at bounding box center [265, 93] width 256 height 23
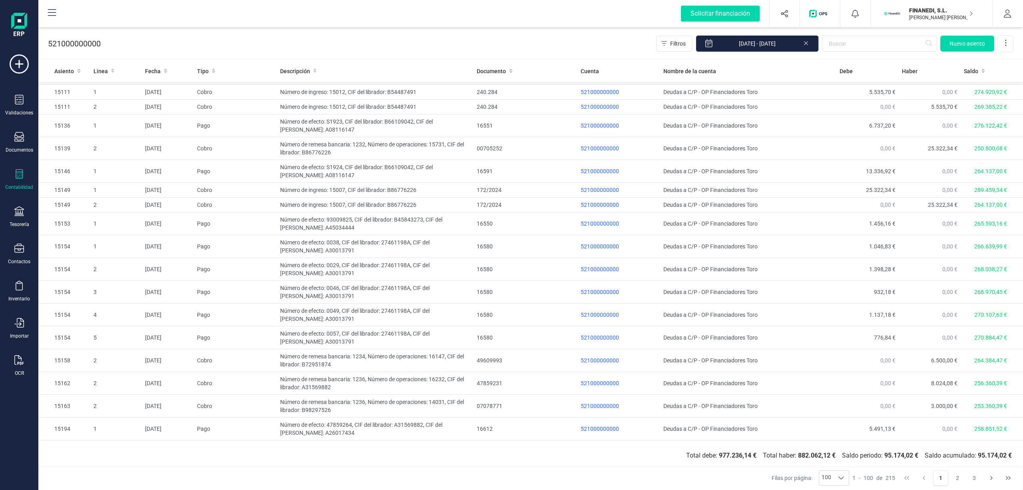
scroll to position [1633, 0]
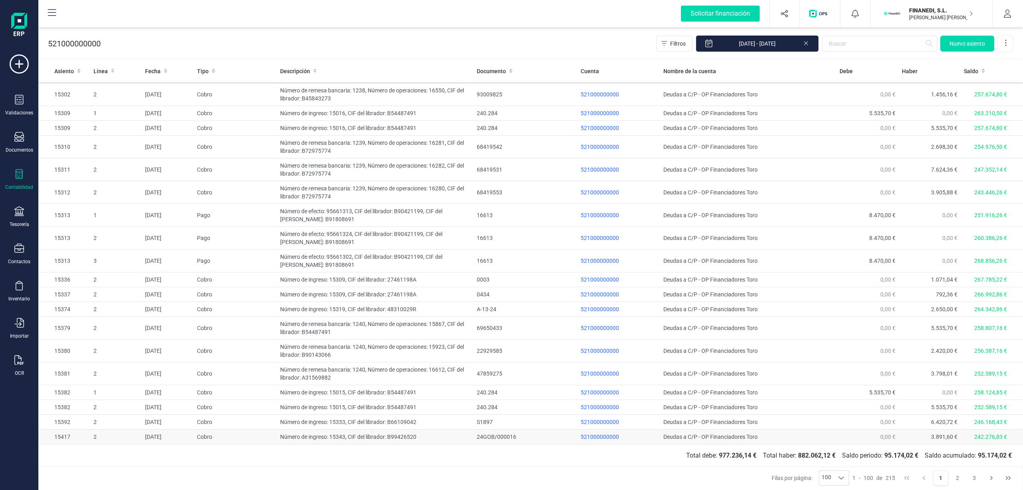
click at [368, 437] on td "Número de ingreso: 15343, CIF del librador: B99426520" at bounding box center [375, 436] width 197 height 15
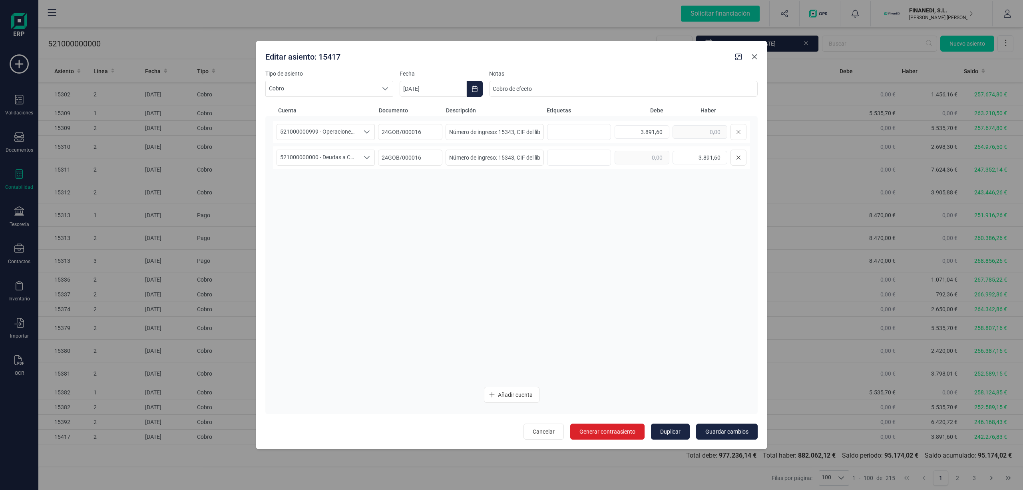
click at [753, 54] on icon "button" at bounding box center [754, 57] width 6 height 6
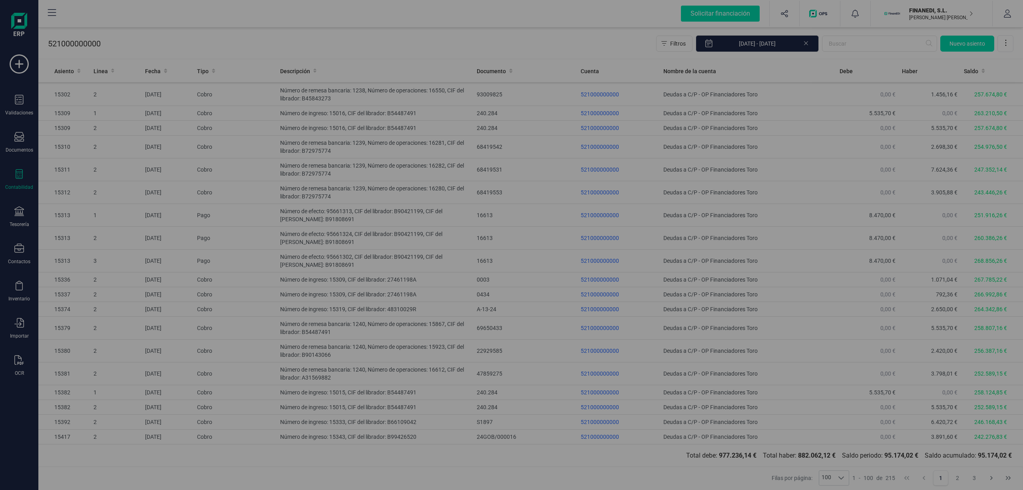
type input "[DATE]"
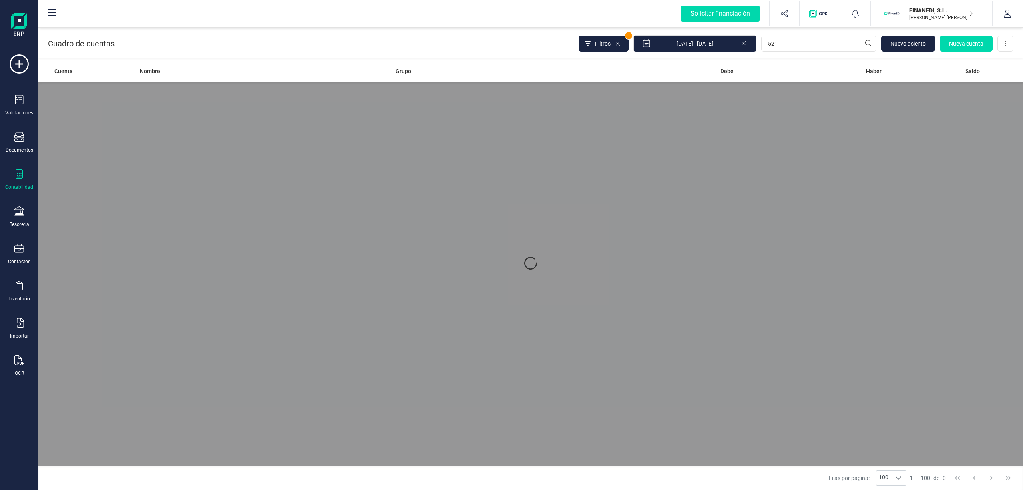
click at [13, 169] on div "Contabilidad" at bounding box center [19, 179] width 32 height 21
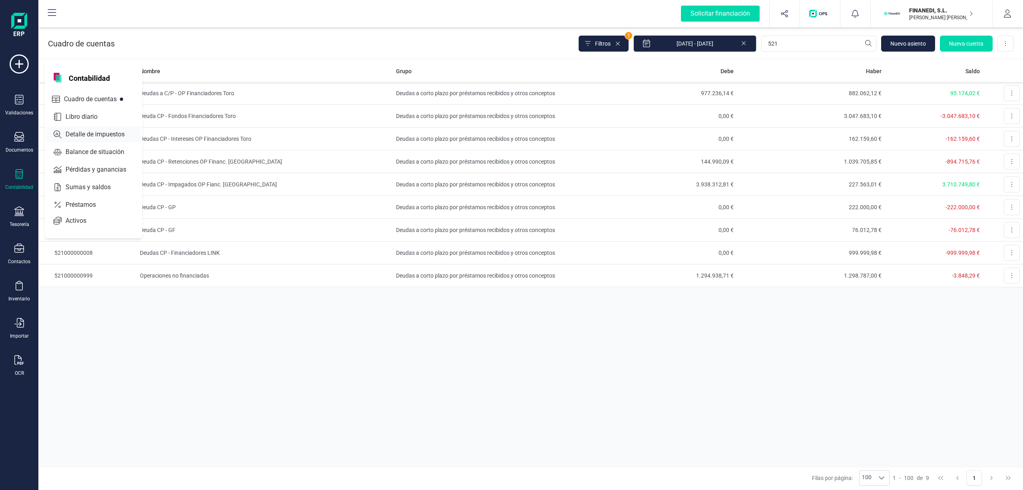
click at [74, 112] on span "Libro diario" at bounding box center [87, 117] width 50 height 10
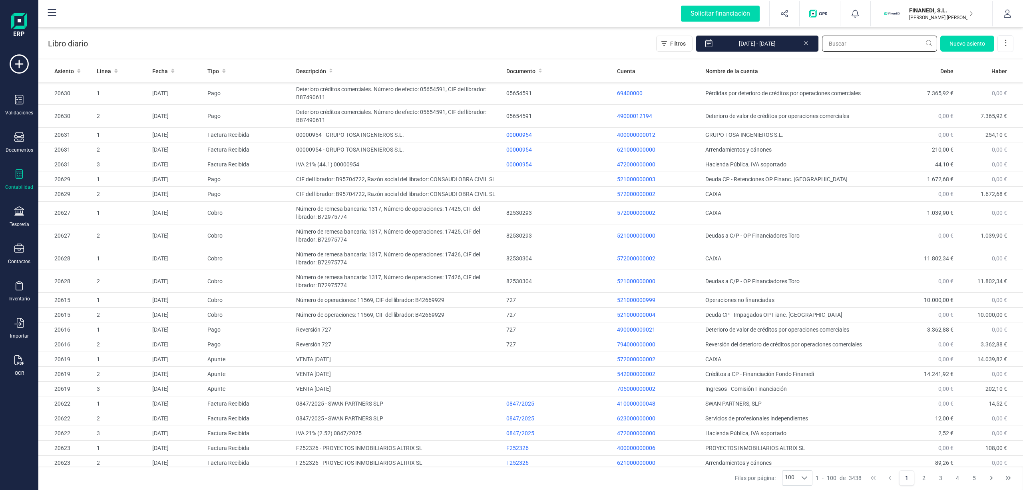
click at [852, 45] on input "text" at bounding box center [879, 44] width 115 height 16
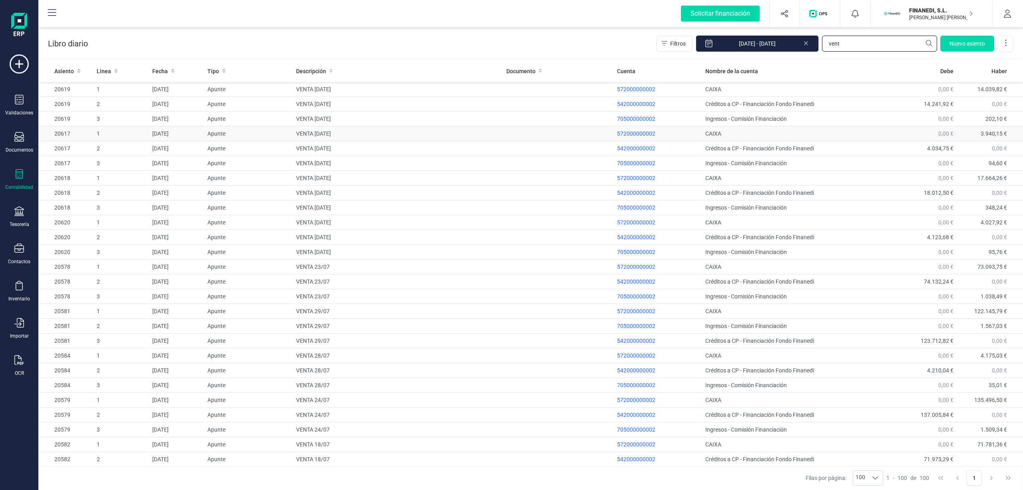
type input "vent"
click at [371, 133] on td "VENTA [DATE]" at bounding box center [398, 133] width 210 height 15
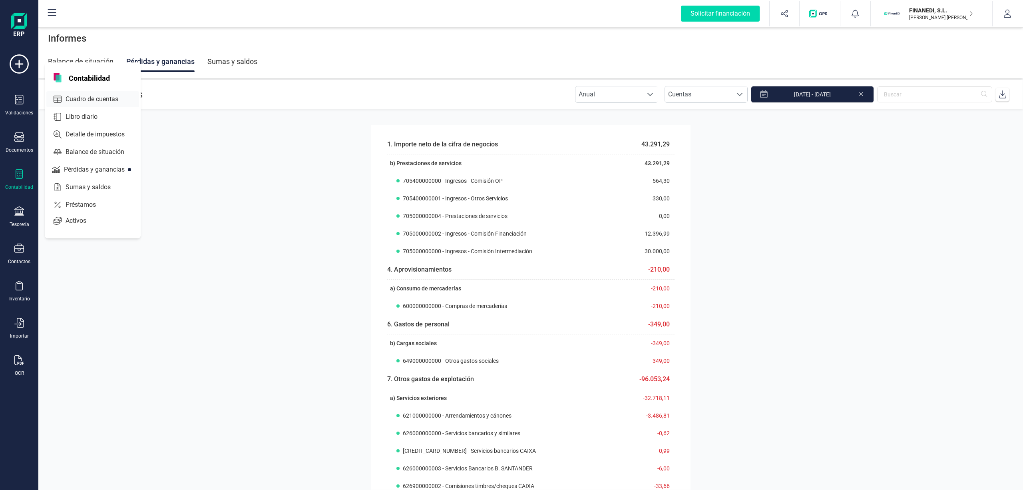
click at [79, 103] on div "Cuadro de cuentas" at bounding box center [92, 99] width 93 height 16
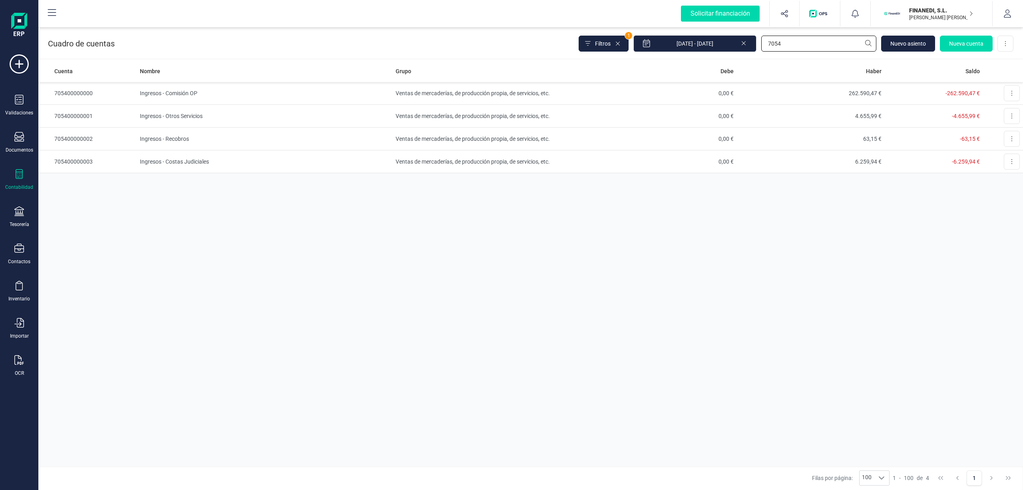
click at [796, 44] on input "7054" at bounding box center [818, 44] width 115 height 16
drag, startPoint x: 796, startPoint y: 44, endPoint x: 725, endPoint y: 48, distance: 71.7
click at [725, 48] on div "Filtros 1 [DATE] - [DATE] 7054 [GEOGRAPHIC_DATA] Nueva cuenta Descargar Excel" at bounding box center [796, 43] width 435 height 17
type input "mercad"
click at [213, 84] on td "Compras de mercaderías" at bounding box center [265, 93] width 256 height 23
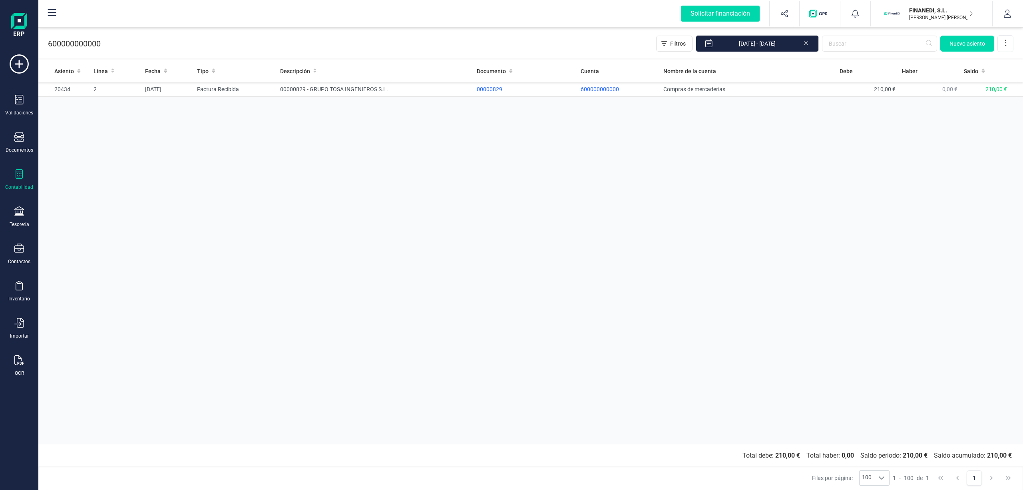
click at [20, 177] on icon at bounding box center [19, 174] width 10 height 10
click at [90, 119] on span "Libro diario" at bounding box center [87, 117] width 50 height 10
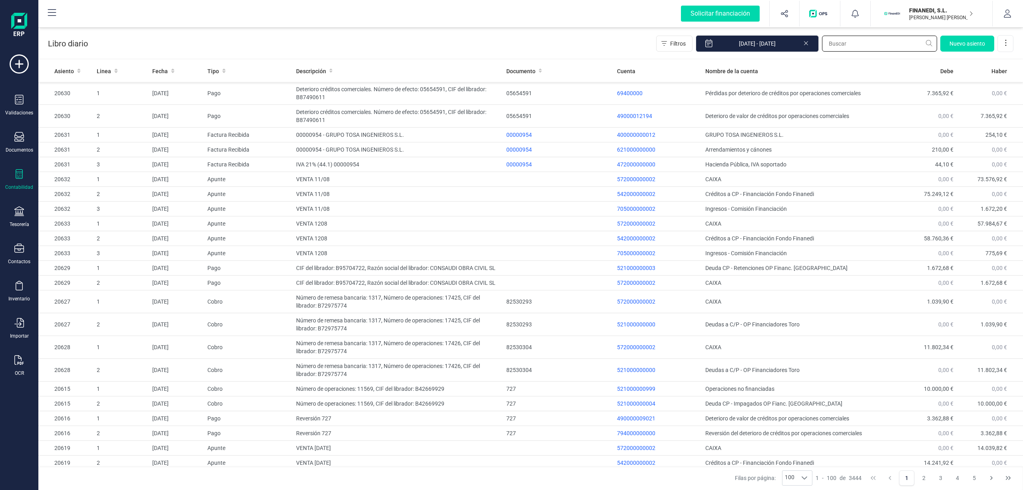
click at [838, 42] on input "text" at bounding box center [879, 44] width 115 height 16
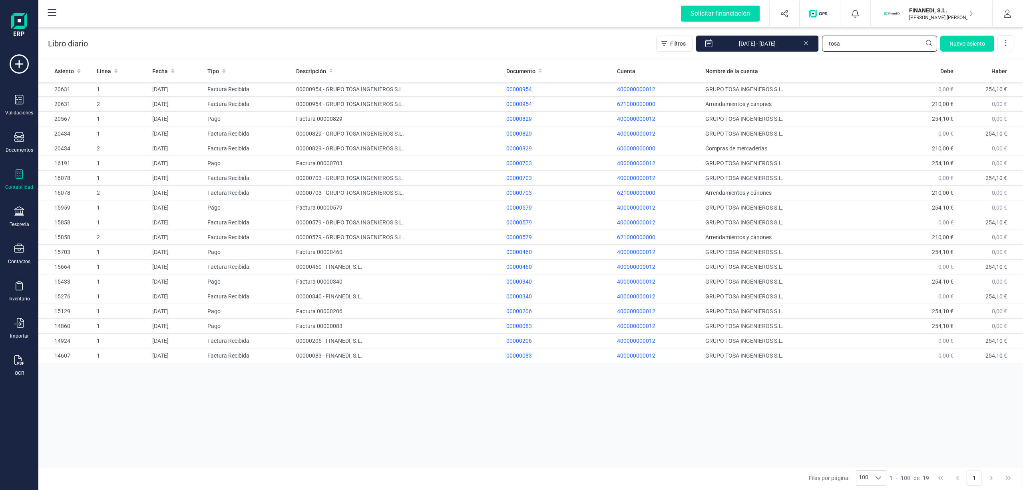
type input "tosa"
click at [16, 179] on div at bounding box center [19, 175] width 10 height 12
click at [98, 101] on span "Cuadro de cuentas" at bounding box center [97, 99] width 70 height 10
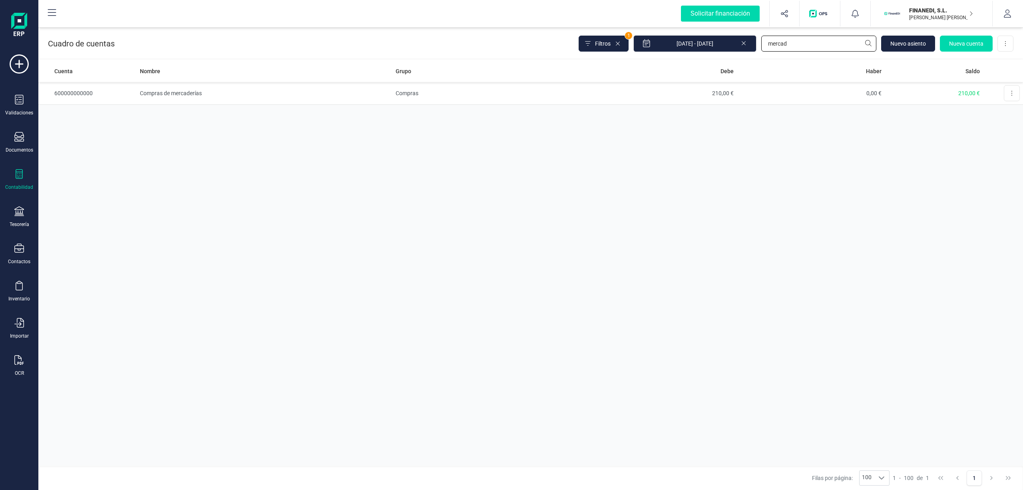
click at [819, 48] on input "mercad" at bounding box center [818, 44] width 115 height 16
click at [491, 102] on td "Compras" at bounding box center [490, 93] width 197 height 23
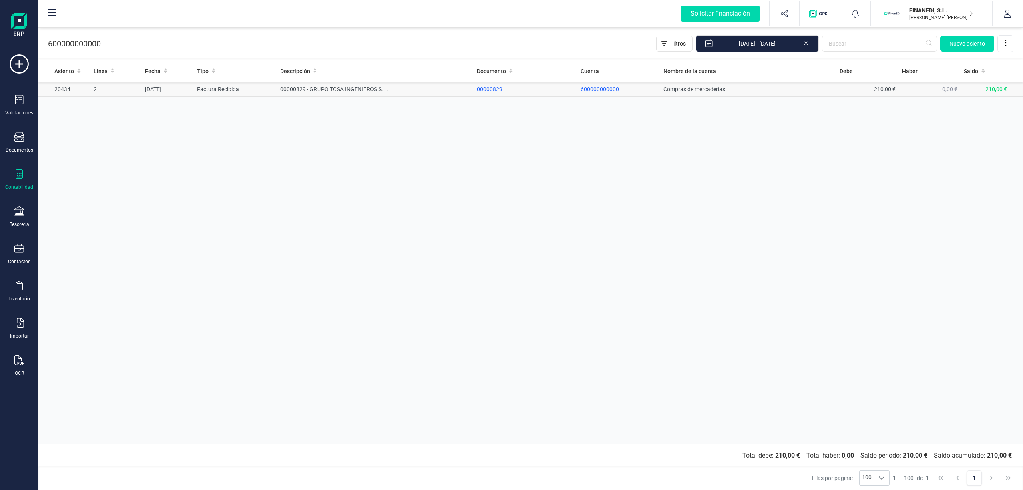
click at [227, 88] on td "Factura Recibida" at bounding box center [235, 89] width 83 height 15
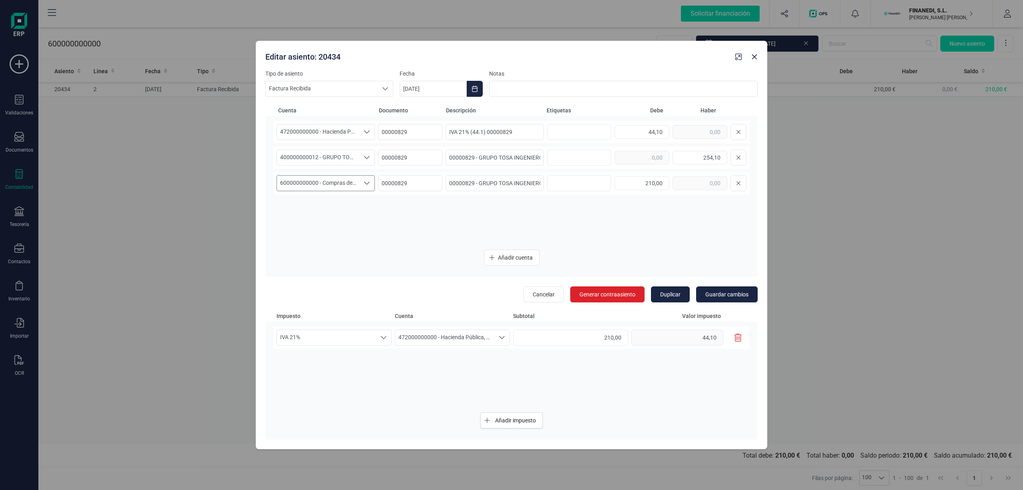
click at [348, 179] on span "600000000000 - Compras de mercaderías" at bounding box center [318, 182] width 82 height 15
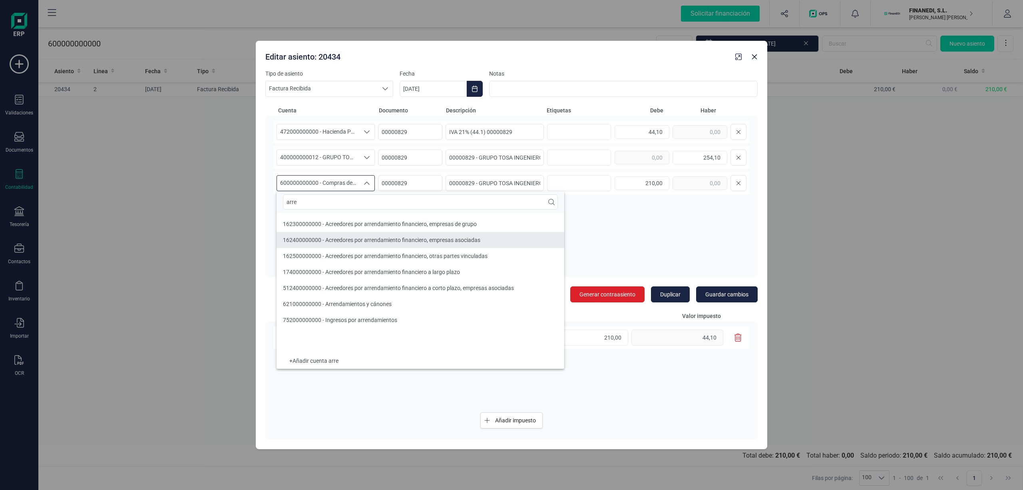
type input "arre"
click at [384, 306] on span "621000000000 - Arrendamientos y cánones" at bounding box center [337, 304] width 109 height 6
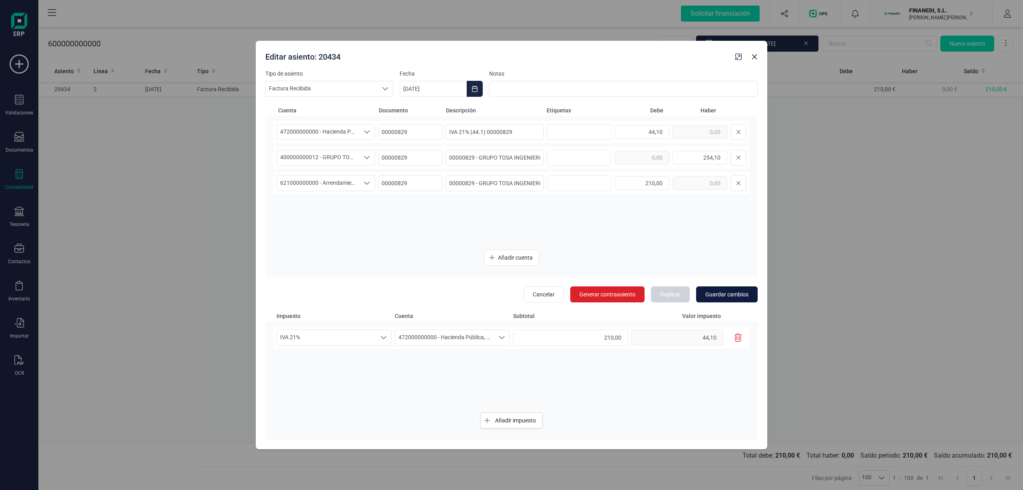
click at [731, 295] on span "Guardar cambios" at bounding box center [726, 294] width 43 height 8
type input "[DATE]"
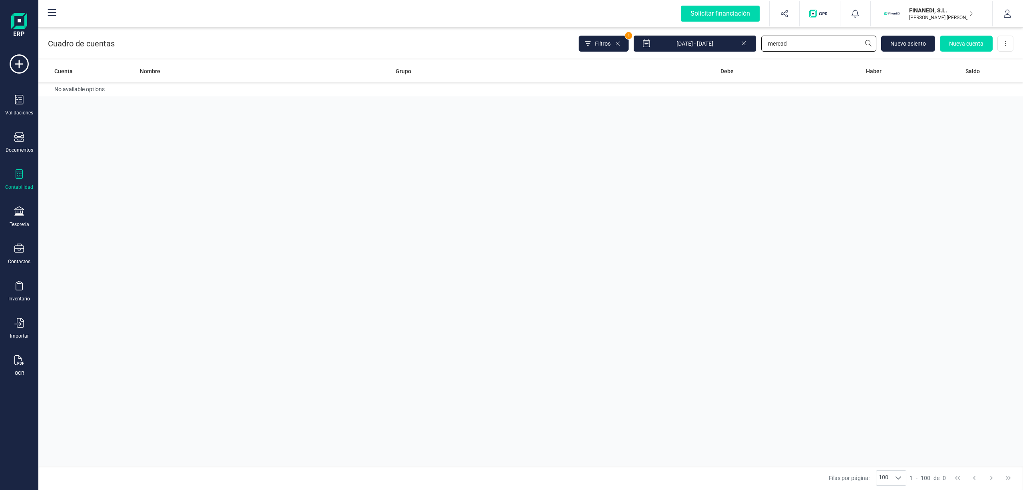
click at [800, 38] on input "mercad" at bounding box center [818, 44] width 115 height 16
click at [683, 45] on div "Filtros 1 [DATE] - [DATE] mercad [GEOGRAPHIC_DATA] Nueva cuenta Descargar Excel" at bounding box center [796, 43] width 435 height 17
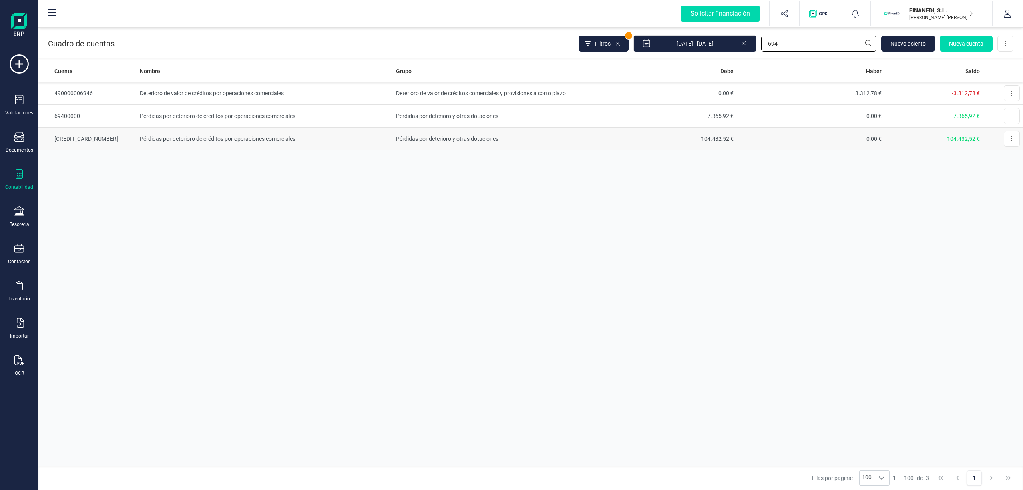
type input "694"
click at [194, 143] on td "Pérdidas por deterioro de créditos por operaciones comerciales" at bounding box center [265, 138] width 256 height 23
drag, startPoint x: 694, startPoint y: 46, endPoint x: 677, endPoint y: 45, distance: 16.8
click at [677, 45] on div "Filtros 1 [DATE] - [DATE] 694 [GEOGRAPHIC_DATA] cuenta Descargar Excel" at bounding box center [796, 43] width 435 height 17
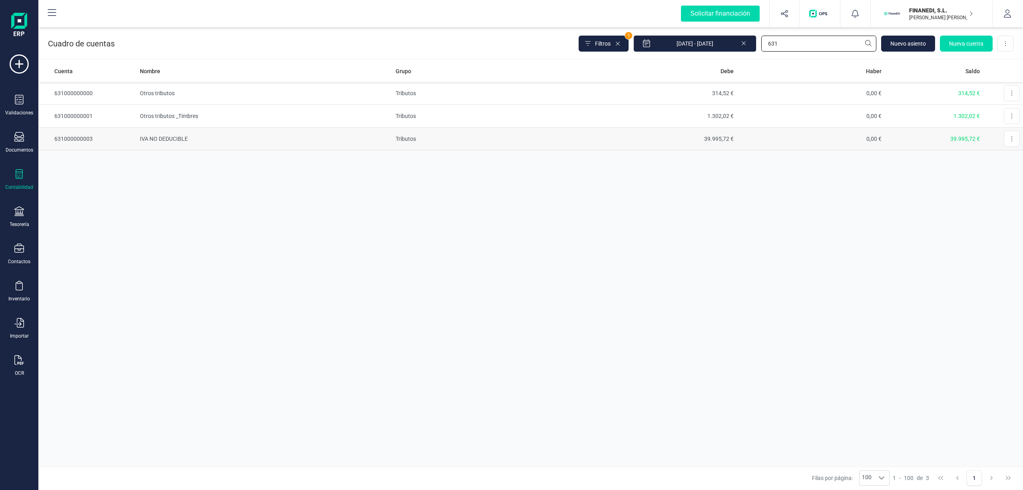
type input "631"
click at [192, 146] on td "IVA NO DEDUCIBLE" at bounding box center [265, 138] width 256 height 23
click at [152, 115] on td "Otros tributos _Timbres" at bounding box center [265, 116] width 256 height 23
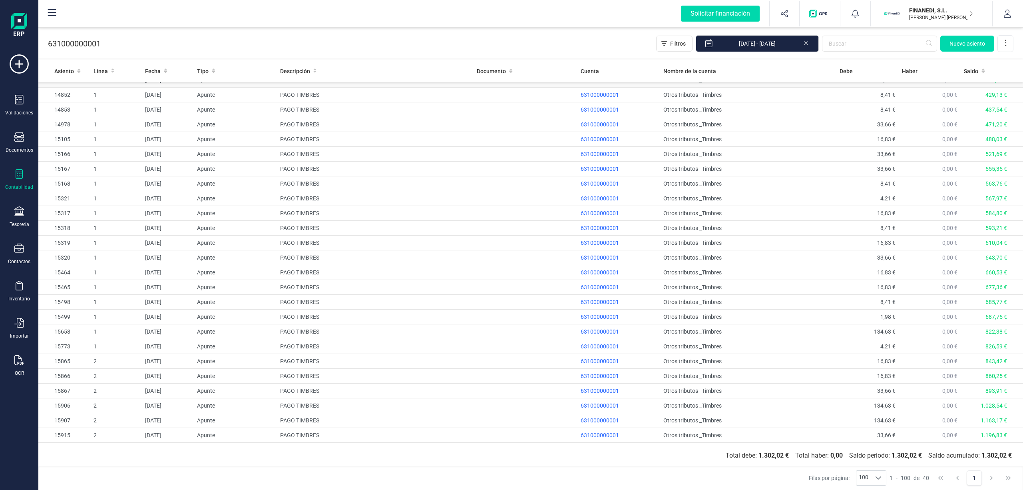
scroll to position [234, 0]
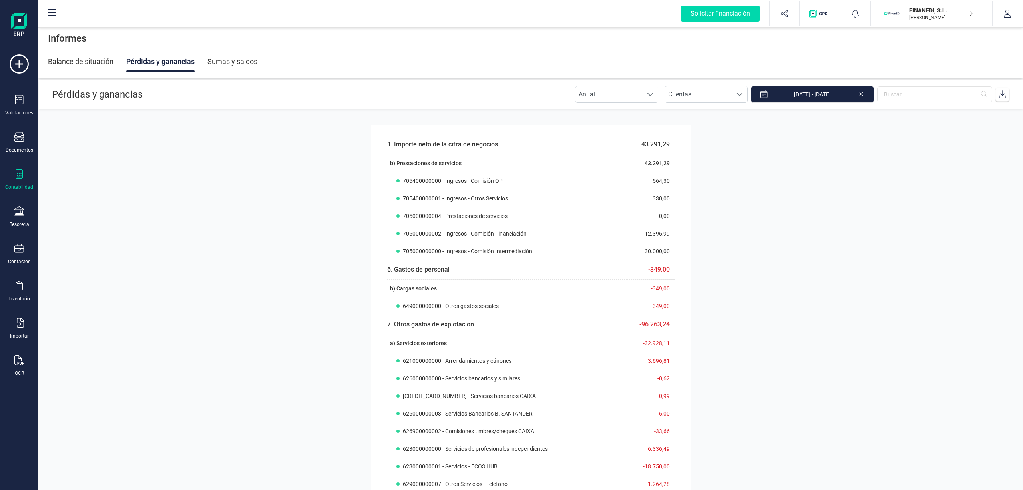
click at [300, 312] on section "1. Importe neto de la cifra de negocios 43.291,29 b) Prestaciones de servicios …" at bounding box center [530, 299] width 985 height 380
click at [265, 178] on section "1. Importe neto de la cifra de negocios 43.291,29 b) Prestaciones de servicios …" at bounding box center [530, 299] width 985 height 380
drag, startPoint x: 221, startPoint y: 209, endPoint x: 285, endPoint y: 378, distance: 180.1
click at [223, 209] on section "1. Importe neto de la cifra de negocios 43.291,29 b) Prestaciones de servicios …" at bounding box center [530, 299] width 985 height 380
click at [339, 342] on section "1. Importe neto de la cifra de negocios 43.291,29 b) Prestaciones de servicios …" at bounding box center [530, 299] width 985 height 380
